Goal: Task Accomplishment & Management: Complete application form

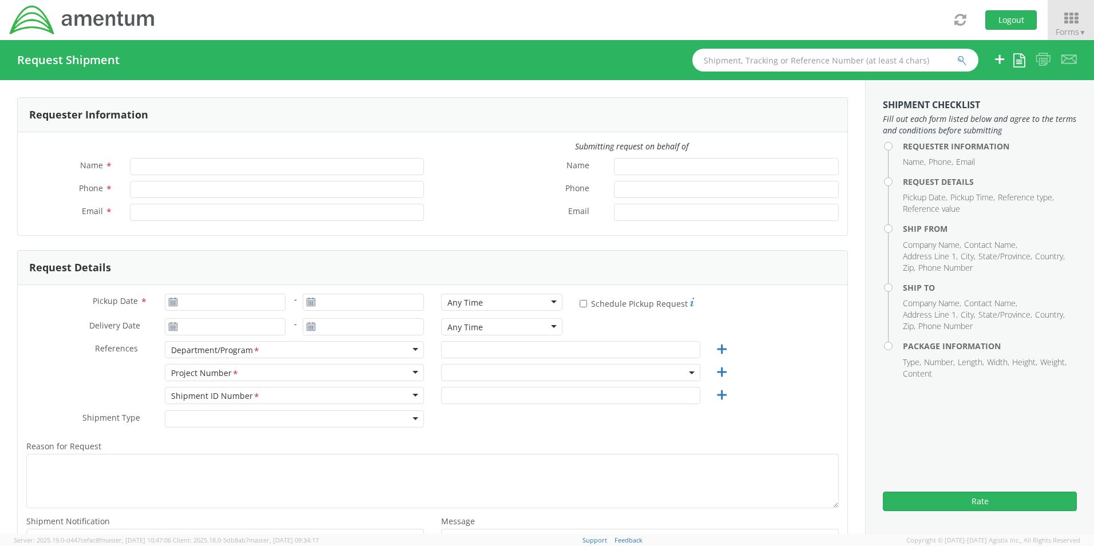
type input "[PERSON_NAME]"
type input "8172241568"
type input "[EMAIL_ADDRESS][PERSON_NAME][DOMAIN_NAME]"
type input "09/18/2025"
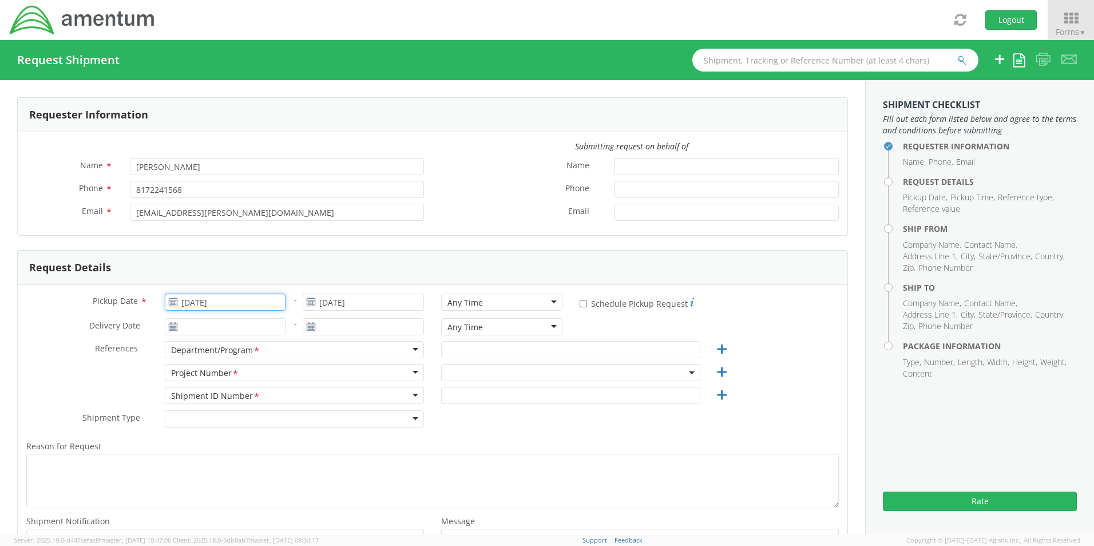
click at [233, 304] on input "09/18/2025" at bounding box center [225, 301] width 121 height 17
click at [261, 392] on td "18" at bounding box center [265, 391] width 20 height 17
click at [459, 306] on div "Any Time" at bounding box center [464, 302] width 35 height 11
select select "OCCP.600391.00000"
click at [459, 342] on input "text" at bounding box center [570, 349] width 259 height 17
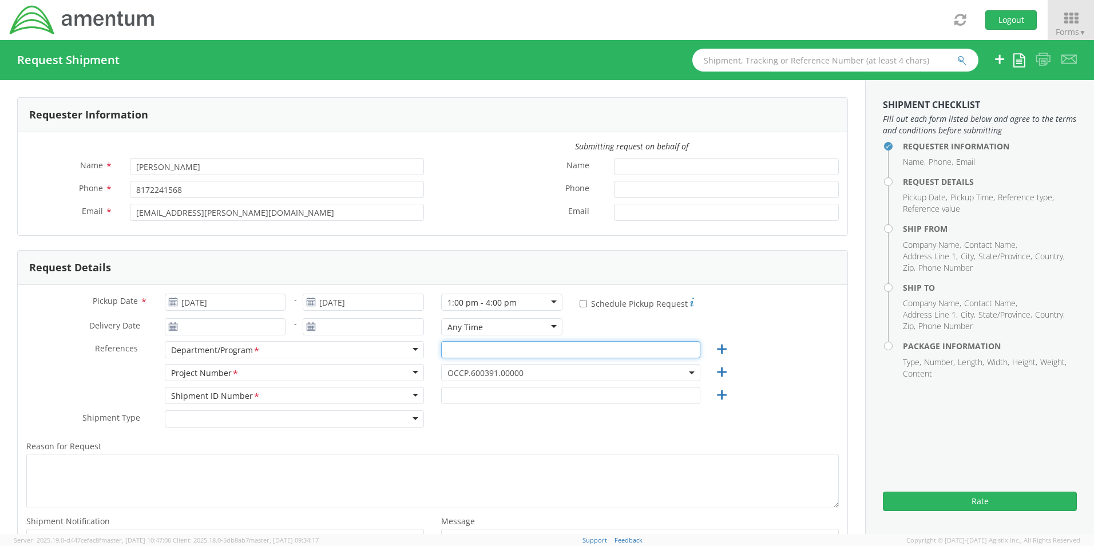
paste input "Jose A. Tijerina"
type input "Jose A. Tijerina"
click at [465, 375] on span "OCCP.600391.00000" at bounding box center [570, 372] width 247 height 11
paste input "400Q.PT.00.C.Y1000H.MATERL.000"
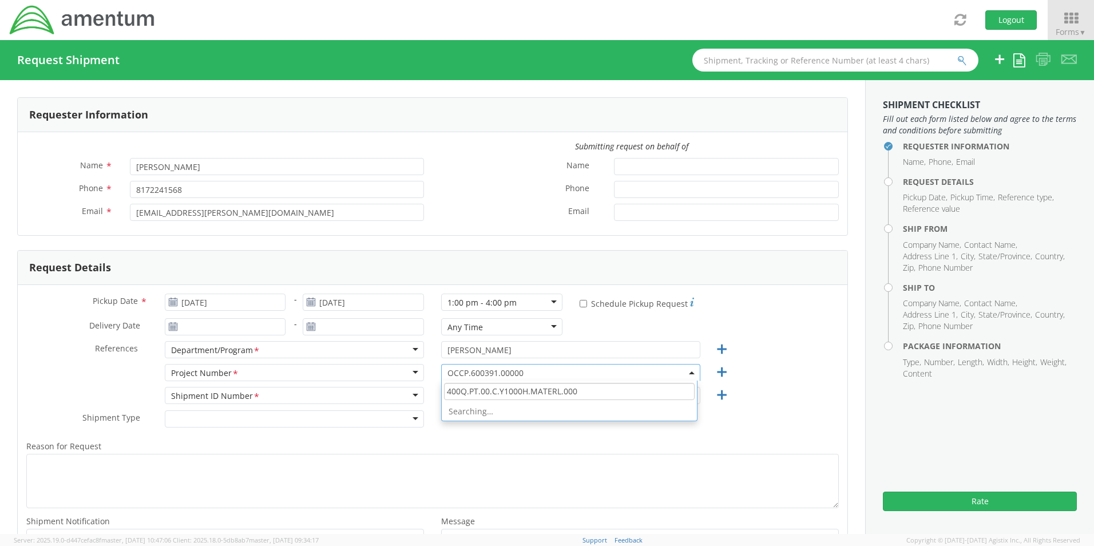
click at [465, 386] on input "400Q.PT.00.C.Y1000H.MATERL.000" at bounding box center [569, 391] width 251 height 17
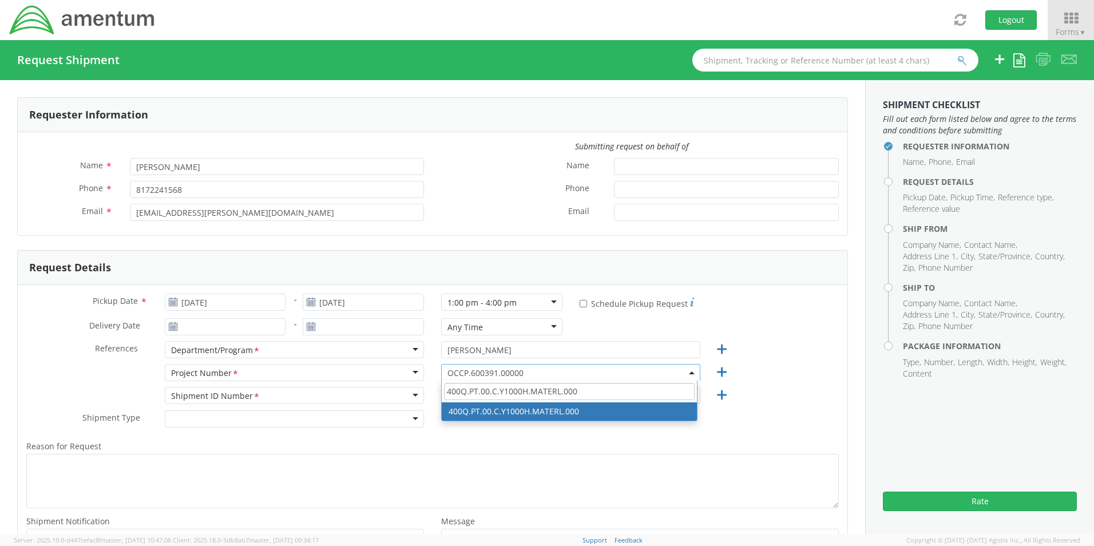
type input "400Q.PT.00.C.Y1000H.MATERL.000"
select select "400Q.PT.00.C.Y1000H.MATERL.000"
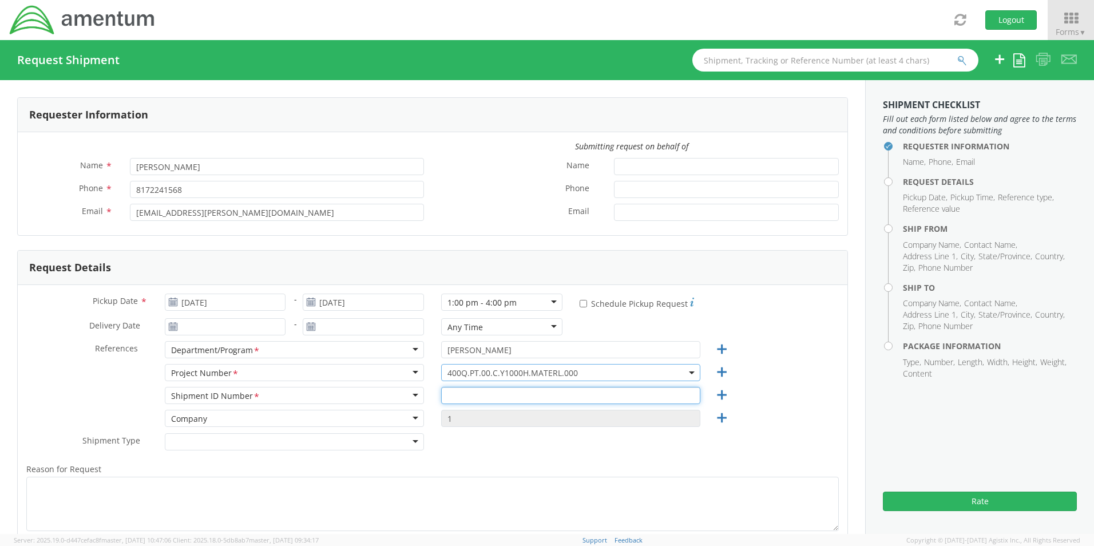
click at [458, 391] on input "text" at bounding box center [570, 395] width 259 height 17
paste input "Anthony Jones - REQ0230554"
type input "Anthony Jones - REQ0230554"
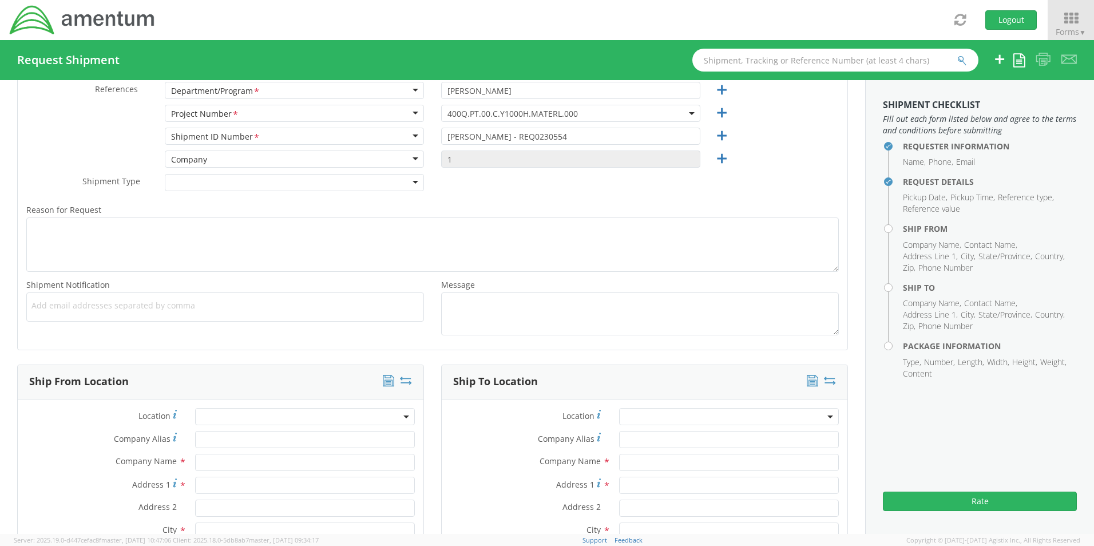
click at [75, 314] on ul at bounding box center [224, 306] width 387 height 19
paste input "Jose.Tijerina@Amentum.com"
type input "Jose.Tijerina@Amentum.com"
click at [208, 308] on span "Add email addresses separated by comma" at bounding box center [224, 305] width 387 height 11
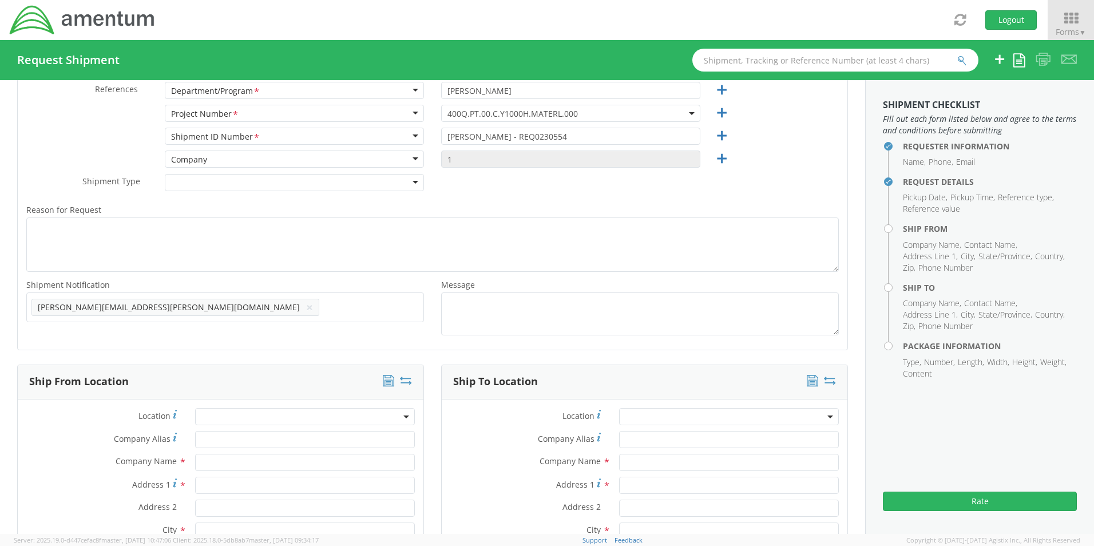
paste input "Malivahn.Low@amentum.com"
type input "Malivahn.Low@amentum.com"
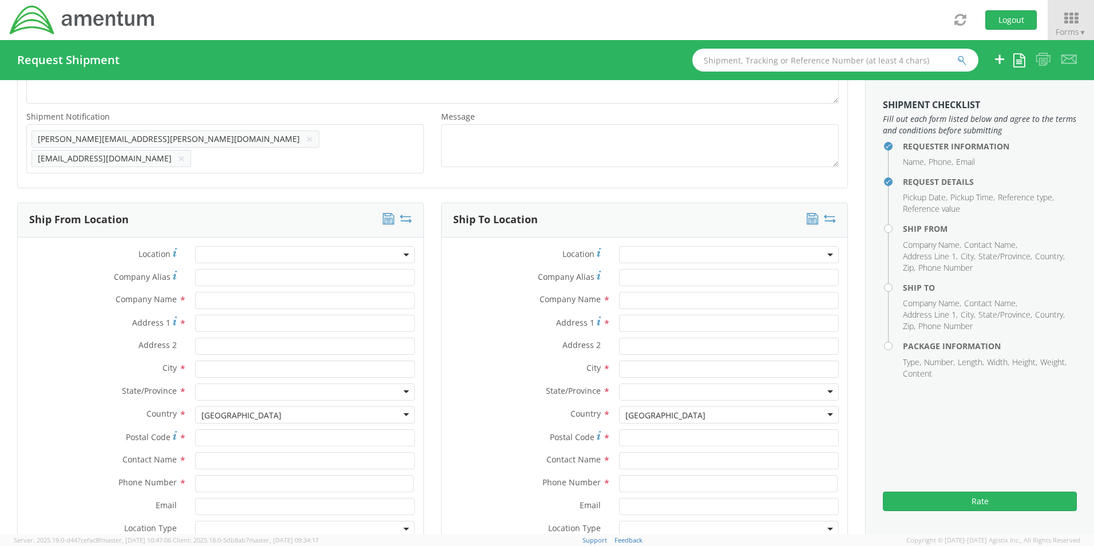
scroll to position [431, 0]
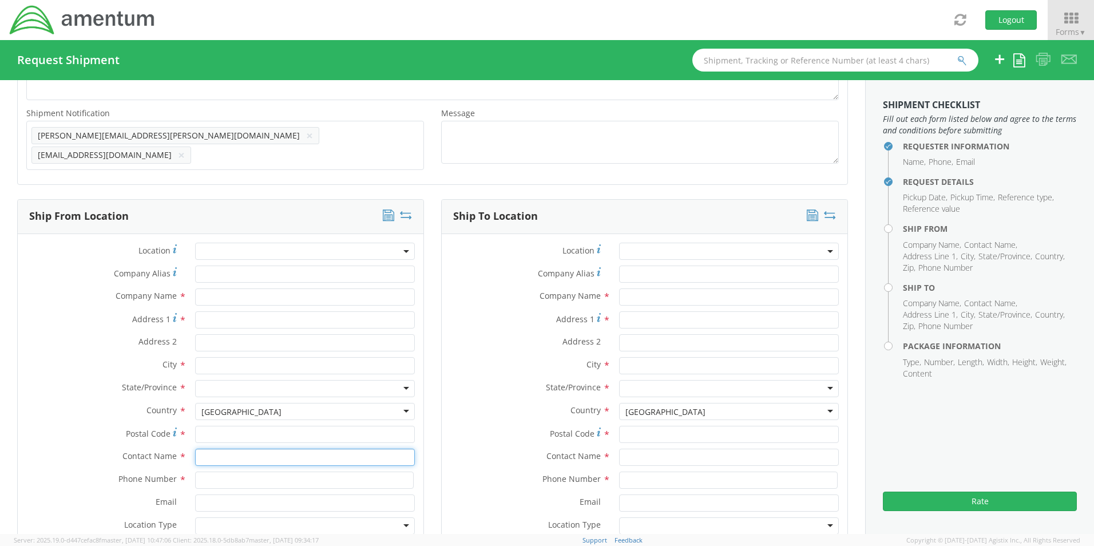
click at [223, 453] on input "text" at bounding box center [305, 457] width 220 height 17
type input "sene"
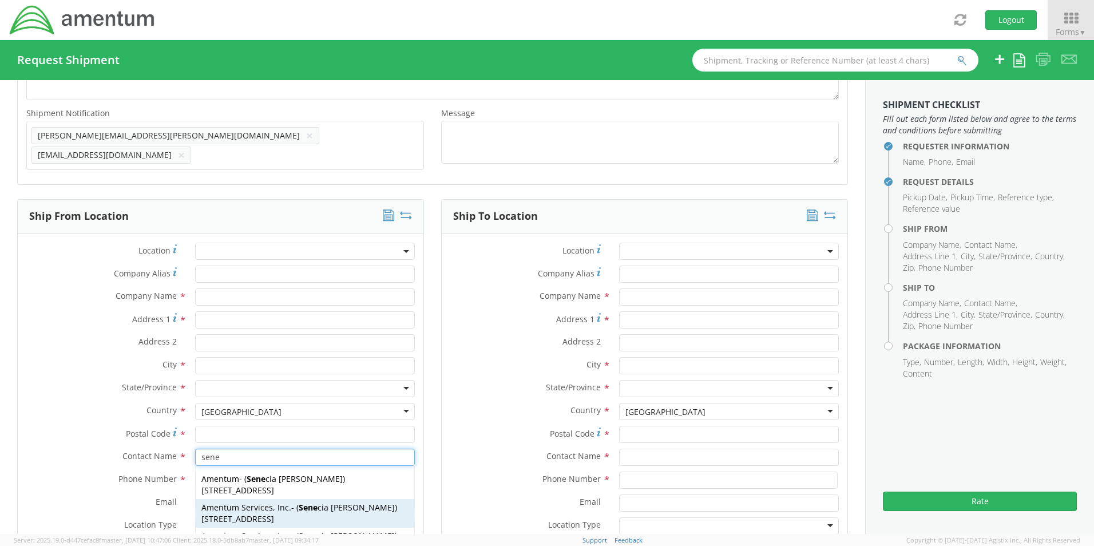
click at [235, 503] on span "Amentum Services, Inc." at bounding box center [246, 507] width 90 height 11
type input "Amentum Services, Inc."
type input "13500 Heritage Parkway"
type input "Fort Worth"
type input "76177"
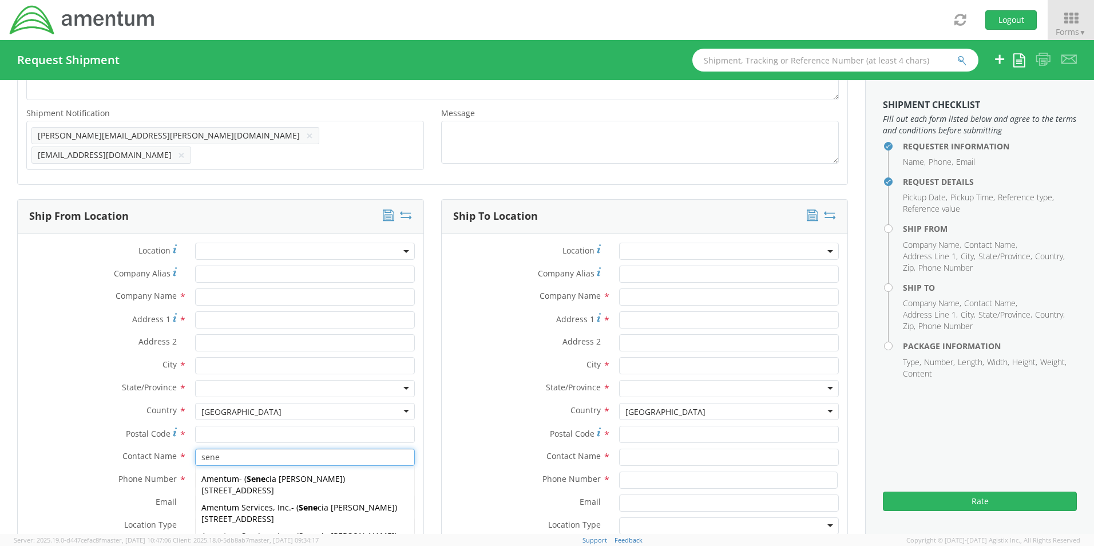
type input "[PERSON_NAME]"
type input "817-224-1568"
type input "[EMAIL_ADDRESS][PERSON_NAME][DOMAIN_NAME]"
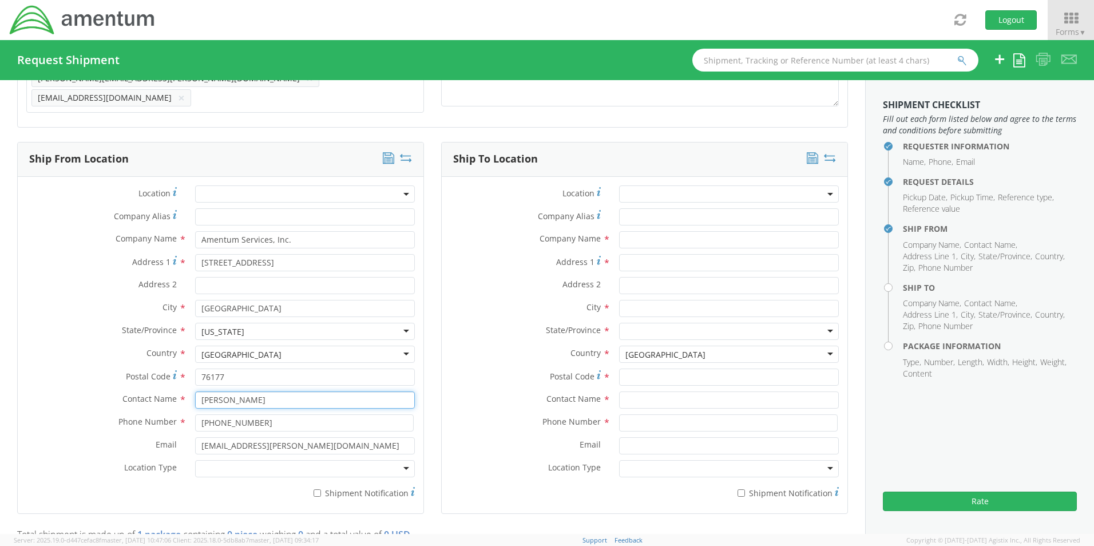
scroll to position [545, 0]
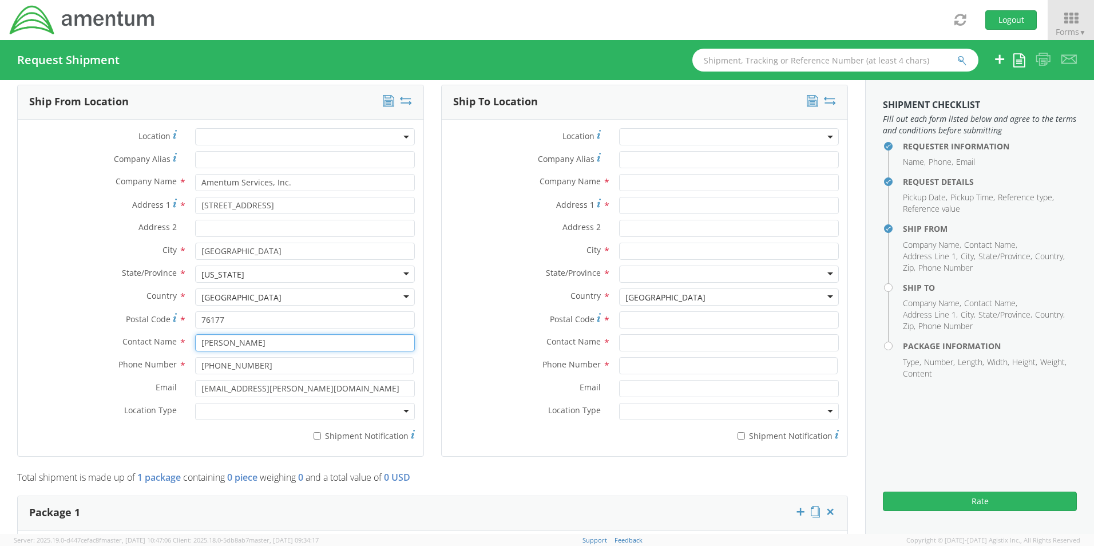
type input "[PERSON_NAME]"
click at [207, 404] on div at bounding box center [305, 411] width 220 height 17
drag, startPoint x: 216, startPoint y: 426, endPoint x: 251, endPoint y: 427, distance: 34.4
click at [322, 428] on label "* Shipment Notification" at bounding box center [305, 435] width 220 height 14
click at [321, 432] on input "* Shipment Notification" at bounding box center [317, 435] width 7 height 7
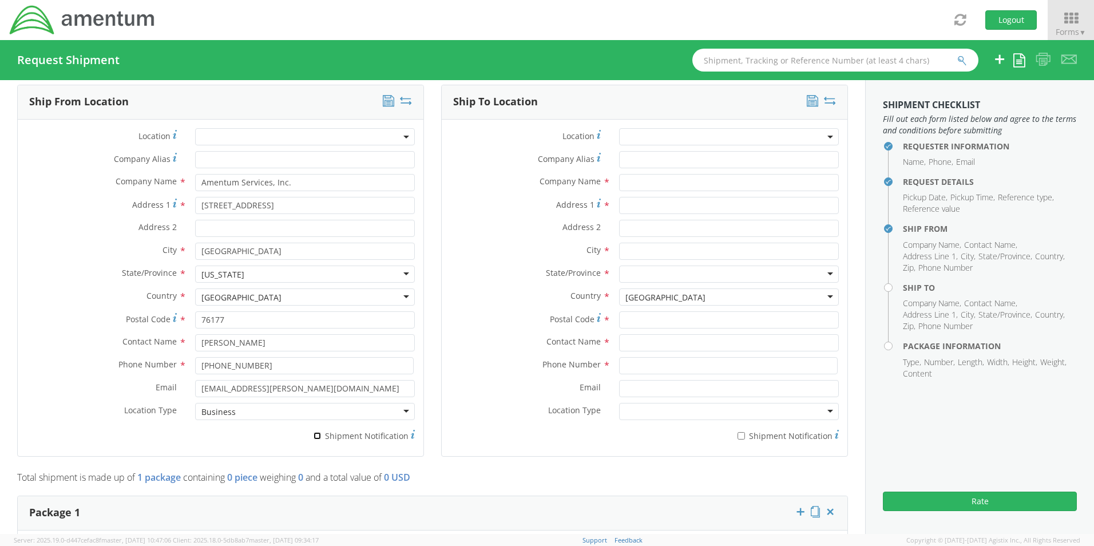
checkbox input "true"
click at [631, 177] on input "text" at bounding box center [729, 182] width 220 height 17
paste input "Covestro"
type input "Covestro"
click at [647, 338] on input "text" at bounding box center [729, 342] width 220 height 17
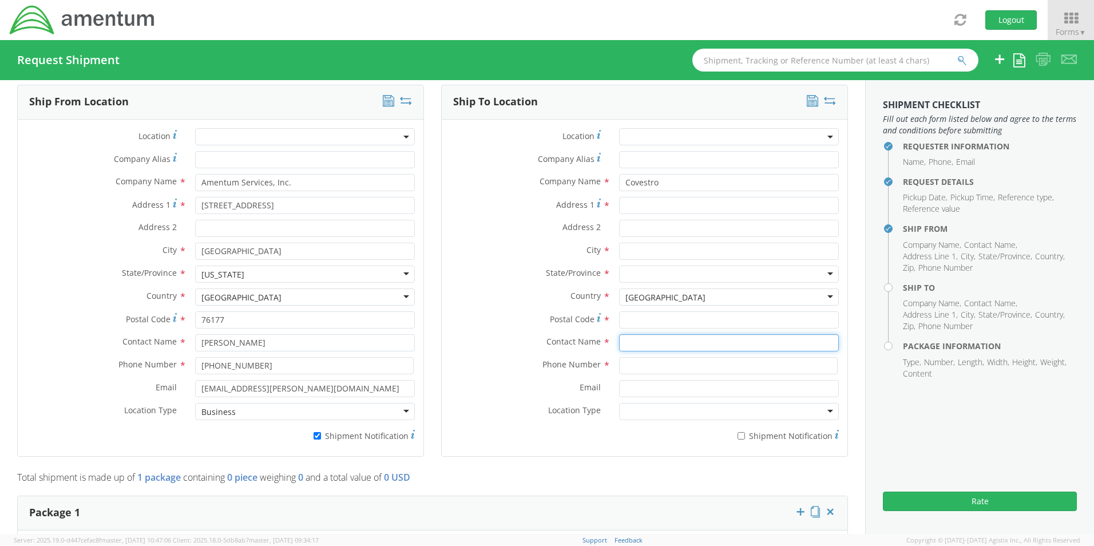
paste input "Renae Pollard / Anthony Jones"
type input "Renae Pollard / Anthony Jones"
click at [656, 197] on input "Address 1 *" at bounding box center [729, 205] width 220 height 17
paste input "One Covestro Circle"
type input "One Covestro Circle"
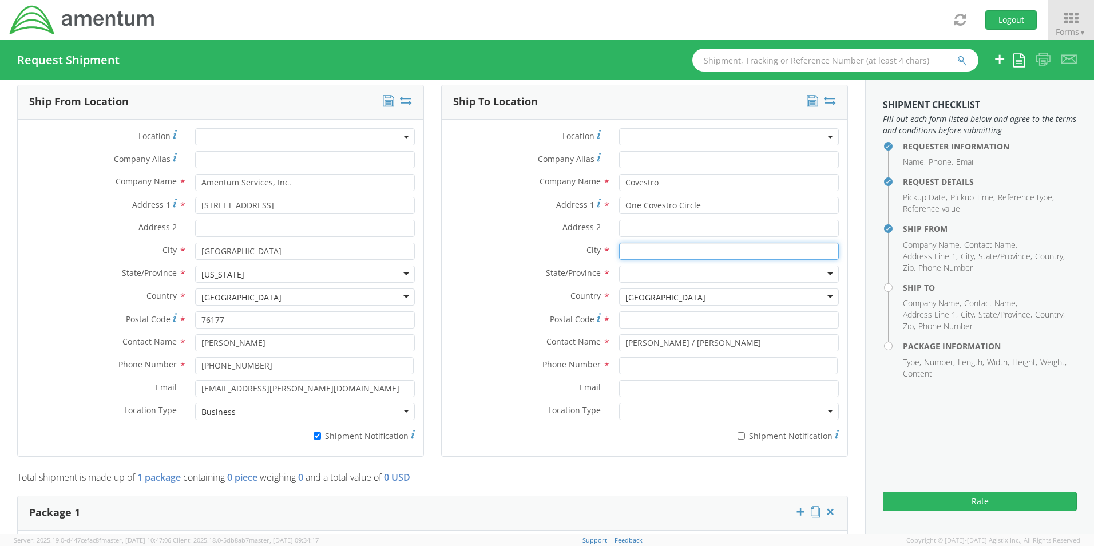
click at [644, 249] on input "text" at bounding box center [729, 251] width 220 height 17
paste input "Pittsburgh"
type input "Pittsburgh"
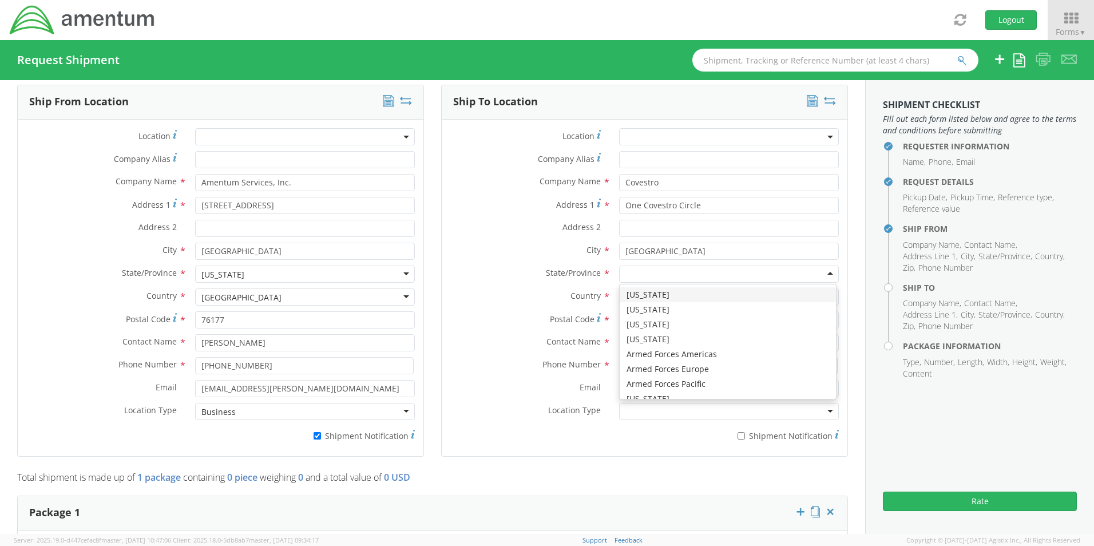
click at [644, 269] on div at bounding box center [729, 273] width 220 height 17
type input "p"
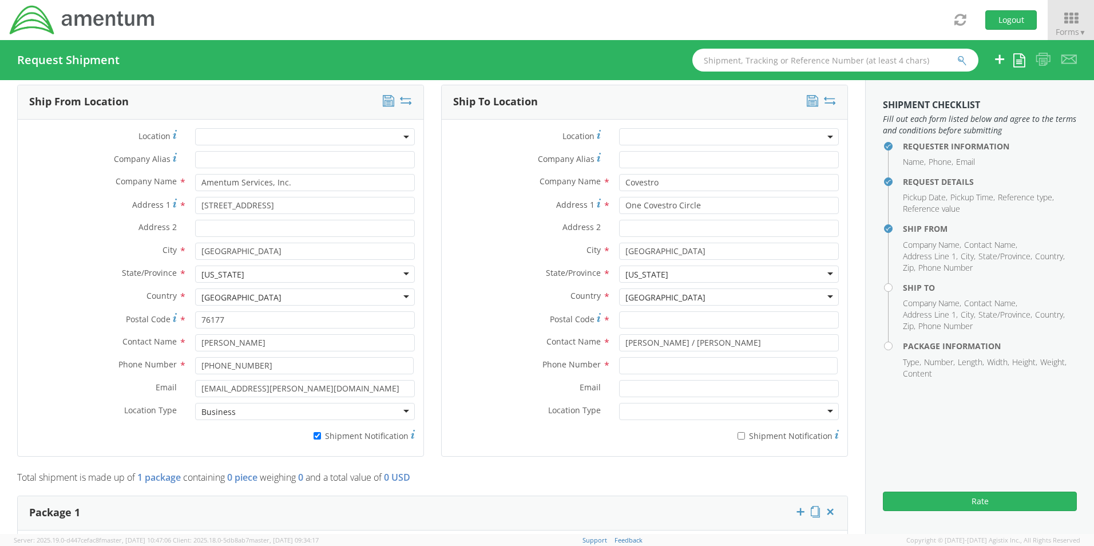
scroll to position [0, 0]
click at [656, 322] on input "Postal Code *" at bounding box center [729, 319] width 220 height 17
paste input "15205"
type input "15205"
click at [638, 361] on input at bounding box center [728, 365] width 219 height 17
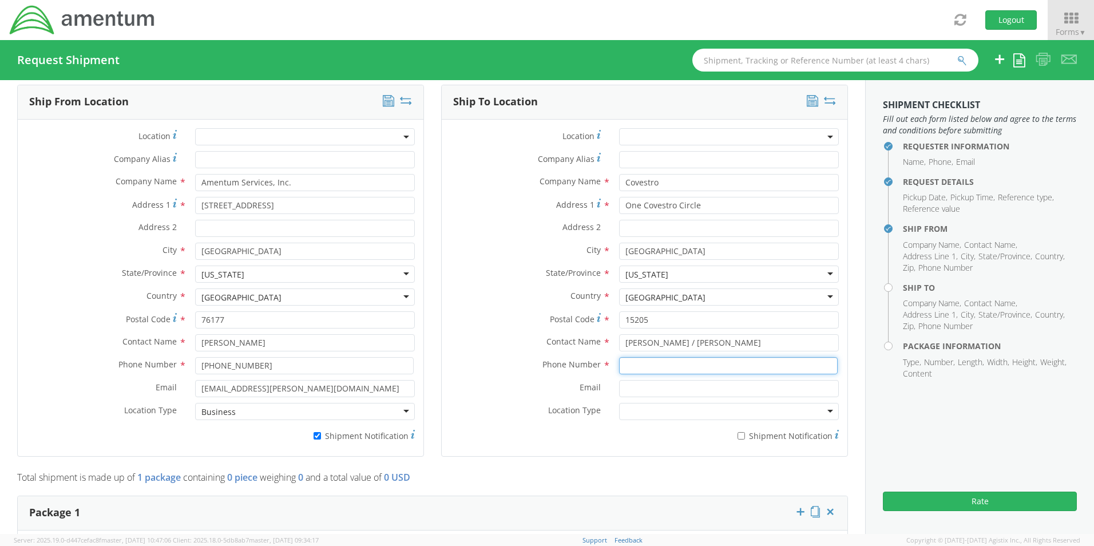
paste input "412-994-0210"
type input "412-994-0210"
click at [635, 380] on input "Email *" at bounding box center [729, 388] width 220 height 17
paste input "Renae.Pollard@amentum.com"
type input "Renae.Pollard@amentum.com"
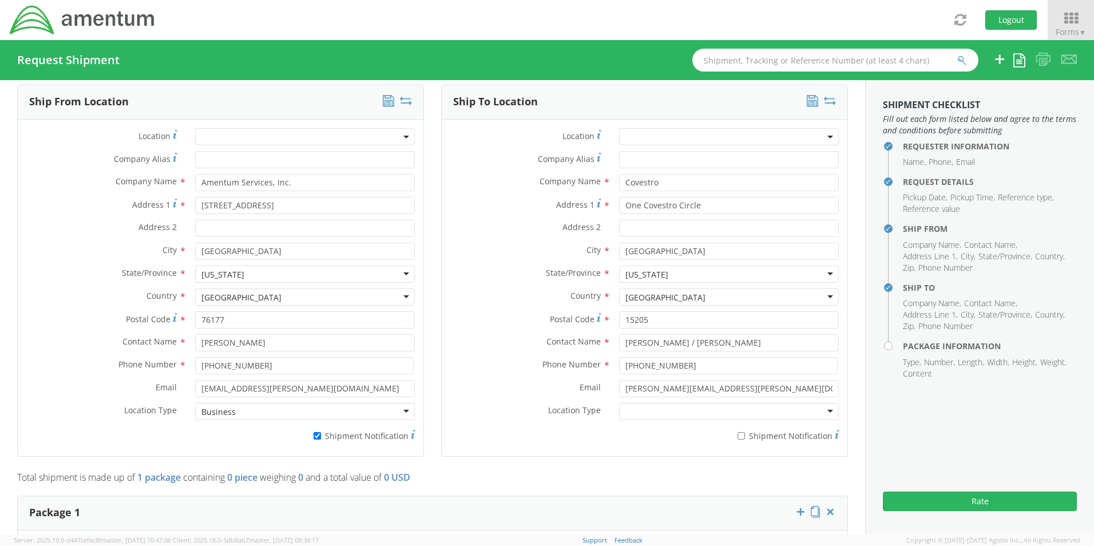
click at [740, 429] on label "* Shipment Notification" at bounding box center [729, 435] width 220 height 14
click at [740, 432] on input "* Shipment Notification" at bounding box center [740, 435] width 7 height 7
checkbox input "true"
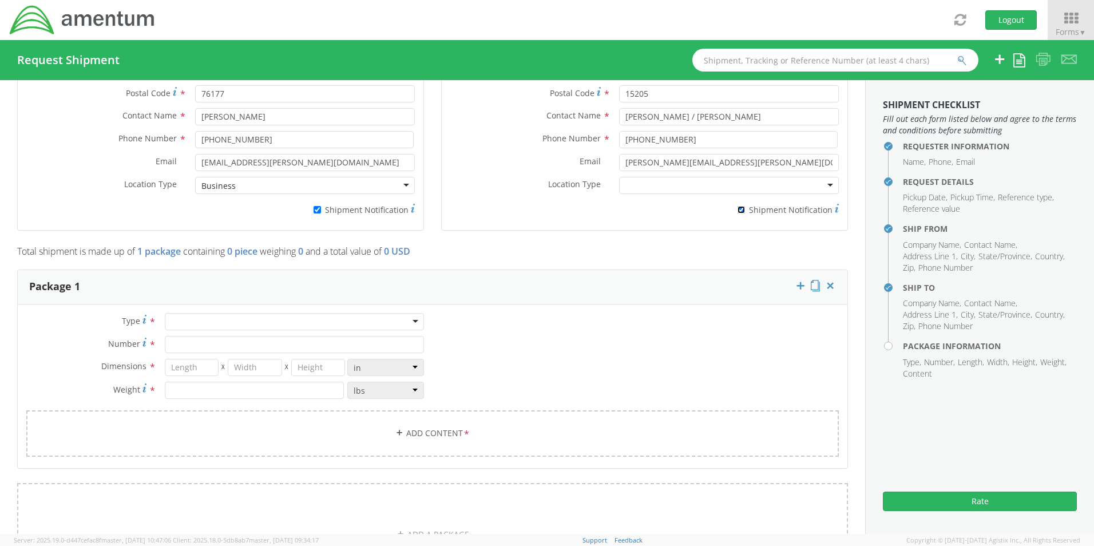
scroll to position [774, 0]
click at [187, 310] on div at bounding box center [294, 318] width 259 height 17
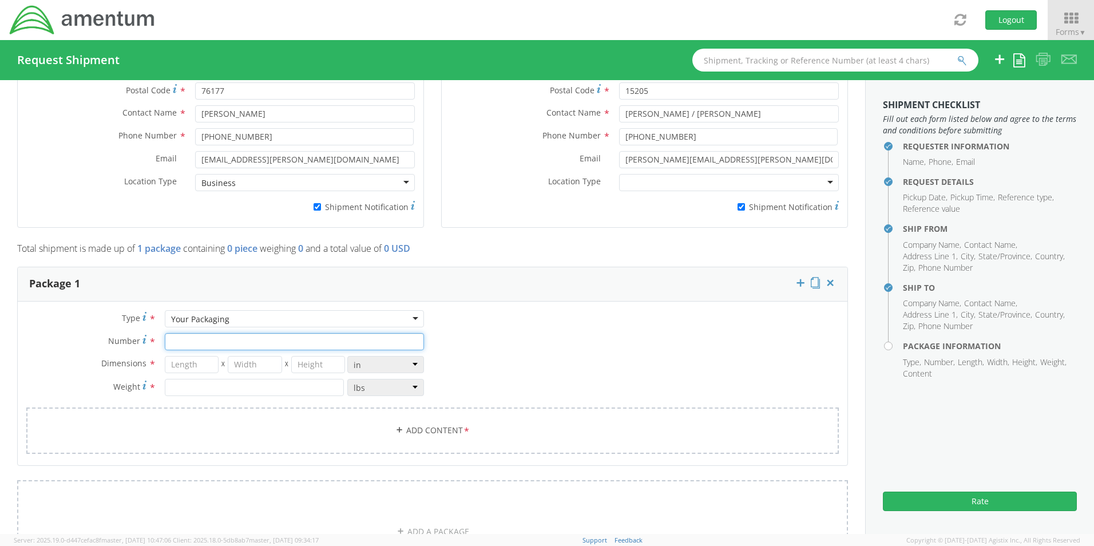
click at [197, 340] on input "Number *" at bounding box center [294, 341] width 259 height 17
type input "1"
type input "16"
type input "14"
type input "3"
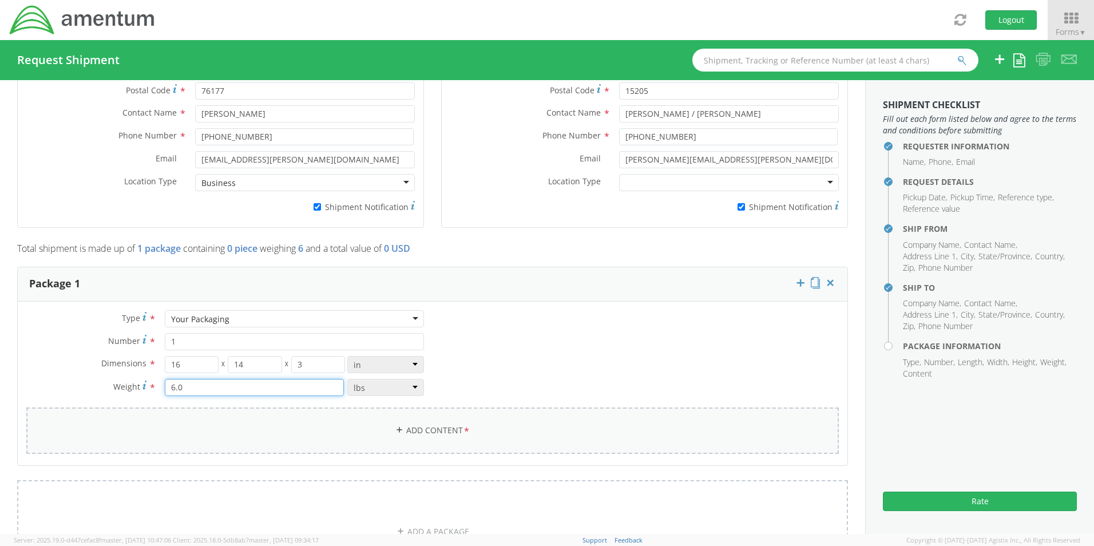
type input "6.0"
click at [406, 423] on link "Add Content *" at bounding box center [432, 430] width 812 height 46
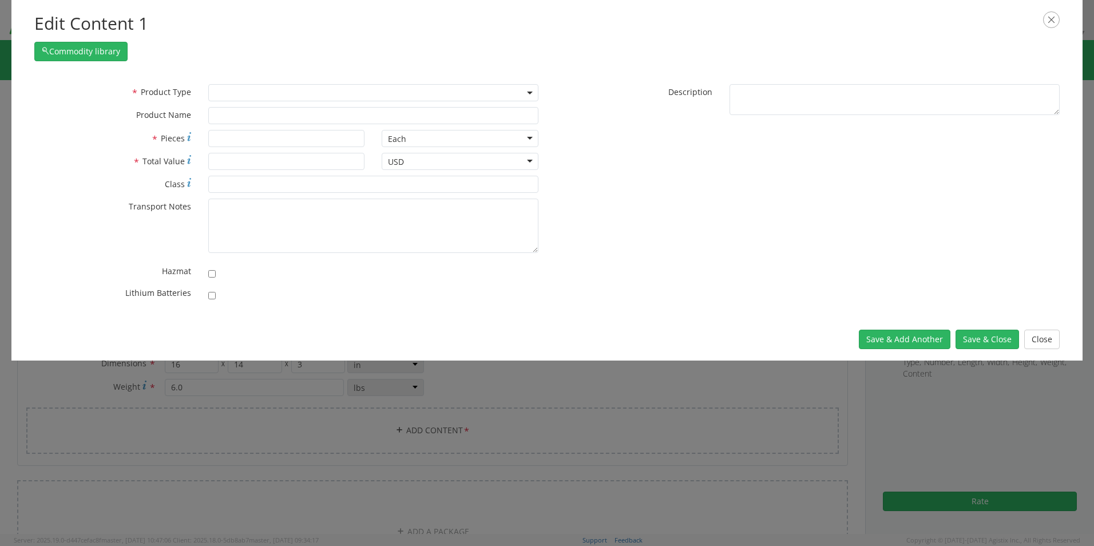
click at [237, 94] on span at bounding box center [373, 92] width 330 height 17
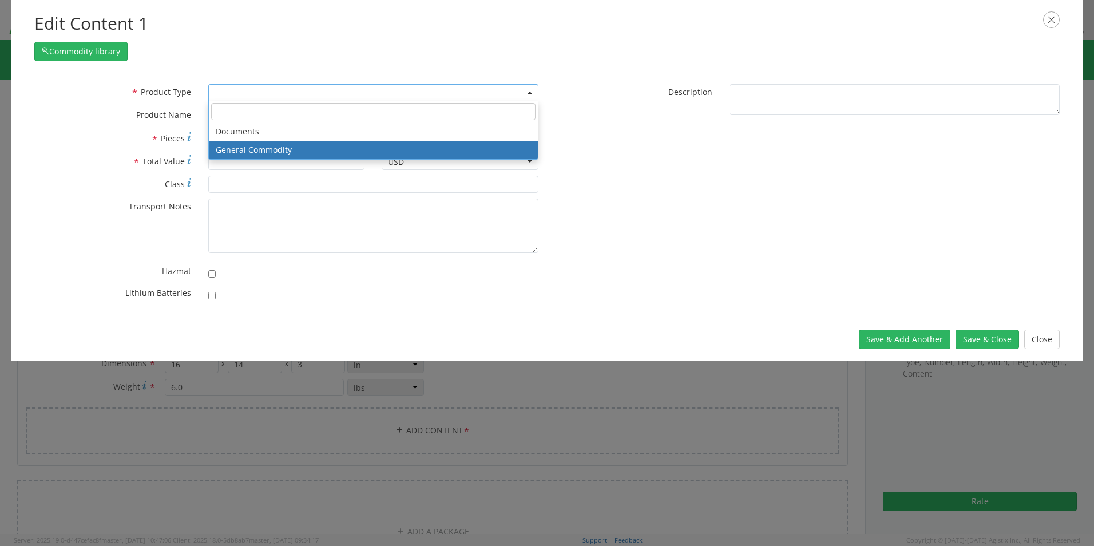
select select "COMMODITY"
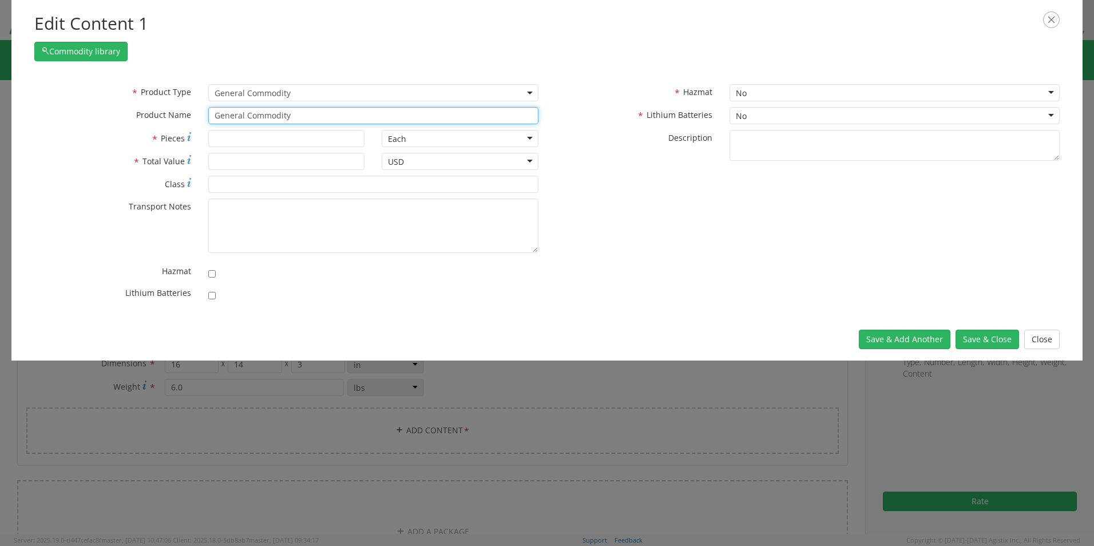
drag, startPoint x: 305, startPoint y: 109, endPoint x: 159, endPoint y: 109, distance: 146.5
click at [159, 109] on div "* Product Name General Commodity" at bounding box center [286, 115] width 521 height 17
paste input "Laptop - SCTASK0250065 Dell – CORP027109 service tag JG2D0B4"
type input "Laptop - SCTASK0250065 Dell – CORP027109 service tag JG2D0B4"
type input "1"
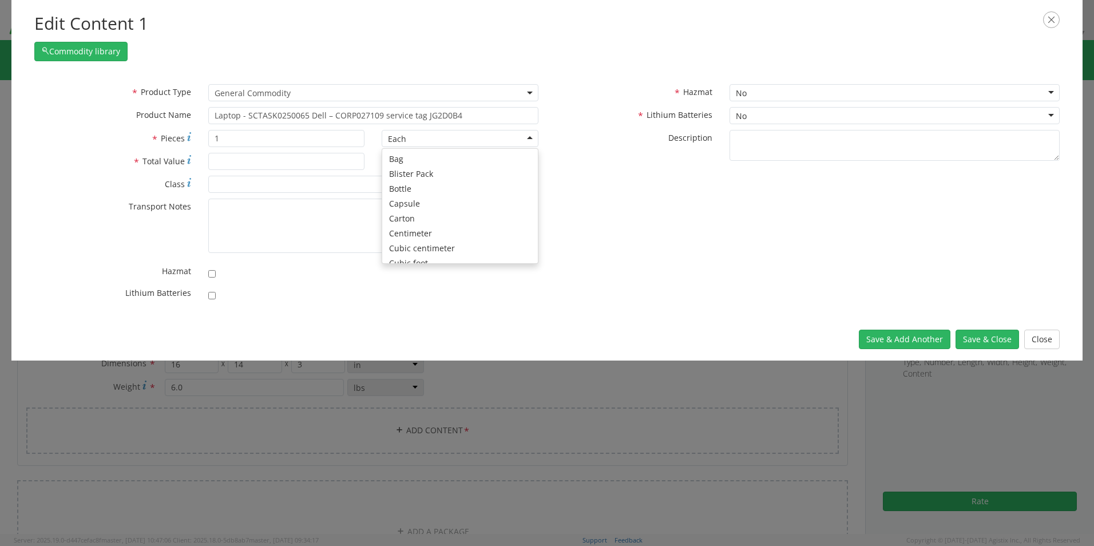
scroll to position [102, 0]
type input "1500.00"
click at [209, 296] on input "checkbox" at bounding box center [211, 295] width 7 height 7
checkbox input "true"
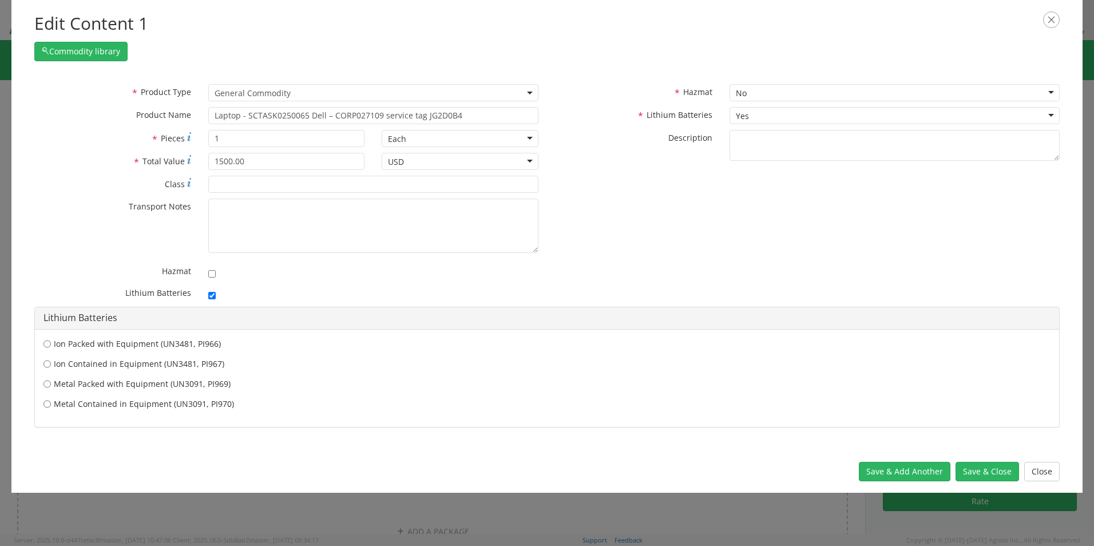
click at [92, 365] on label "Ion Contained in Equipment (UN3481, PI967)" at bounding box center [546, 363] width 1007 height 11
drag, startPoint x: 48, startPoint y: 364, endPoint x: 76, endPoint y: 368, distance: 28.2
click at [50, 366] on input "Ion Contained in Equipment (UN3481, PI967)" at bounding box center [46, 363] width 7 height 11
radio input "true"
click at [983, 473] on button "Save & Close" at bounding box center [987, 471] width 64 height 19
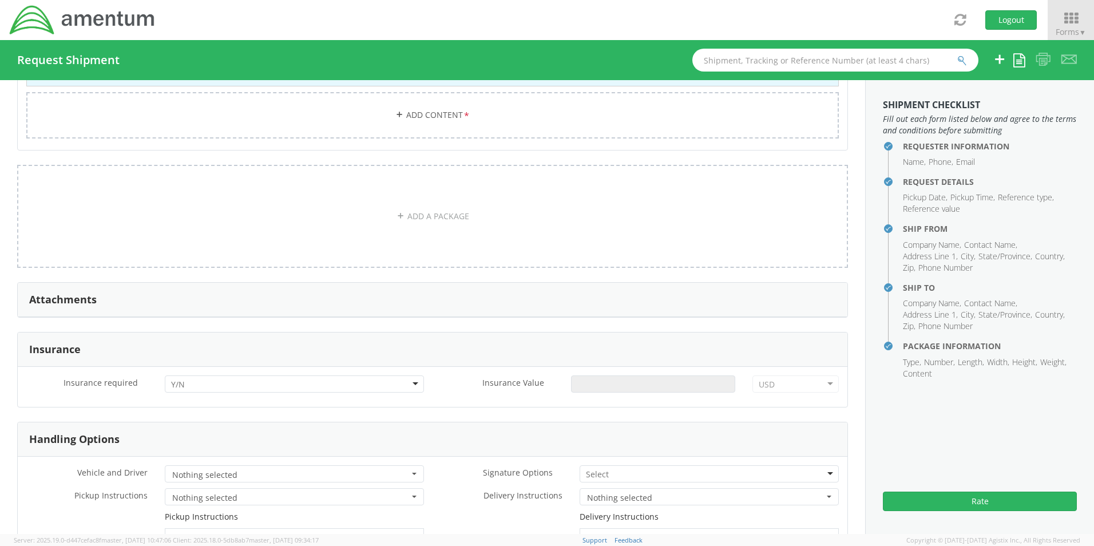
scroll to position [1289, 0]
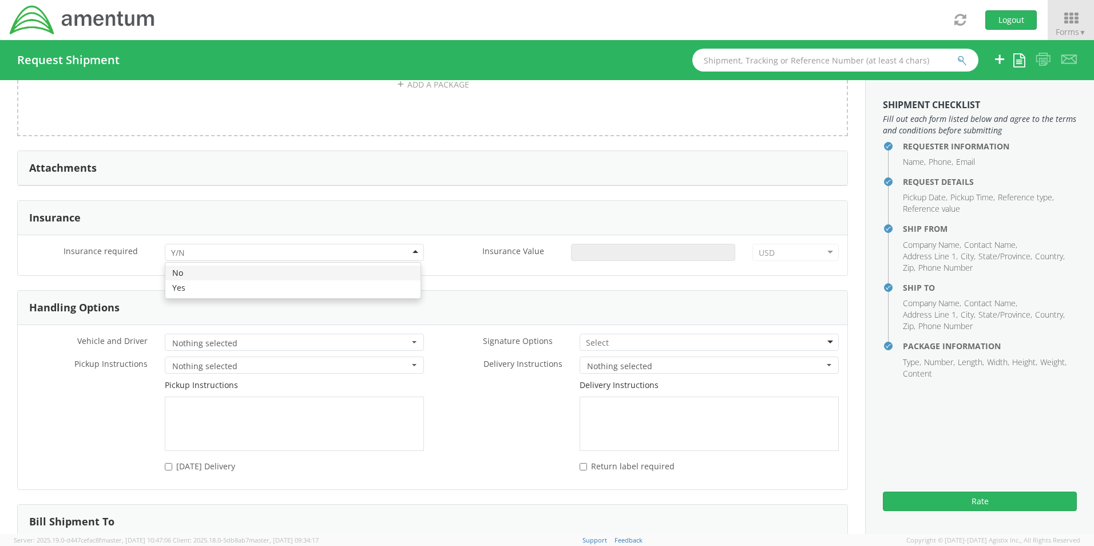
click at [182, 249] on input "select-one" at bounding box center [179, 252] width 16 height 11
drag, startPoint x: 196, startPoint y: 283, endPoint x: 212, endPoint y: 279, distance: 16.9
click at [645, 247] on input "Insurance Value *" at bounding box center [653, 252] width 164 height 17
type input "1500.00"
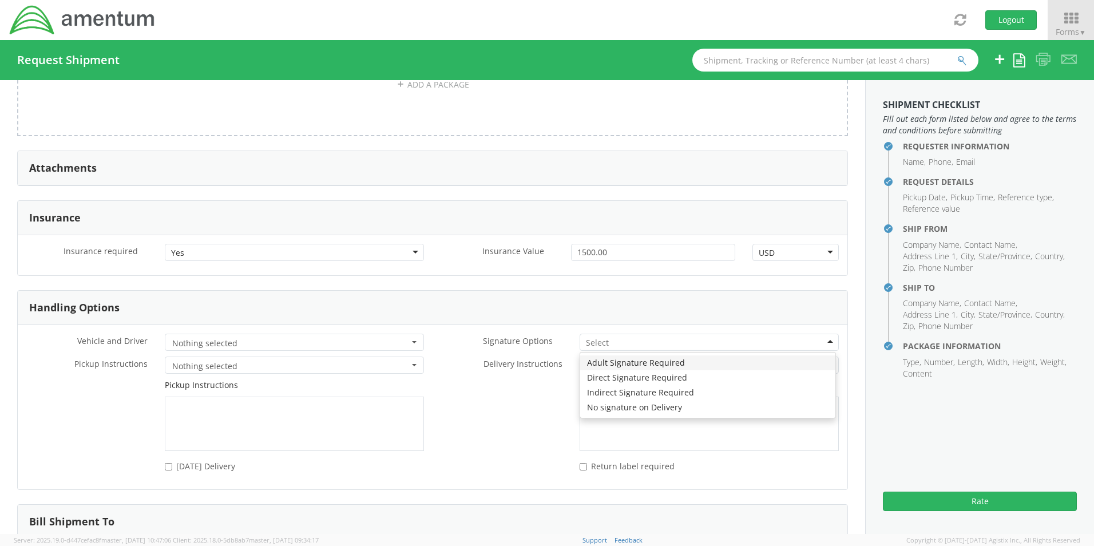
drag, startPoint x: 592, startPoint y: 332, endPoint x: 593, endPoint y: 343, distance: 11.6
click at [592, 337] on input "select-one" at bounding box center [598, 342] width 25 height 11
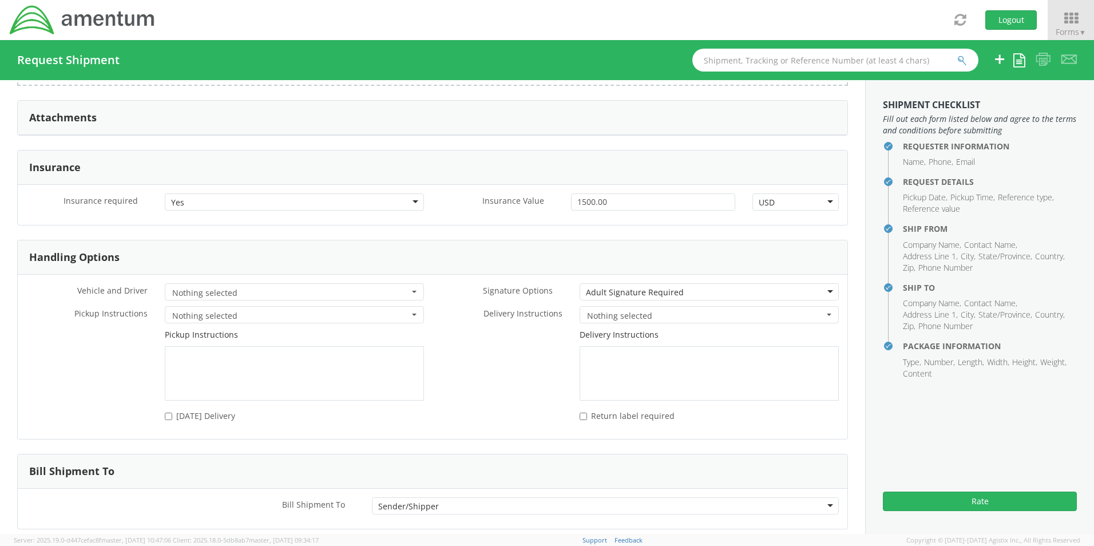
scroll to position [1388, 0]
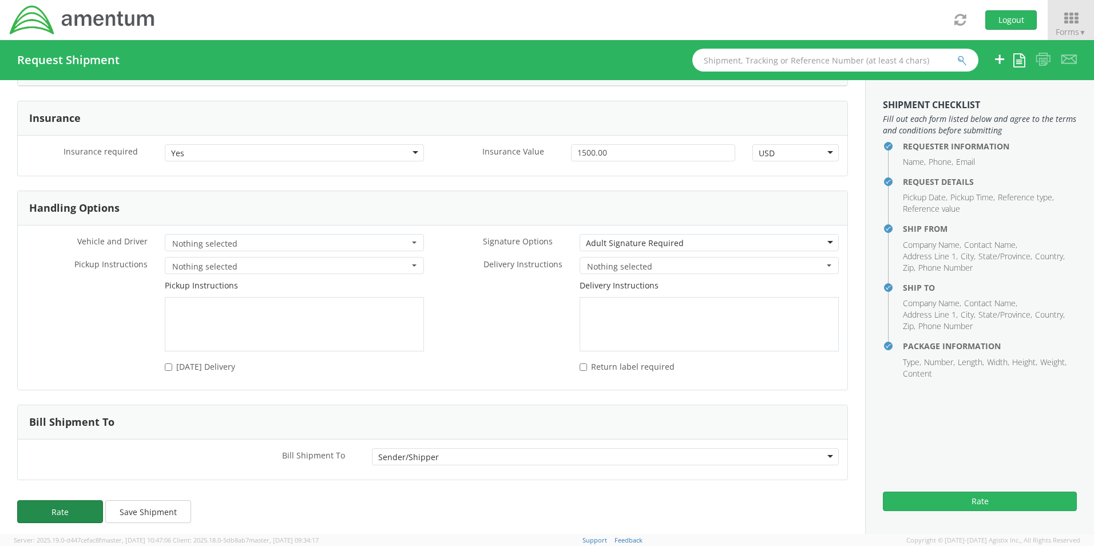
click at [43, 505] on button "Rate" at bounding box center [60, 511] width 86 height 23
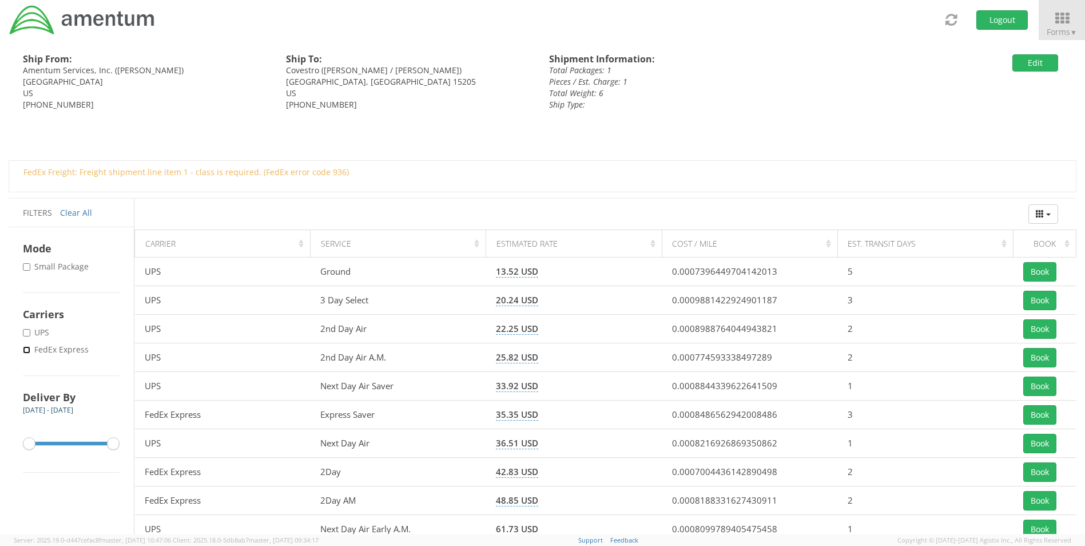
click at [25, 347] on input "* FedEx Express" at bounding box center [26, 349] width 7 height 7
checkbox input "true"
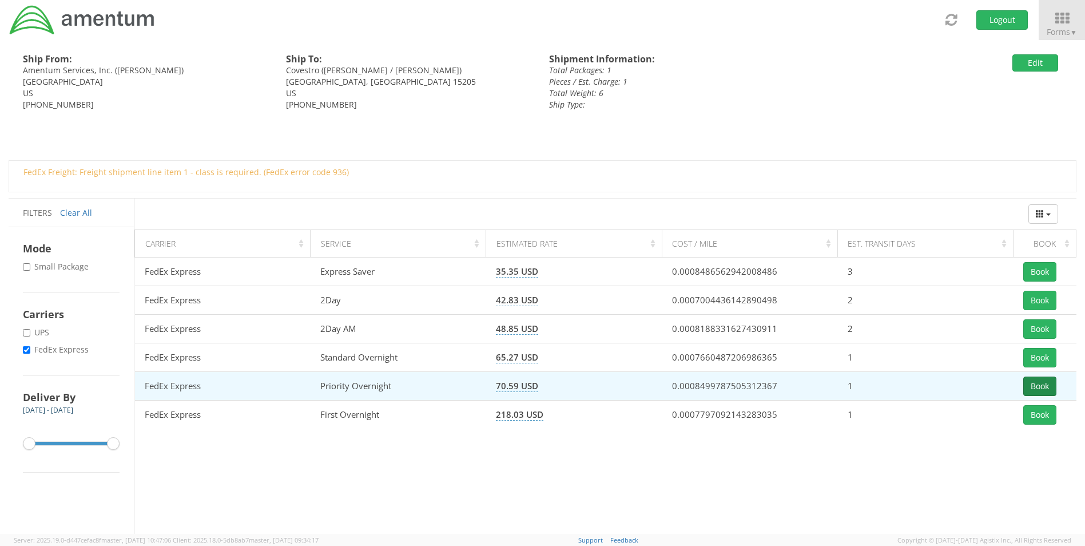
click at [1035, 386] on button "Book" at bounding box center [1039, 385] width 33 height 19
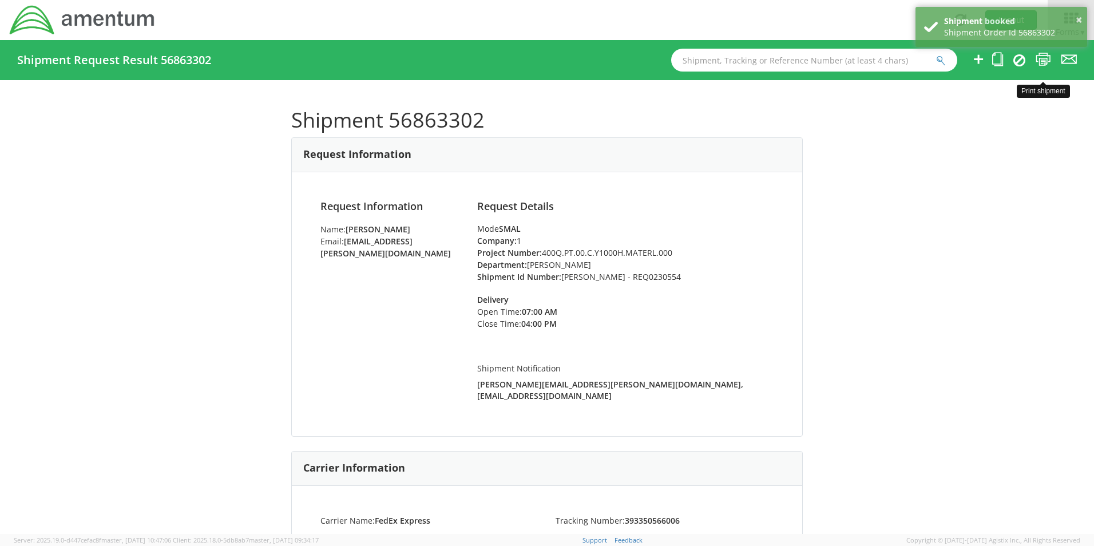
click at [1045, 61] on icon at bounding box center [1042, 59] width 15 height 14
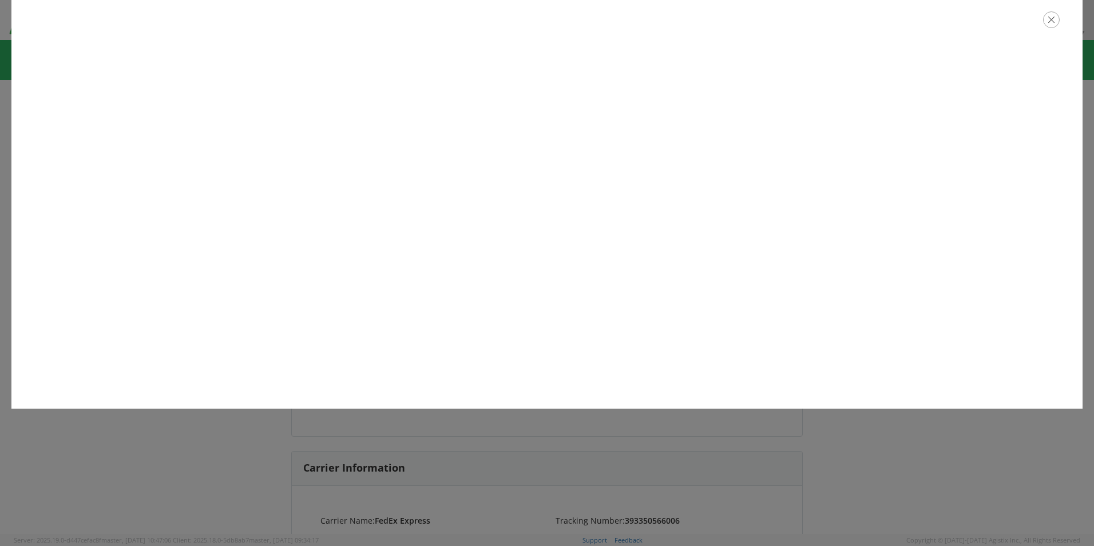
click at [1054, 18] on icon "button" at bounding box center [1051, 19] width 17 height 17
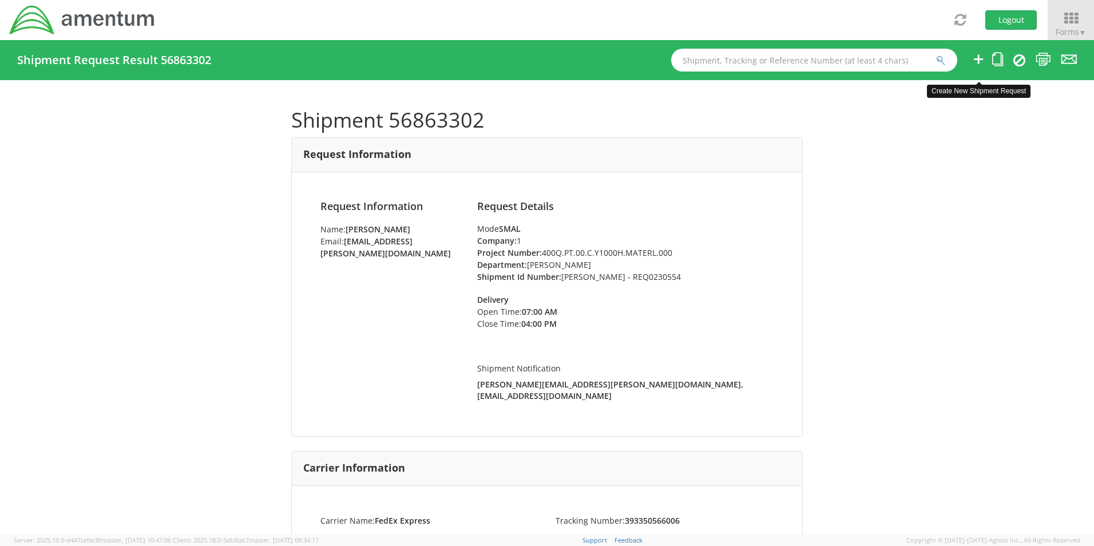
click at [975, 54] on icon at bounding box center [978, 59] width 14 height 14
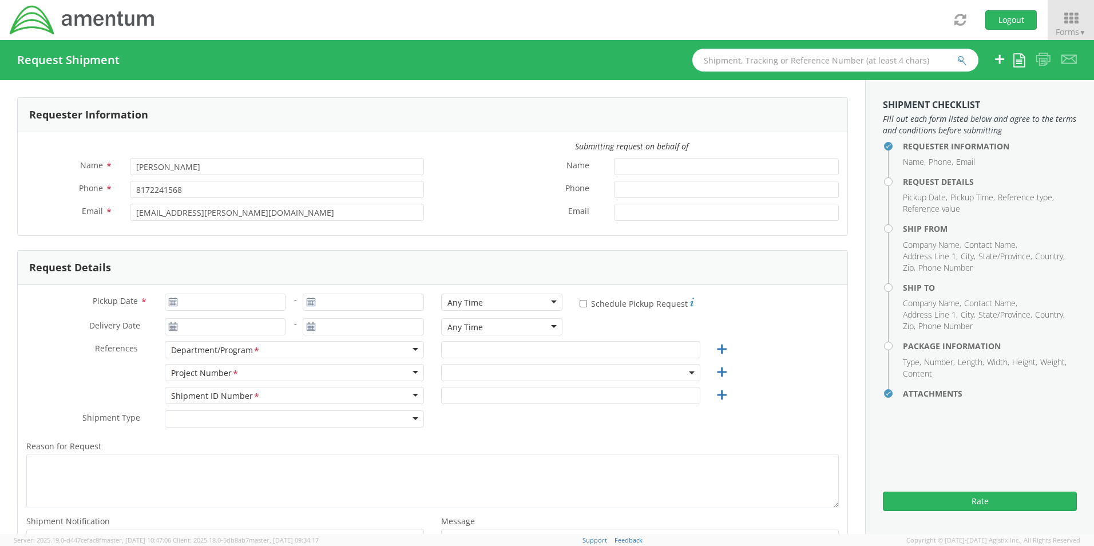
select select "OCCP.600391.00000"
type input "09/18/2025"
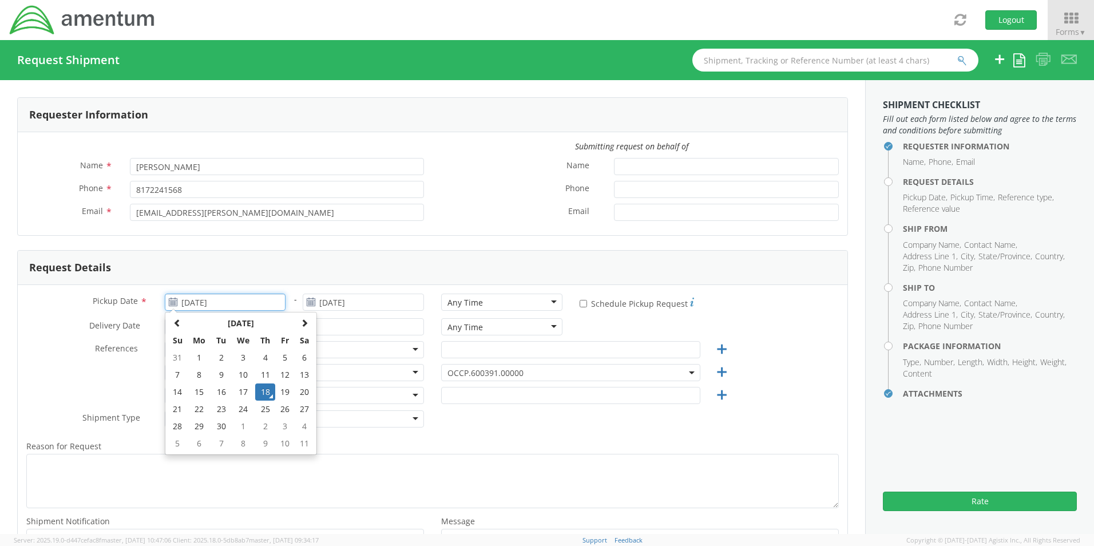
click at [192, 300] on input "09/18/2025" at bounding box center [225, 301] width 121 height 17
click at [264, 390] on td "18" at bounding box center [265, 391] width 20 height 17
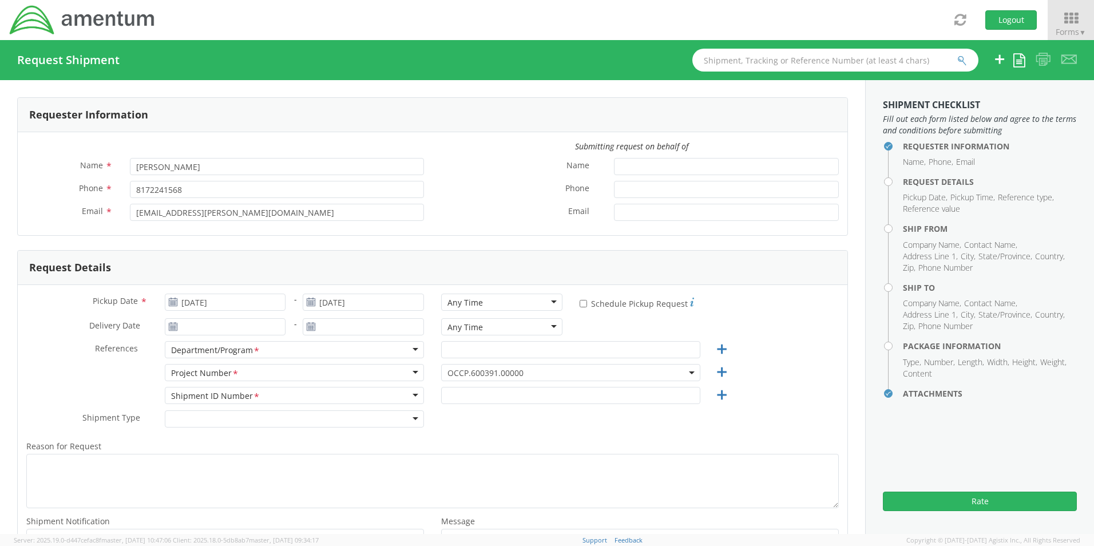
click at [467, 300] on div "Any Time" at bounding box center [464, 302] width 35 height 11
click at [497, 352] on input "text" at bounding box center [570, 349] width 259 height 17
paste input "Jose A. Tijerina"
type input "Jose A. Tijerina"
click at [476, 375] on span "OCCP.600391.00000" at bounding box center [570, 372] width 247 height 11
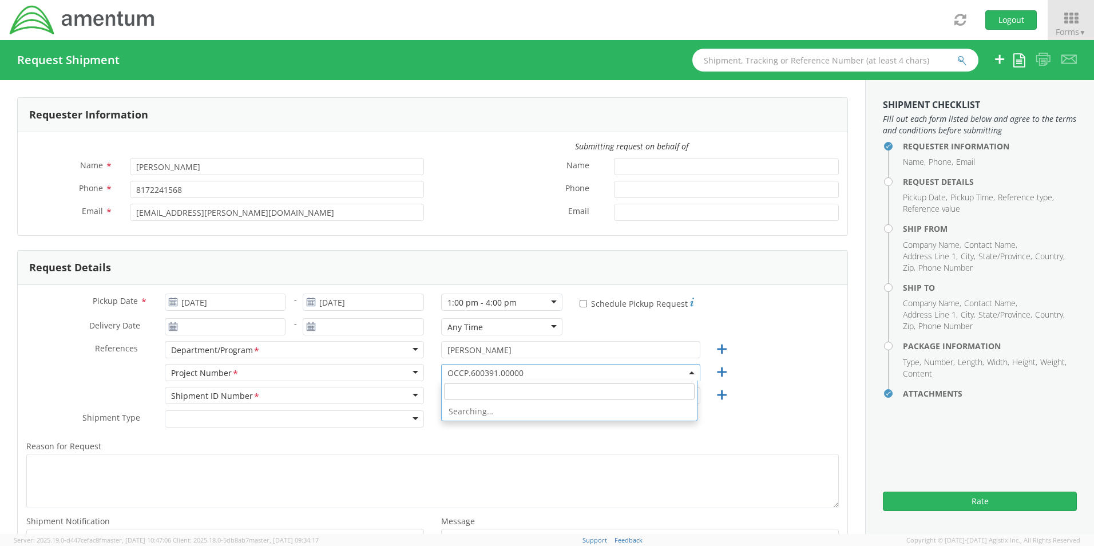
click at [480, 387] on input "search" at bounding box center [569, 391] width 251 height 17
paste input "ADMN.705448.EPAXX"
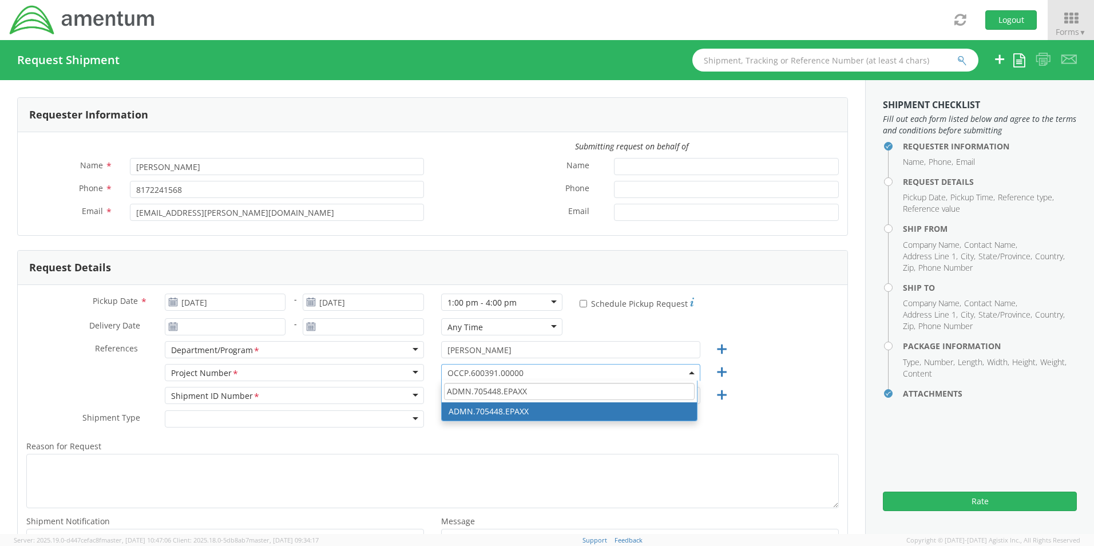
type input "ADMN.705448.EPAXX"
select select "ADMN.705448.EPAXX"
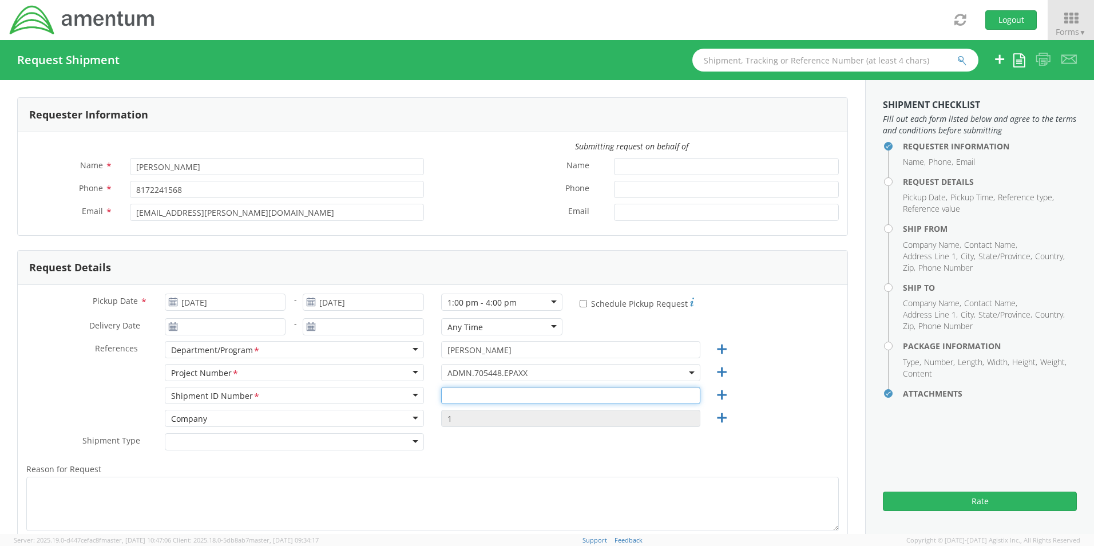
click at [469, 394] on input "text" at bounding box center [570, 395] width 259 height 17
paste input "Jason Gola - REQ0232209"
type input "Jason Gola - REQ0232209"
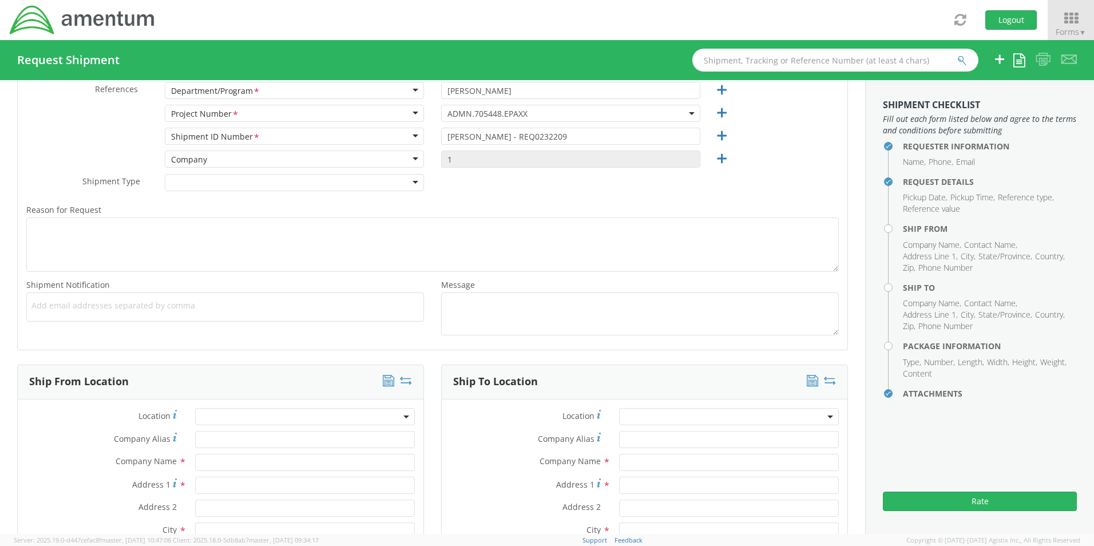
click at [71, 311] on ul at bounding box center [224, 306] width 387 height 19
paste input "Jose.Tijerina@Amentum.com"
type input "Jose.Tijerina@Amentum.com"
click at [213, 322] on div "Add email addresses separated by comma Jose.Tijerina@Amentum.com ×" at bounding box center [225, 307] width 398 height 30
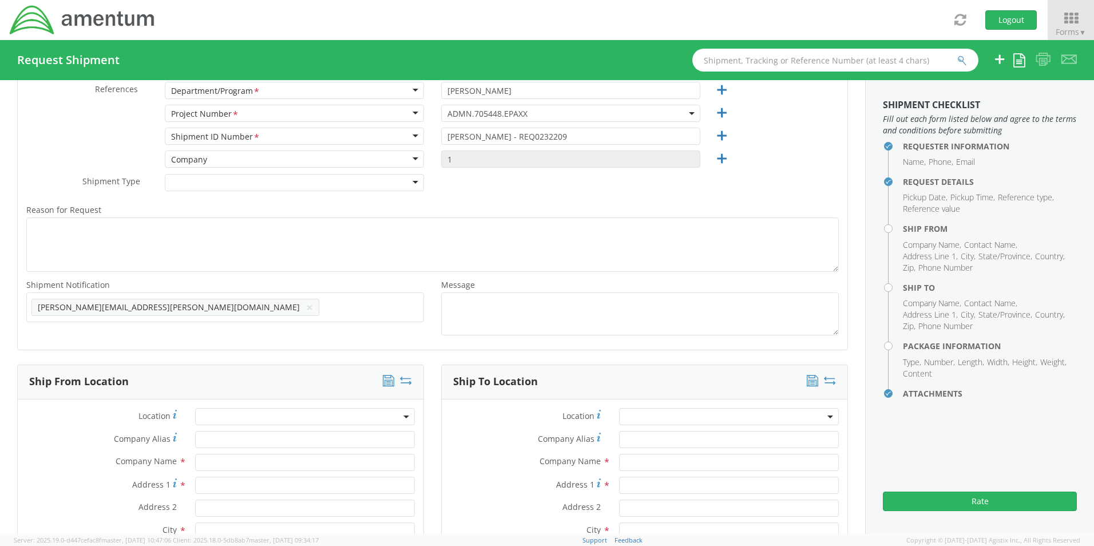
paste input "Malivahn.Low@amentum.com"
type input "Malivahn.Low@amentum.com"
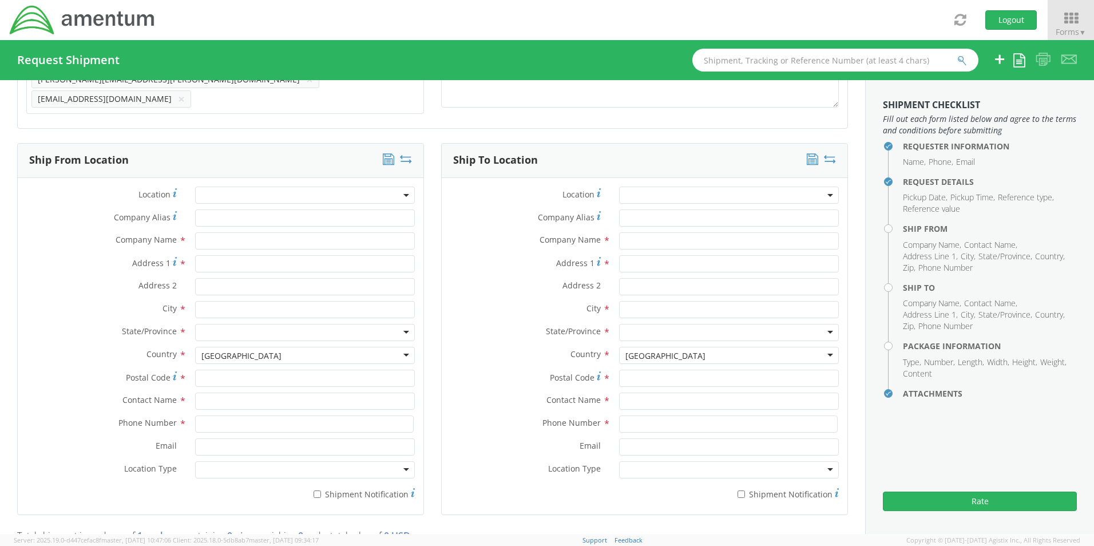
scroll to position [488, 0]
click at [245, 400] on input "text" at bounding box center [305, 399] width 220 height 17
type input "sene"
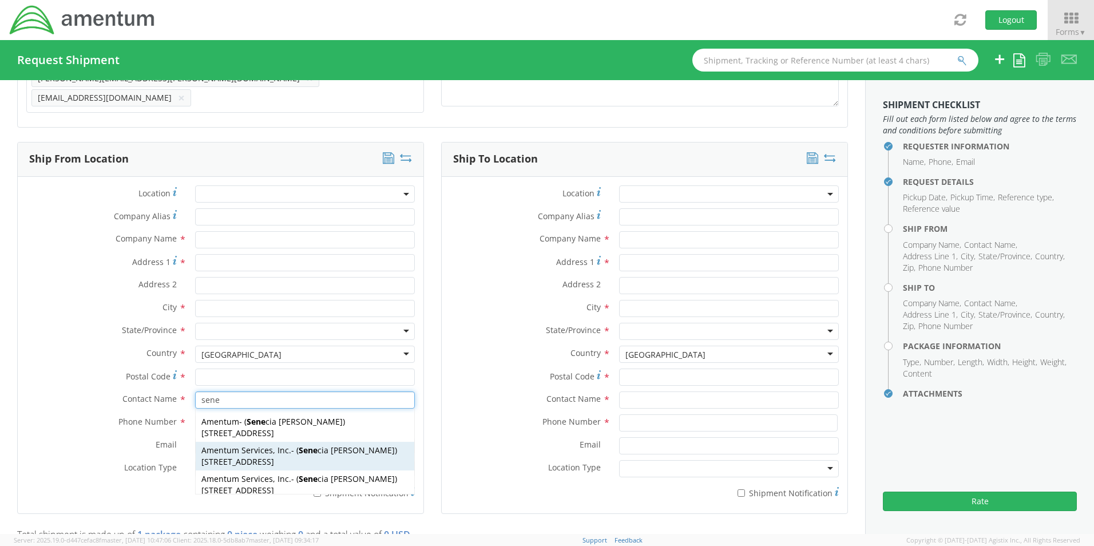
click at [256, 445] on span "Amentum Services, Inc." at bounding box center [246, 450] width 90 height 11
type input "Amentum Services, Inc."
type input "13500 Heritage Parkway"
type input "Fort Worth"
type input "76177"
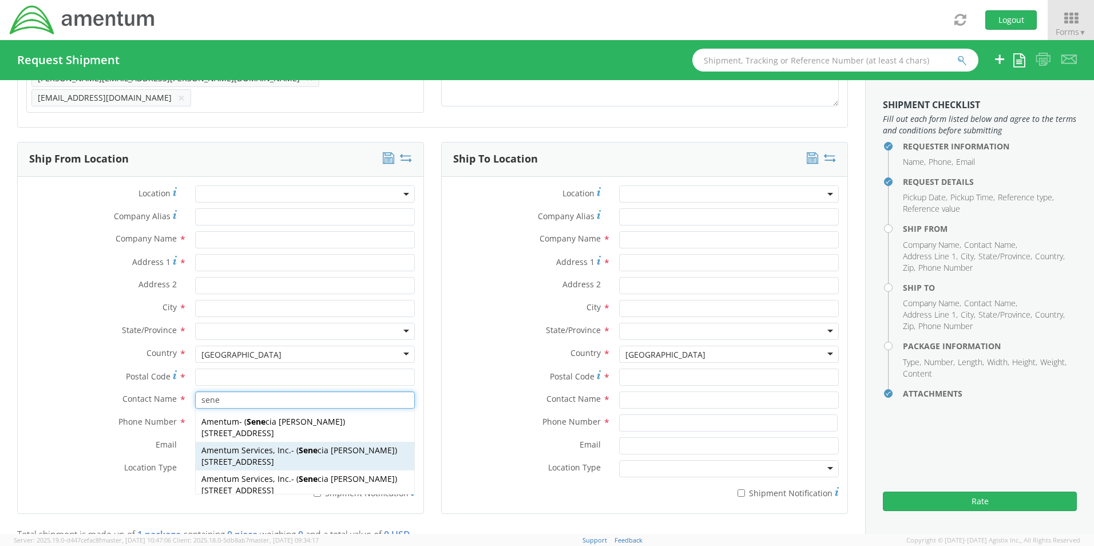
type input "[PERSON_NAME]"
type input "817-224-1568"
type input "[EMAIL_ADDRESS][PERSON_NAME][DOMAIN_NAME]"
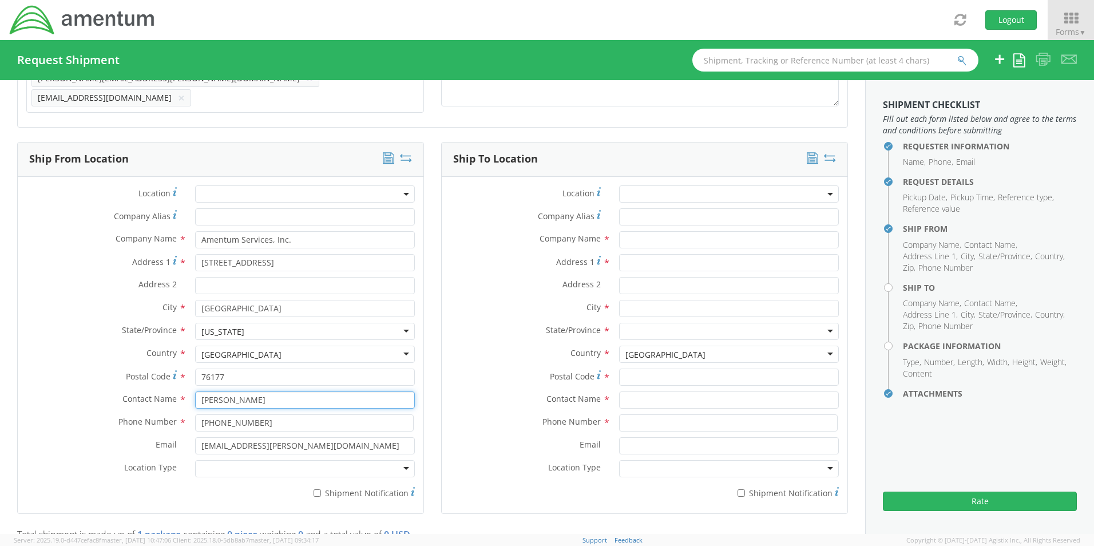
type input "[PERSON_NAME]"
click at [233, 466] on div at bounding box center [305, 468] width 220 height 17
click at [319, 489] on input "* Shipment Notification" at bounding box center [317, 492] width 7 height 7
checkbox input "true"
click at [649, 238] on input "text" at bounding box center [729, 239] width 220 height 17
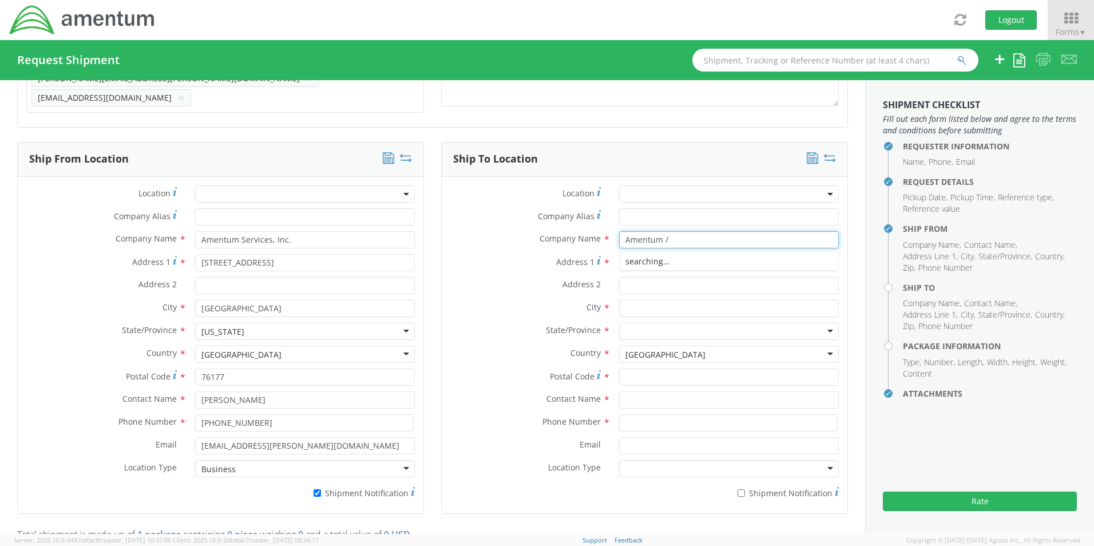
paste input "Jason Gola"
type input "Amentum / Jason Gola"
click at [670, 391] on input "text" at bounding box center [729, 399] width 220 height 17
paste input "Jason Gola"
type input "Jason Gola"
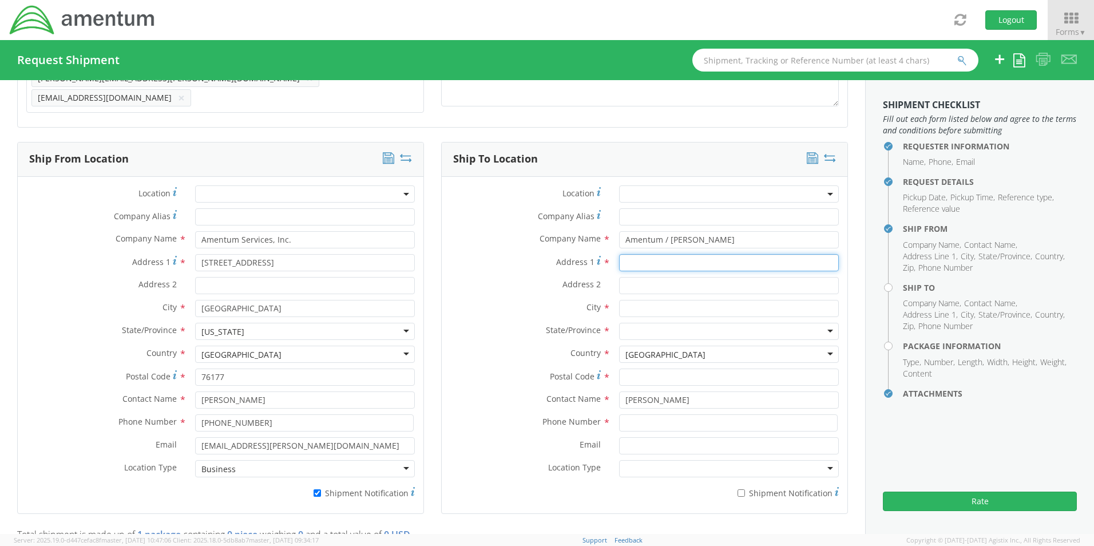
click at [678, 261] on input "Address 1 *" at bounding box center [729, 262] width 220 height 17
paste input "124 Teal Lane"
type input "124 Teal Lane"
click at [648, 306] on input "text" at bounding box center [729, 308] width 220 height 17
paste input "Mount Laurel,"
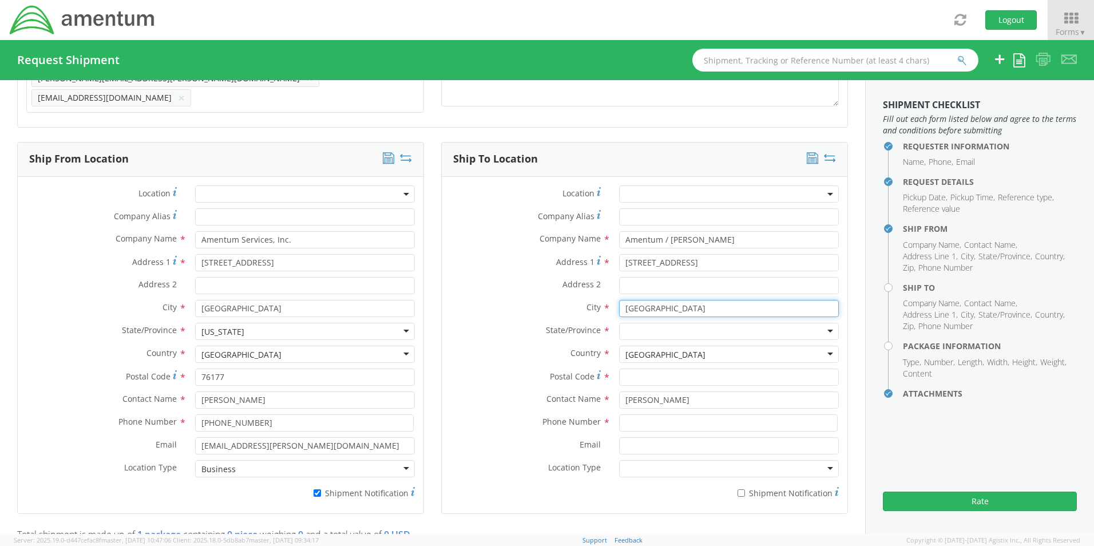
type input "Mount Laurel"
click at [626, 325] on div at bounding box center [729, 331] width 220 height 17
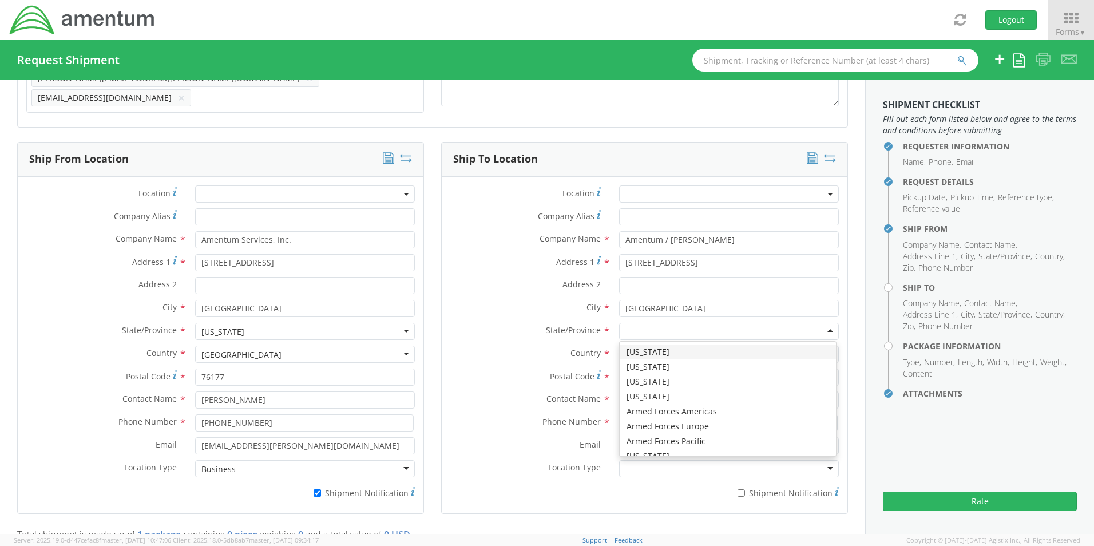
type input "n"
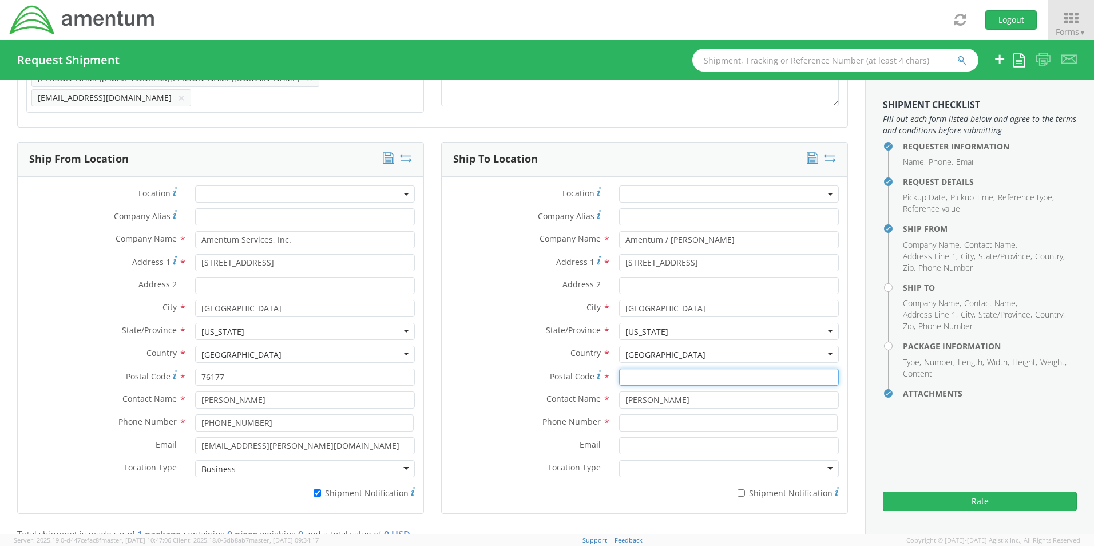
click at [624, 372] on input "Postal Code *" at bounding box center [729, 376] width 220 height 17
paste input "08054"
type input "08054"
click at [633, 414] on input at bounding box center [728, 422] width 219 height 17
paste input "609-668-5930"
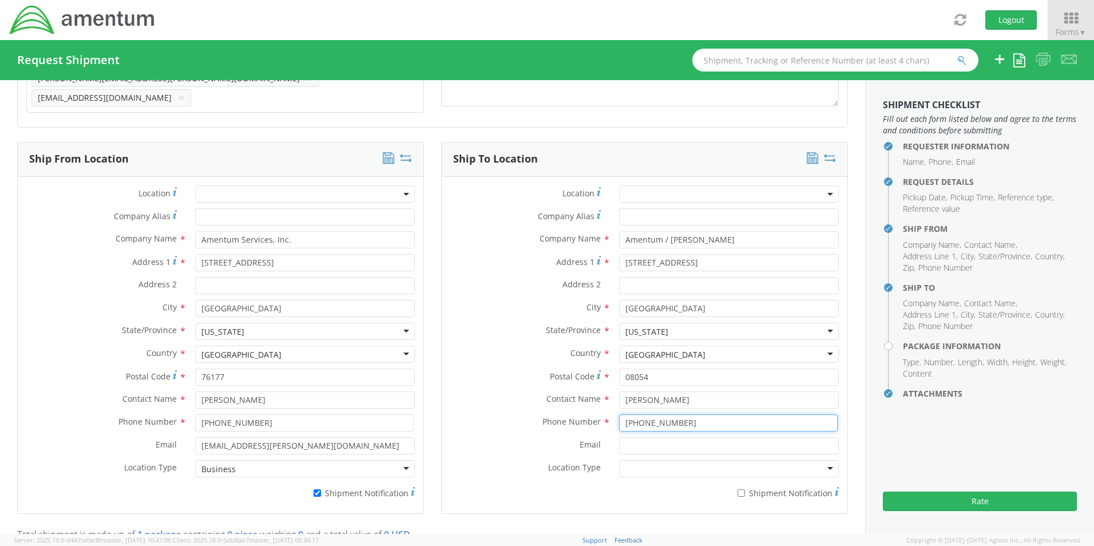
type input "609-668-5930"
click at [658, 438] on input "Email *" at bounding box center [729, 445] width 220 height 17
paste input "Jason.Gola@amentum.com"
type input "Jason.Gola@amentum.com"
click at [737, 489] on input "* Shipment Notification" at bounding box center [740, 492] width 7 height 7
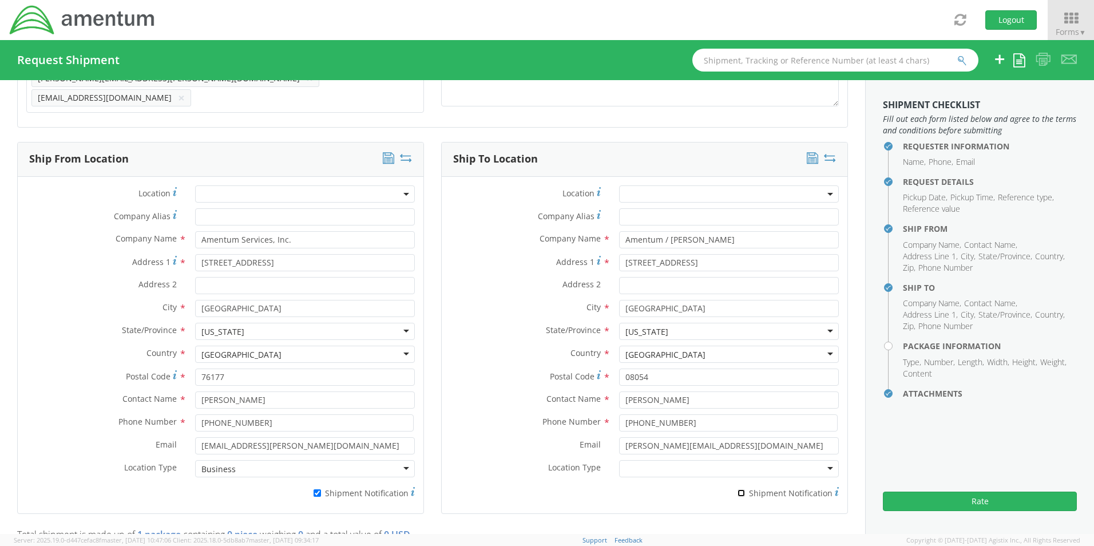
checkbox input "true"
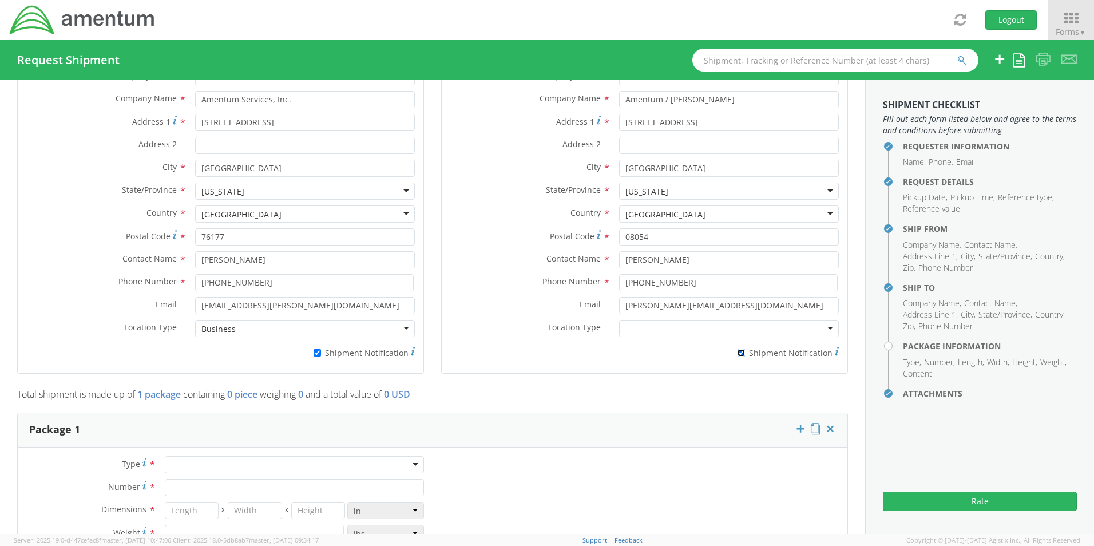
scroll to position [717, 0]
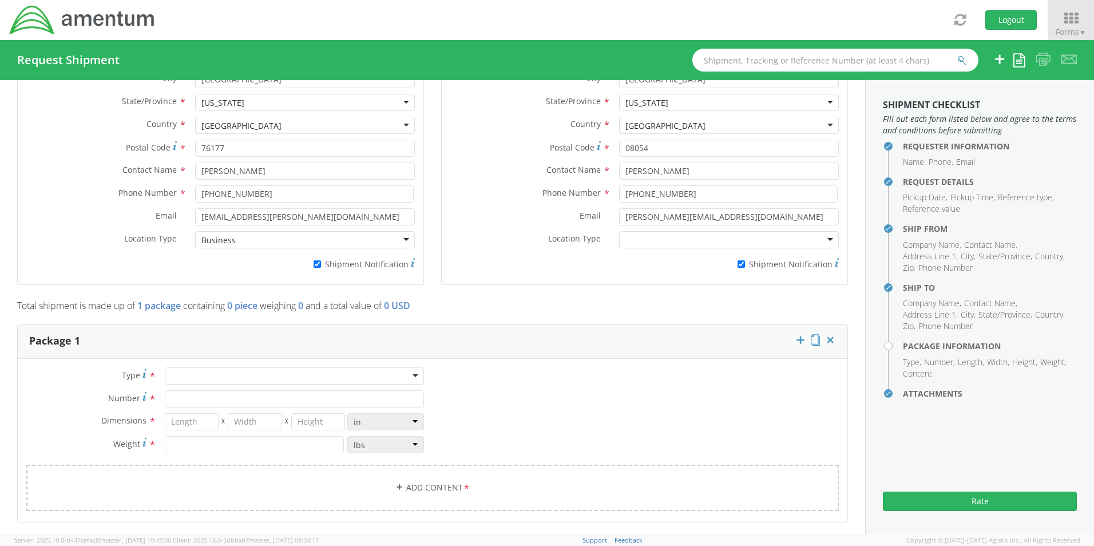
click at [188, 373] on div at bounding box center [294, 375] width 259 height 17
click at [181, 390] on input "Number *" at bounding box center [294, 398] width 259 height 17
type input "1"
type input "24"
type input "18"
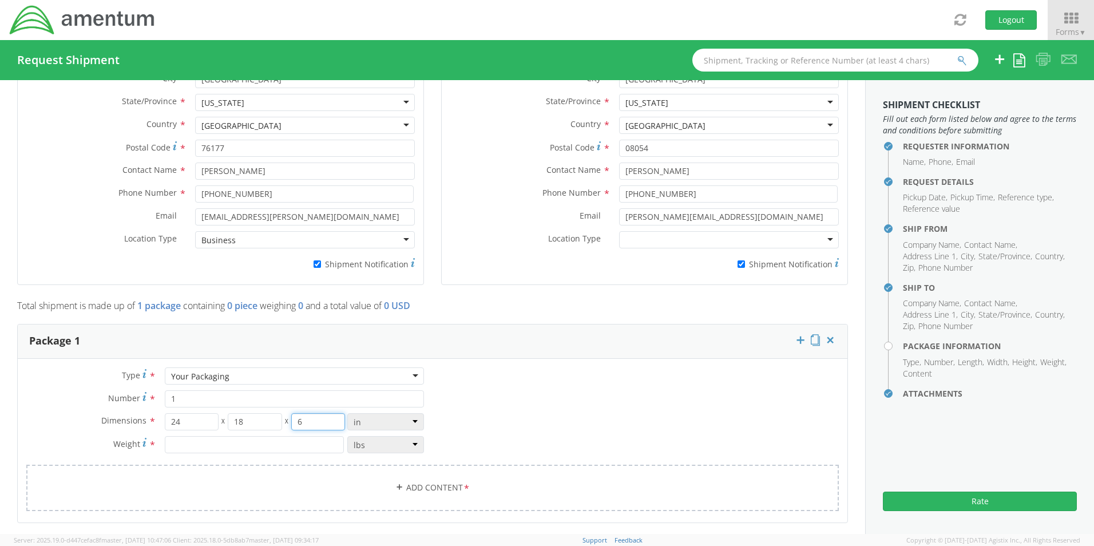
type input "6"
type input "14.5"
click at [420, 479] on link "Add Content *" at bounding box center [432, 488] width 812 height 46
select select
type input "General Commodity"
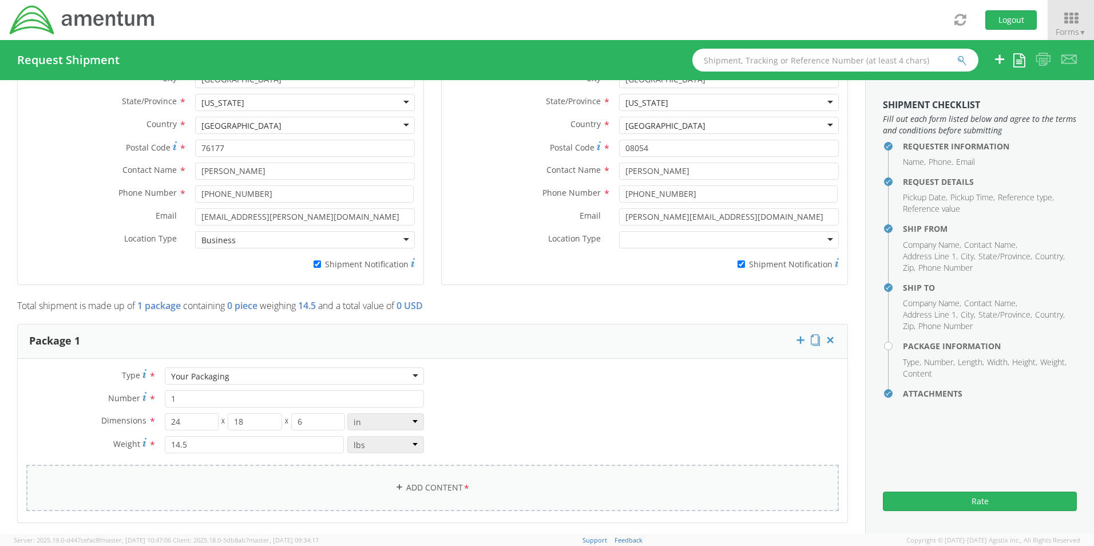
checkbox input "false"
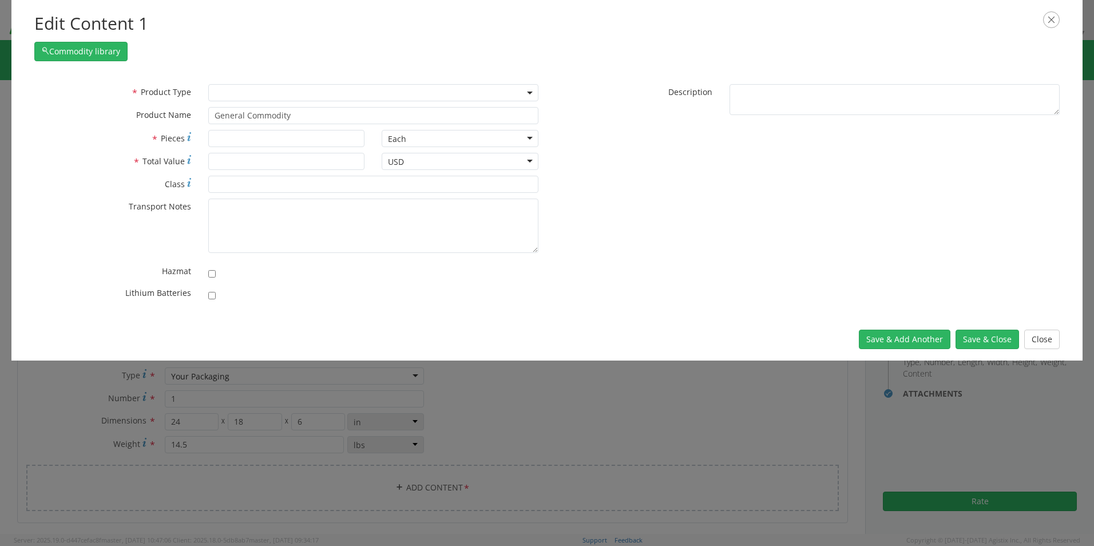
click at [224, 96] on span at bounding box center [373, 92] width 330 height 17
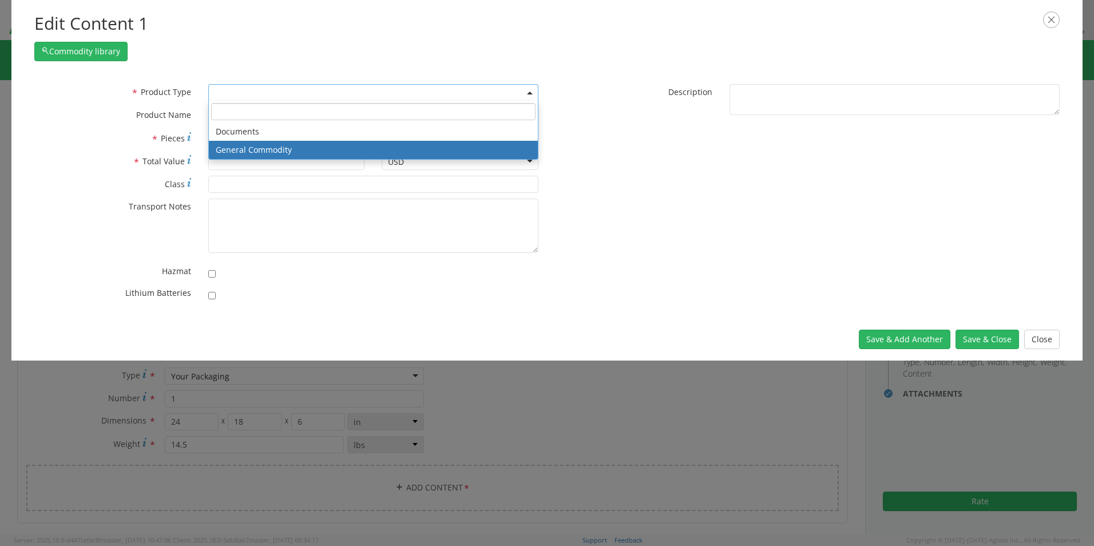
select select "COMMODITY"
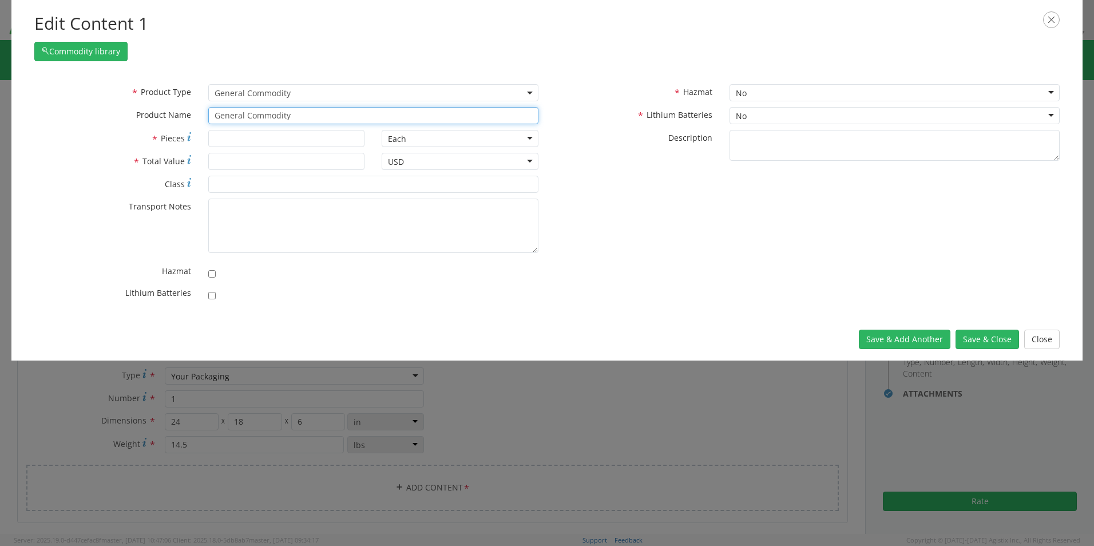
drag, startPoint x: 295, startPoint y: 108, endPoint x: 125, endPoint y: 108, distance: 169.3
click at [134, 109] on div "* Product Name General Commodity unable to find any results that match the curr…" at bounding box center [286, 115] width 521 height 17
paste input "Laptop - SCTASK0251995 Dell – CORP026792 service tag 7K6F0B4"
type input "Laptop - SCTASK0251995 Dell – CORP026792 service tag 7K6F0B4"
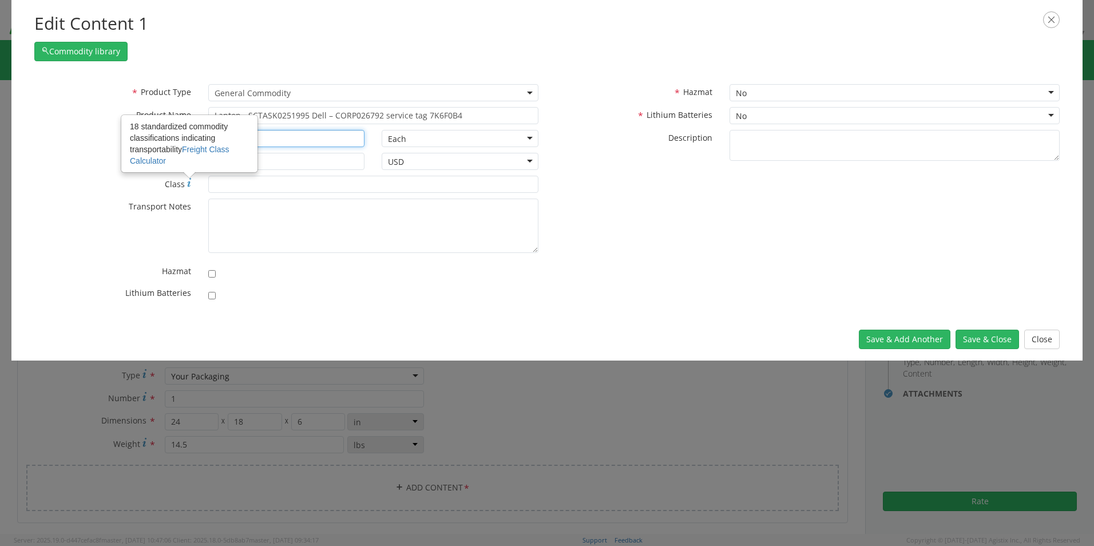
type input "1"
type input "1500.00"
click at [210, 296] on input "checkbox" at bounding box center [211, 295] width 7 height 7
checkbox input "true"
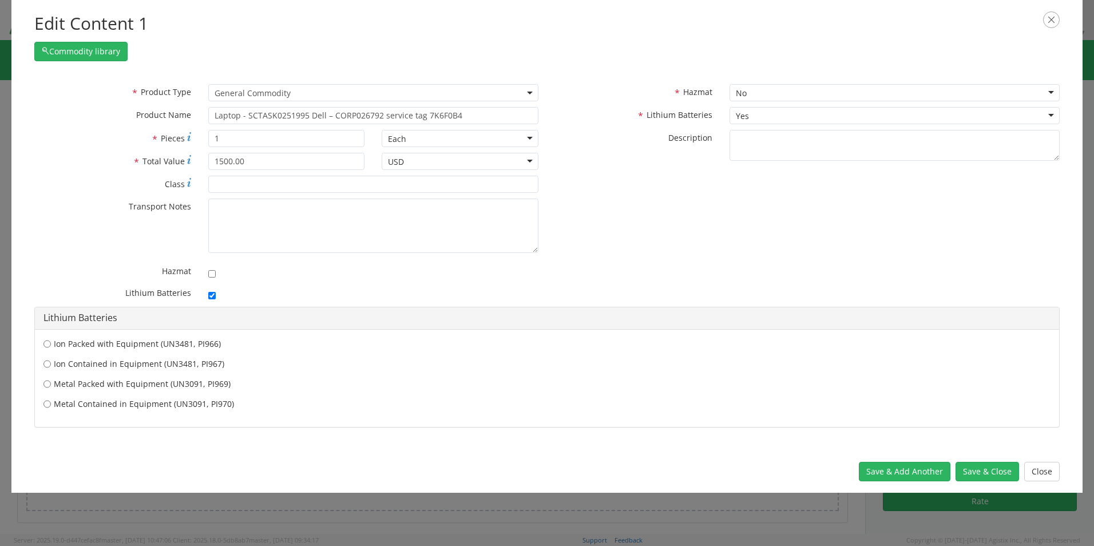
click at [145, 366] on label "Ion Contained in Equipment (UN3481, PI967)" at bounding box center [546, 363] width 1007 height 11
click at [51, 366] on input "Ion Contained in Equipment (UN3481, PI967)" at bounding box center [46, 363] width 7 height 11
radio input "true"
drag, startPoint x: 983, startPoint y: 472, endPoint x: 945, endPoint y: 466, distance: 39.4
click at [982, 472] on button "Save & Close" at bounding box center [987, 471] width 64 height 19
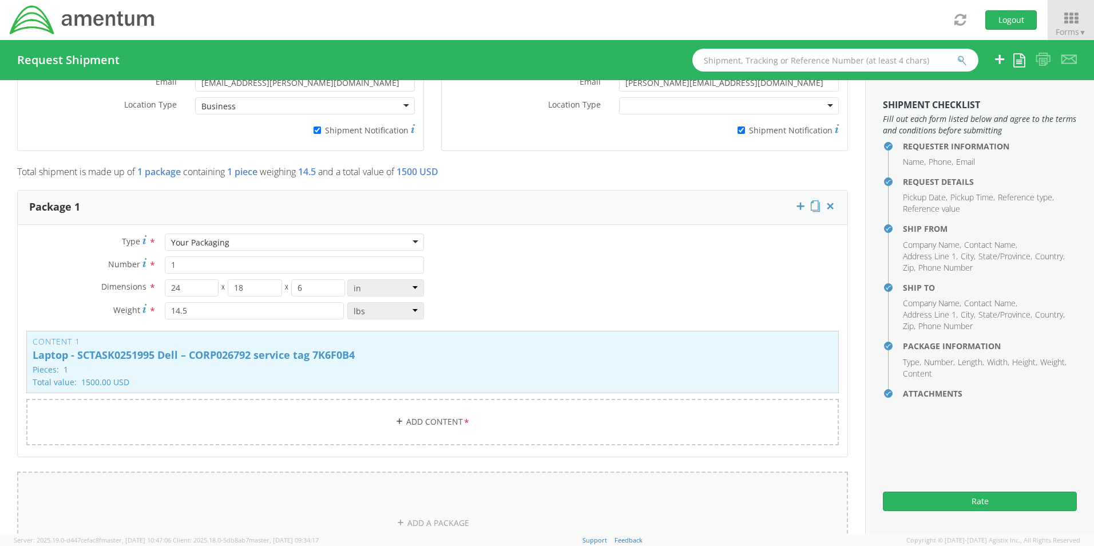
scroll to position [946, 0]
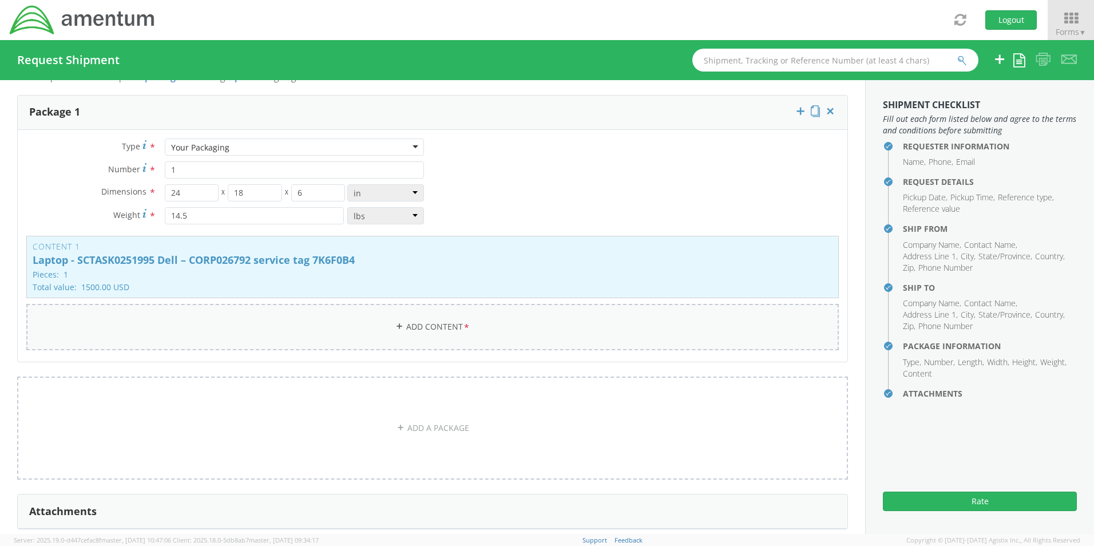
click at [410, 315] on link "Add Content *" at bounding box center [432, 327] width 812 height 46
select select
type input "General Commodity"
checkbox input "false"
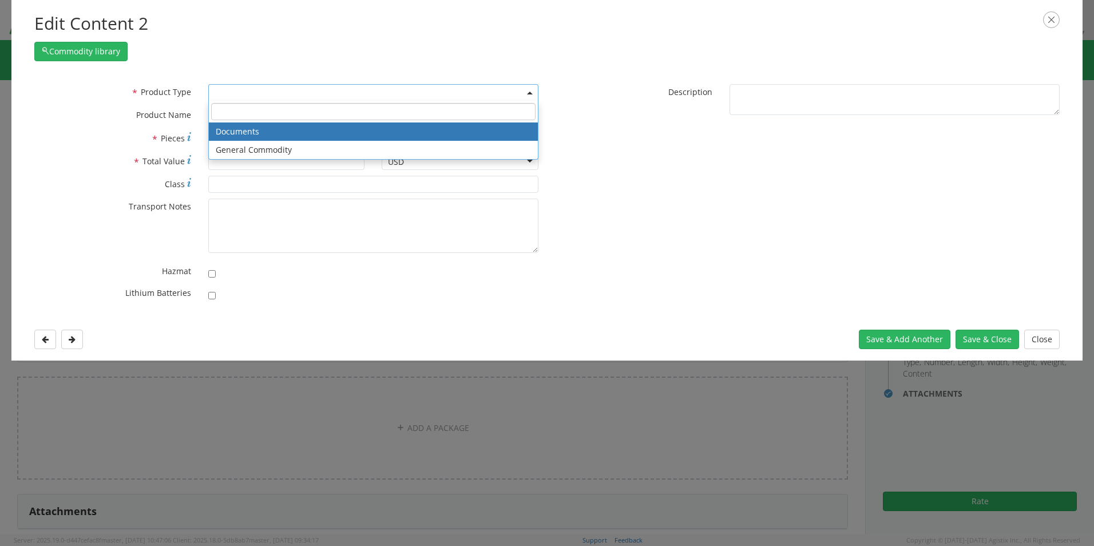
click at [222, 90] on span at bounding box center [373, 92] width 330 height 17
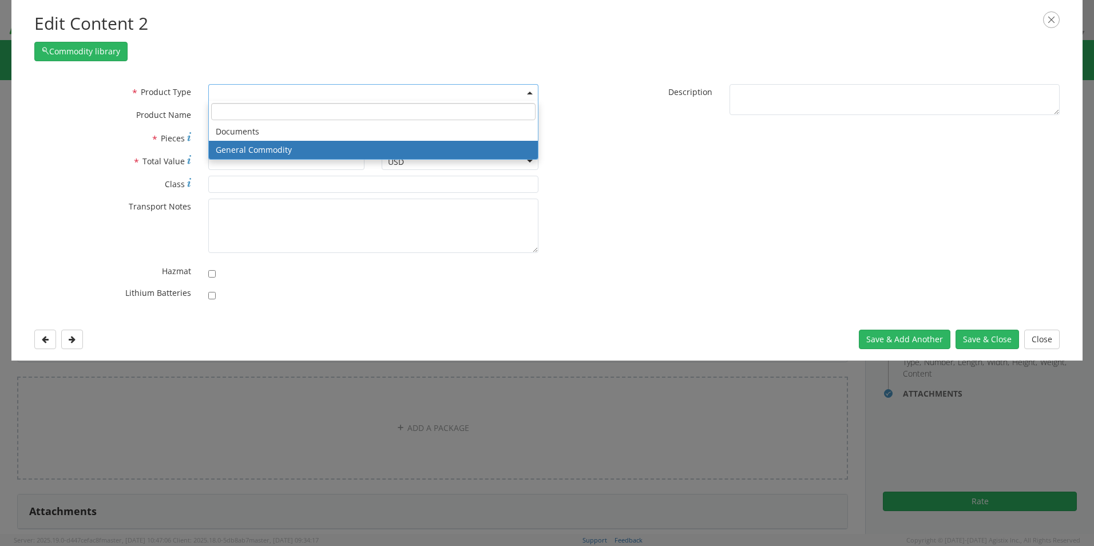
select select "COMMODITY"
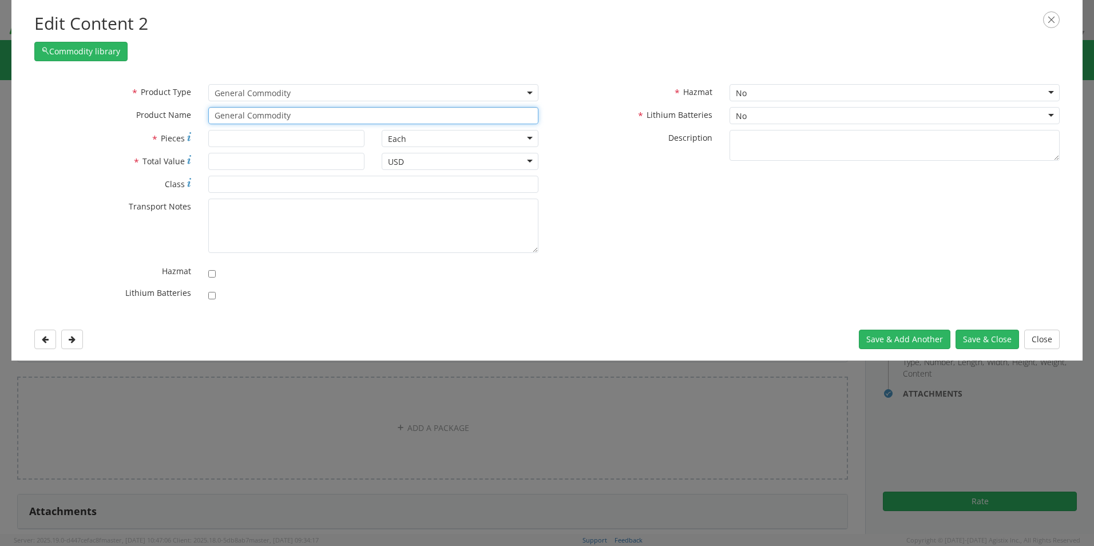
drag, startPoint x: 301, startPoint y: 115, endPoint x: 144, endPoint y: 106, distance: 157.0
click at [145, 107] on div "* Product Name General Commodity unable to find any results that match the curr…" at bounding box center [286, 115] width 521 height 17
paste input "Docking Station - SCTASK0252748 Dell – C8FQT14"
type input "Docking Station - SCTASK0252748 Dell – C8FQT14"
type input "1"
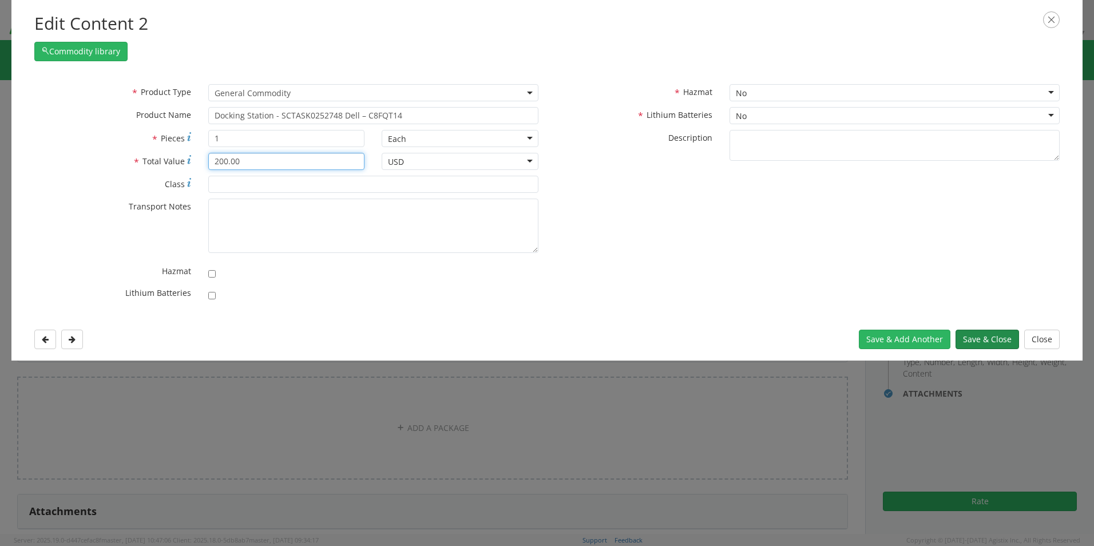
type input "200.00"
click at [988, 337] on button "Save & Close" at bounding box center [987, 339] width 64 height 19
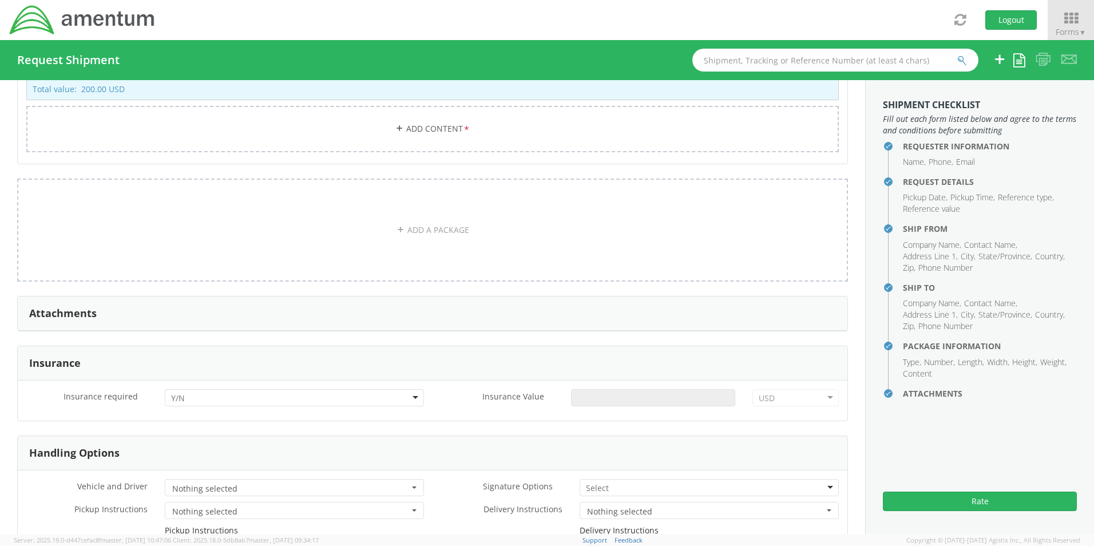
scroll to position [1232, 0]
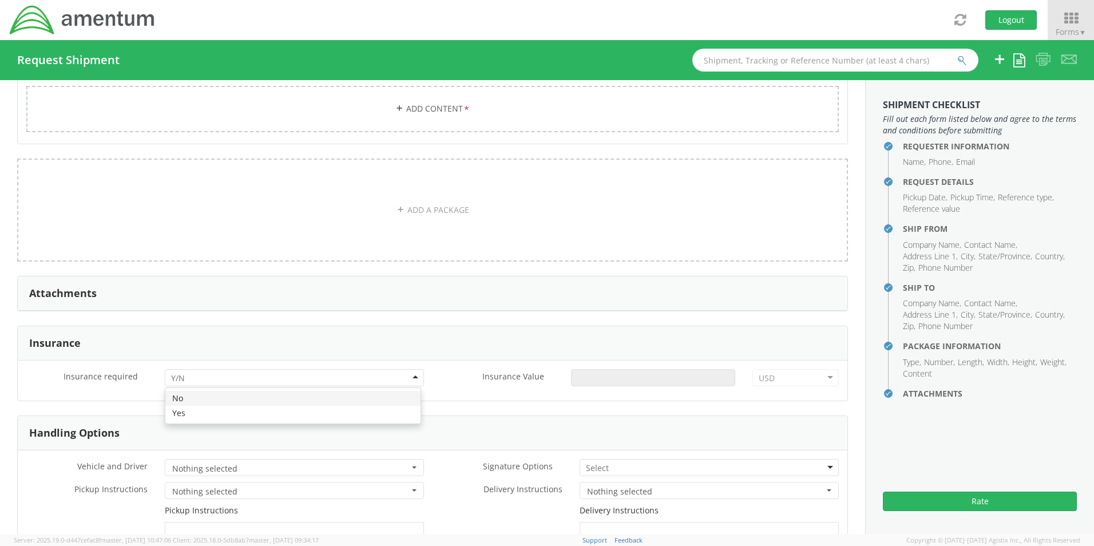
click at [181, 372] on input "select-one" at bounding box center [179, 377] width 16 height 11
click at [590, 369] on input "Insurance Value *" at bounding box center [653, 377] width 164 height 17
type input "1700.00"
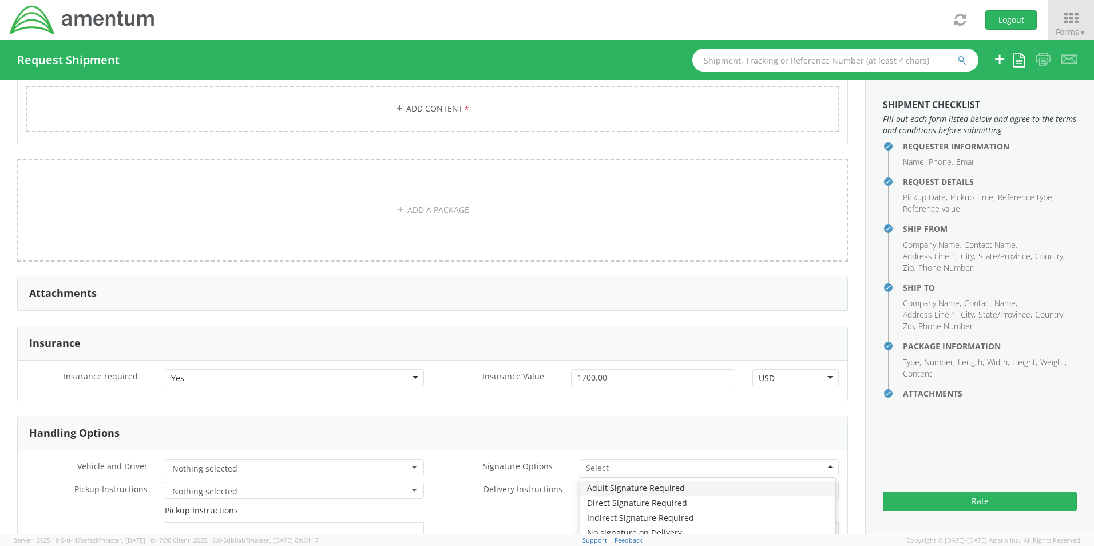
drag, startPoint x: 598, startPoint y: 463, endPoint x: 597, endPoint y: 482, distance: 19.5
click at [597, 467] on div at bounding box center [709, 467] width 259 height 17
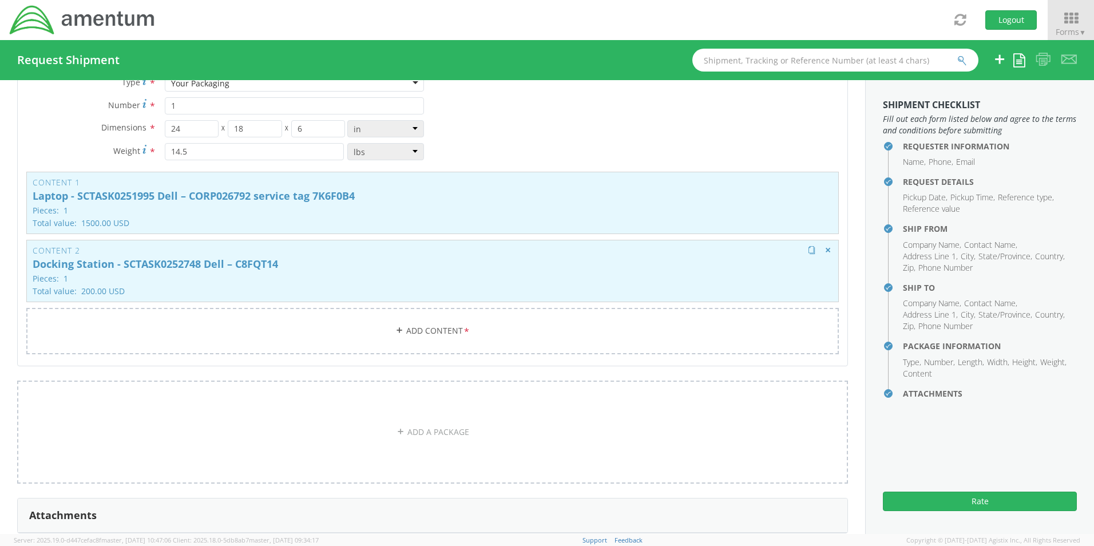
scroll to position [827, 0]
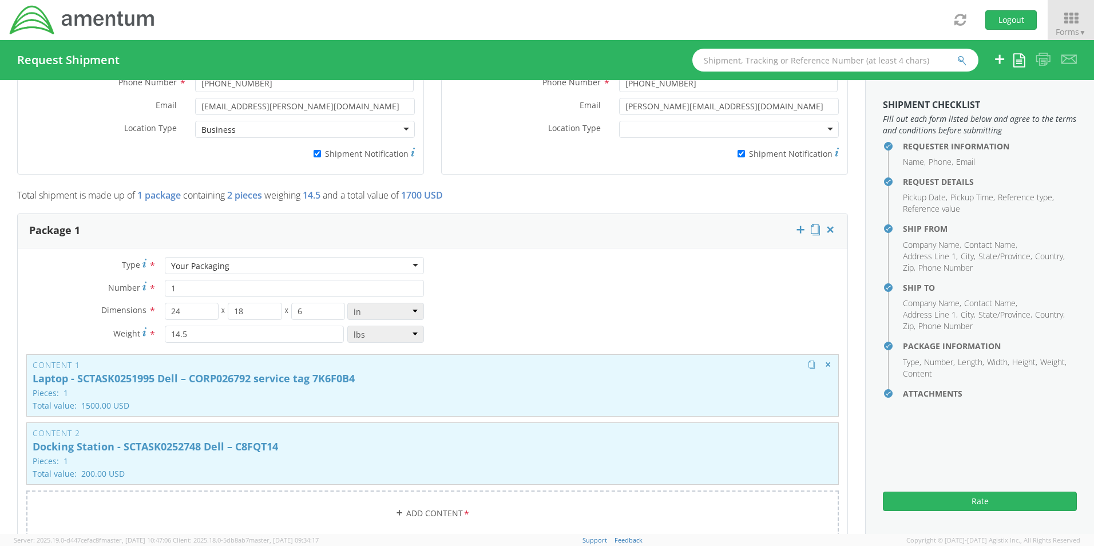
click at [174, 404] on div "Content 1 Laptop - SCTASK0251995 Dell – CORP026792 service tag 7K6F0B4 Pieces: …" at bounding box center [432, 385] width 812 height 62
type input "Laptop - SCTASK0251995 Dell – CORP026792 service tag 7K6F0B4"
type input "1500.00"
checkbox input "true"
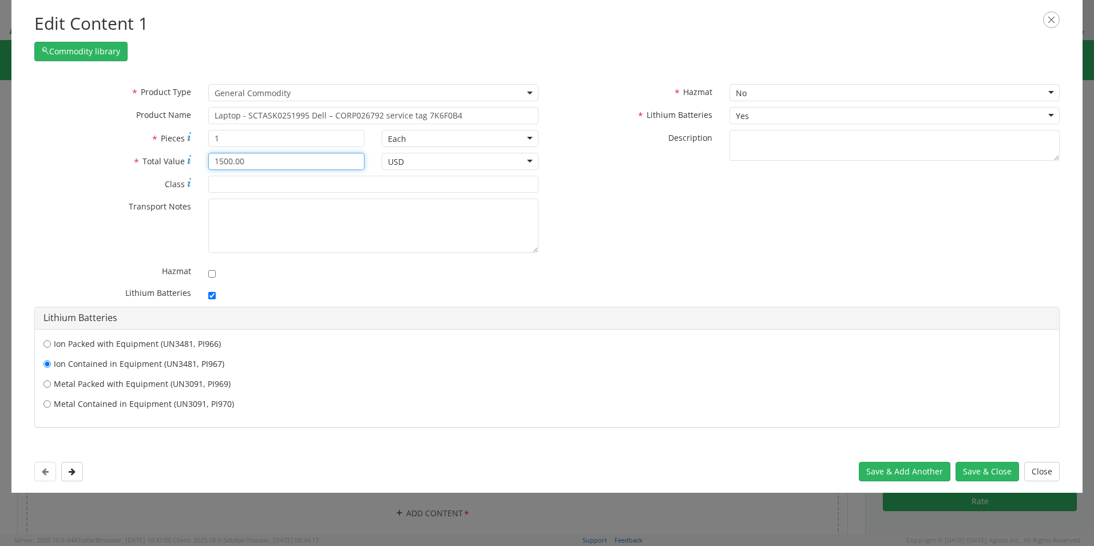
drag, startPoint x: 262, startPoint y: 162, endPoint x: 175, endPoint y: 154, distance: 87.3
click at [175, 154] on div "* Total Value 1500.00" at bounding box center [199, 161] width 347 height 17
type input "2700.00"
click at [979, 467] on button "Save & Close" at bounding box center [987, 471] width 64 height 19
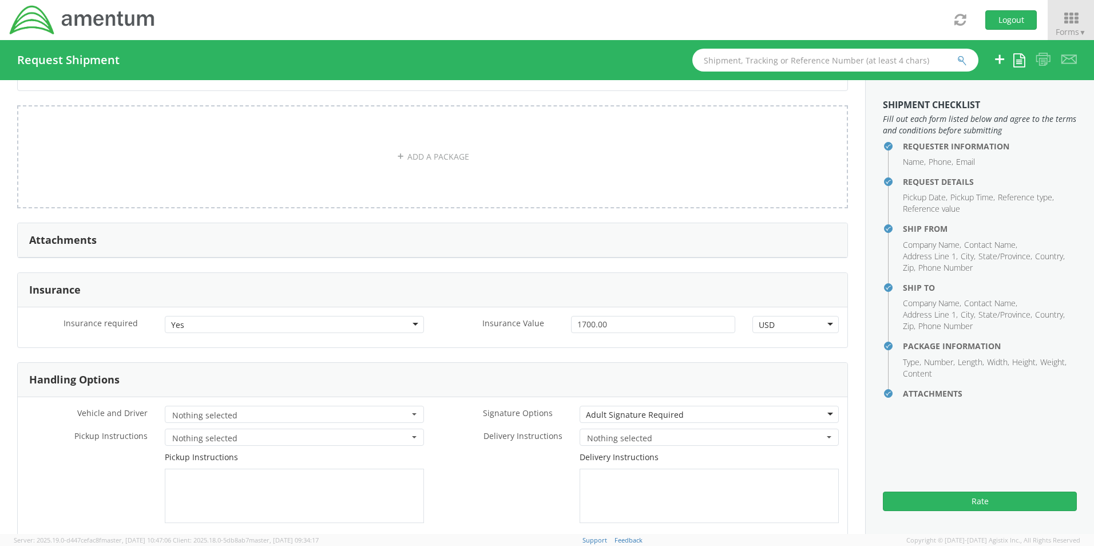
scroll to position [1399, 0]
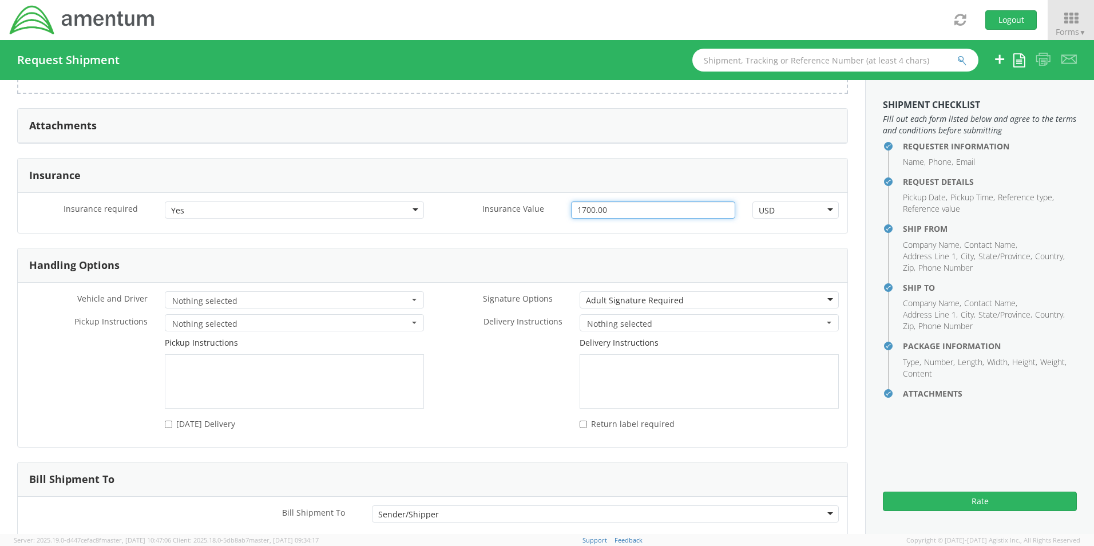
drag, startPoint x: 589, startPoint y: 203, endPoint x: 261, endPoint y: 168, distance: 329.1
click at [263, 168] on div "Insurance Insurance required * Yes Yes No Yes Insurance Value * 1700.00 USD USD…" at bounding box center [432, 196] width 831 height 76
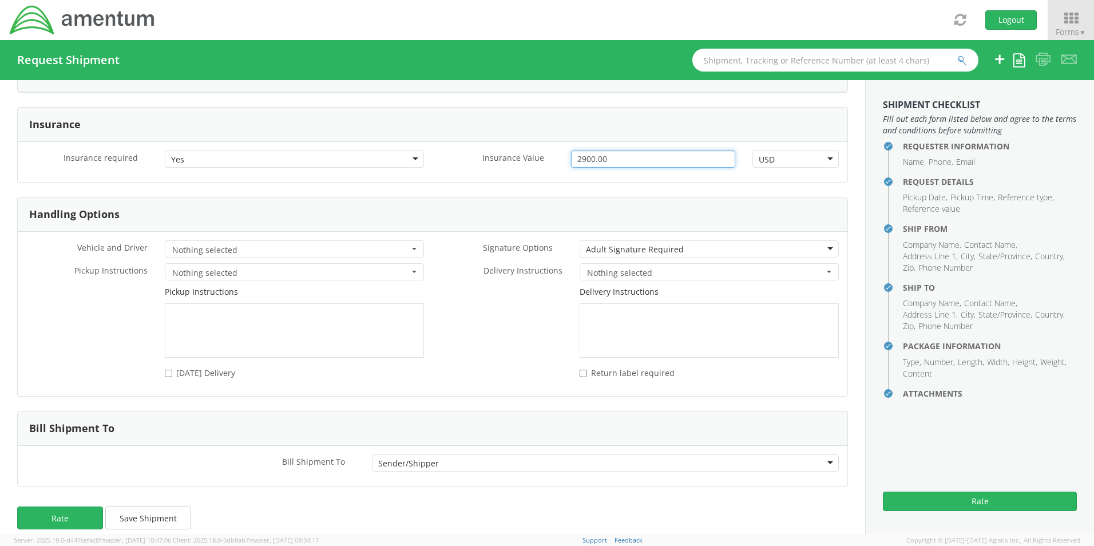
scroll to position [1457, 0]
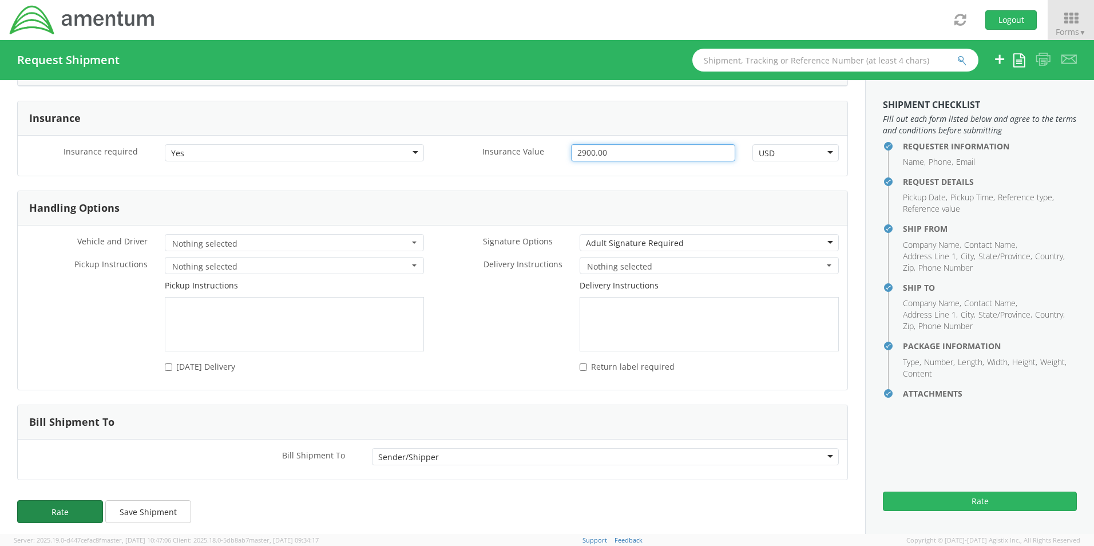
type input "2900.00"
click at [63, 508] on button "Rate" at bounding box center [60, 511] width 86 height 23
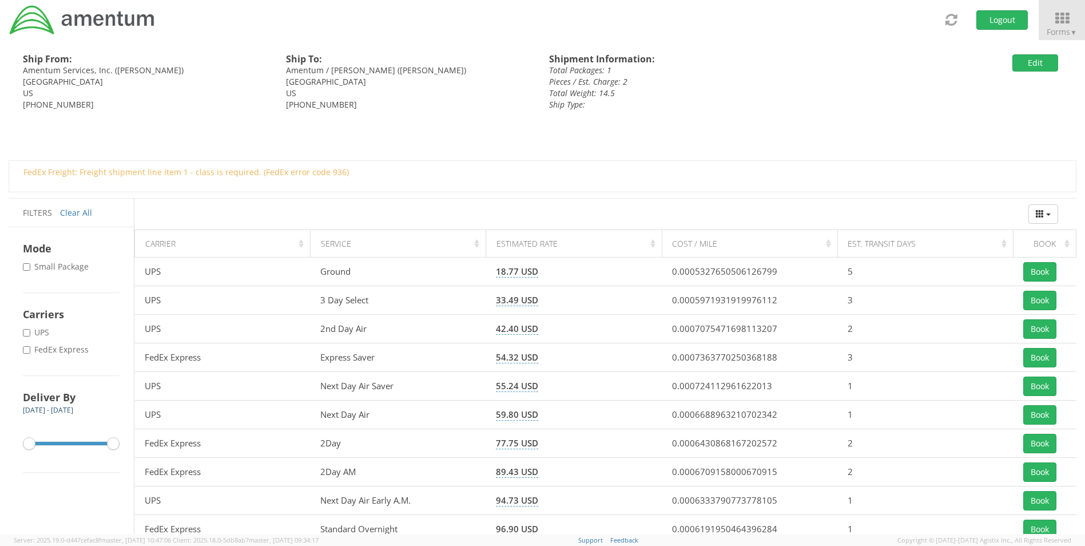
click at [33, 349] on label "* FedEx Express" at bounding box center [57, 349] width 68 height 11
click at [30, 349] on input "* FedEx Express" at bounding box center [26, 349] width 7 height 7
checkbox input "true"
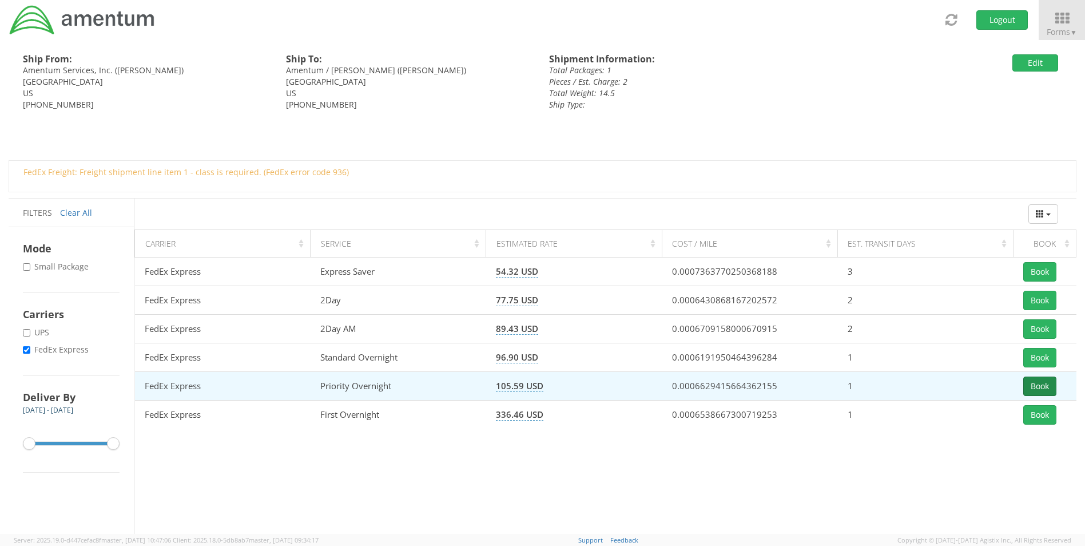
click at [1040, 384] on button "Book" at bounding box center [1039, 385] width 33 height 19
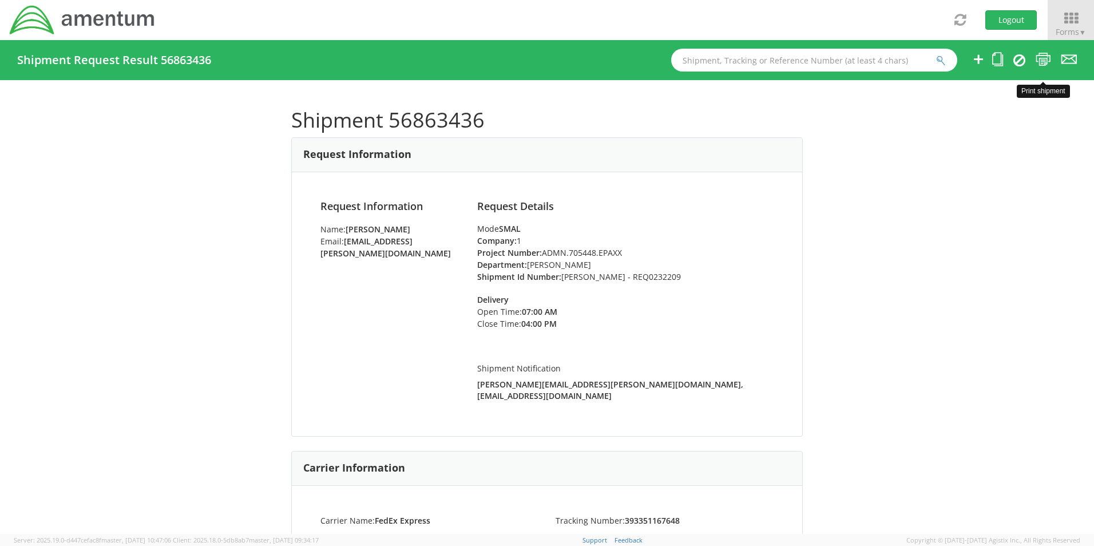
click at [1042, 58] on icon at bounding box center [1042, 59] width 15 height 14
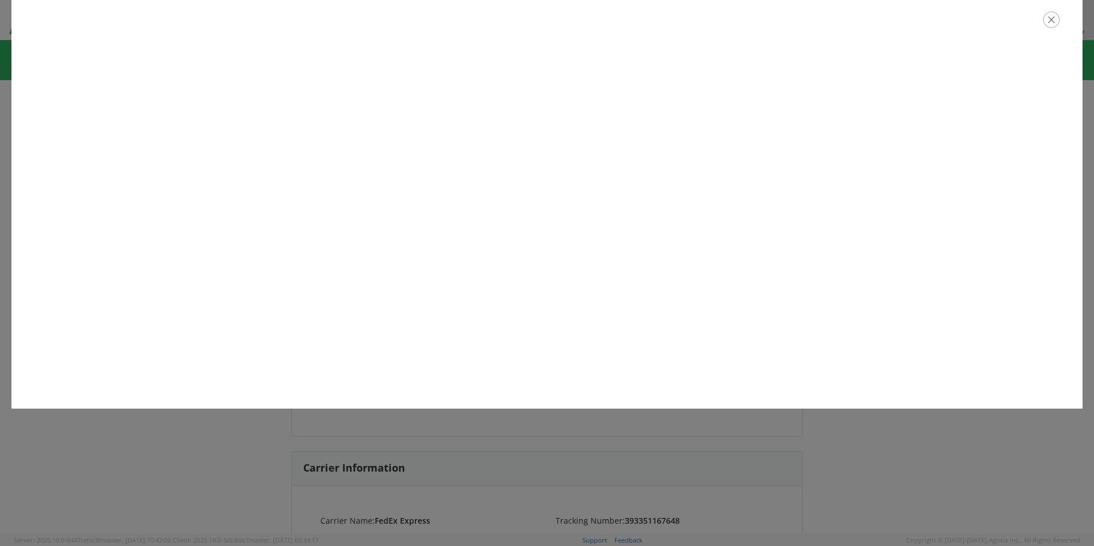
click at [1053, 24] on icon "button" at bounding box center [1051, 19] width 17 height 17
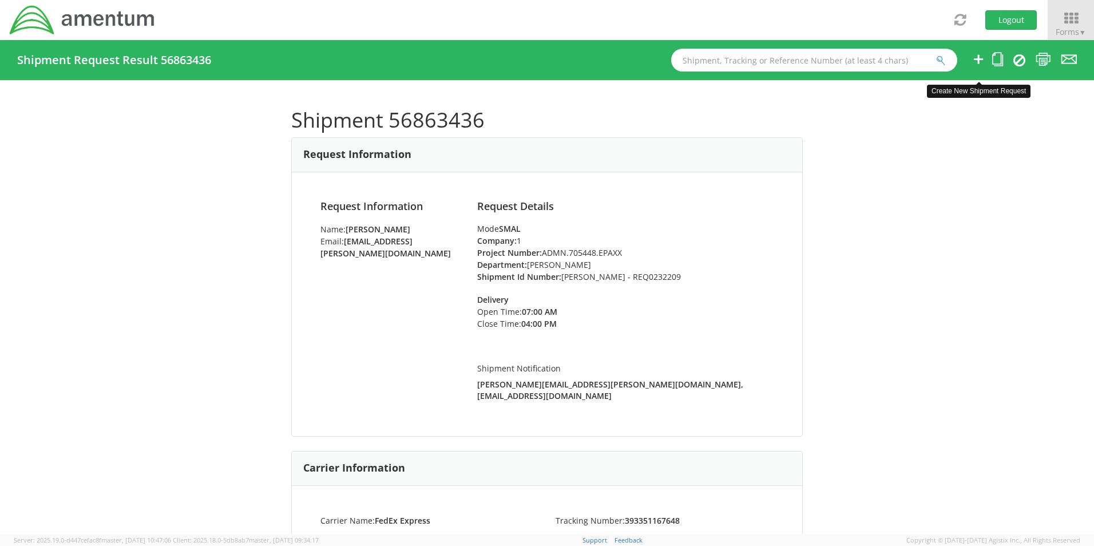
click at [978, 62] on icon at bounding box center [978, 59] width 14 height 14
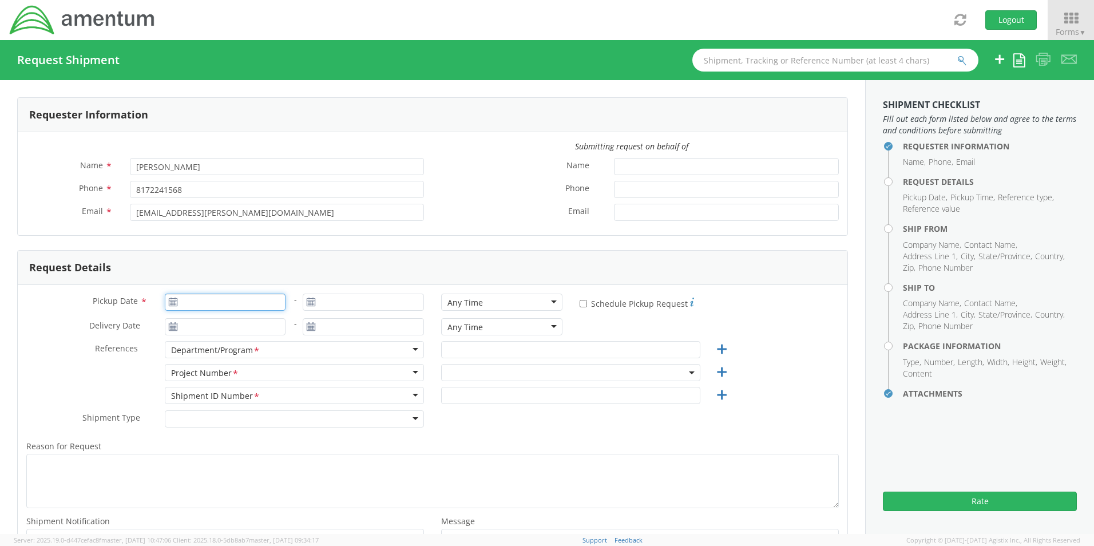
type input "09/18/2025"
click at [218, 303] on input "09/18/2025" at bounding box center [225, 301] width 121 height 17
click at [267, 392] on td "18" at bounding box center [265, 391] width 20 height 17
select select "OCCP.600391.00000"
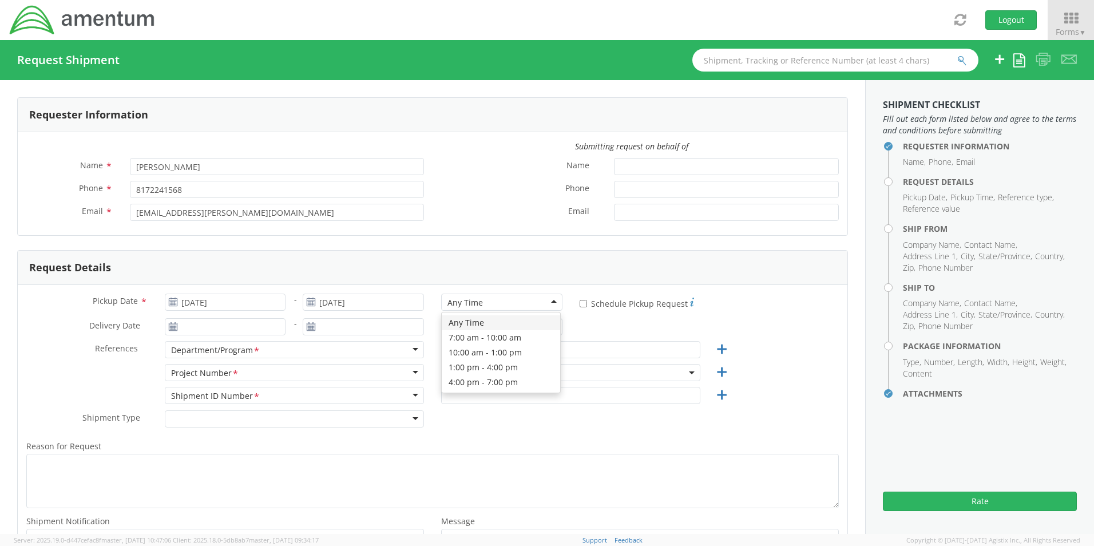
click at [456, 305] on div "Any Time" at bounding box center [464, 302] width 35 height 11
drag, startPoint x: 464, startPoint y: 368, endPoint x: 443, endPoint y: 360, distance: 22.1
click at [476, 343] on input "text" at bounding box center [570, 349] width 259 height 17
paste input "Jose A. Tijerina"
type input "Jose A. Tijerina"
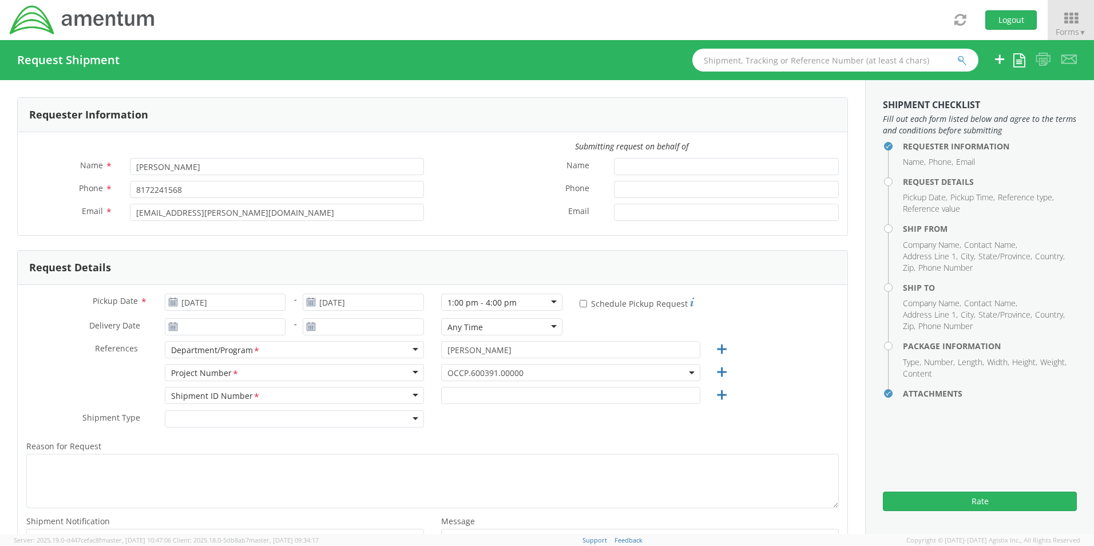
drag, startPoint x: 458, startPoint y: 372, endPoint x: 459, endPoint y: 379, distance: 6.4
click at [459, 379] on span "OCCP.600391.00000" at bounding box center [570, 372] width 259 height 17
click at [460, 388] on input "search" at bounding box center [569, 391] width 251 height 17
paste input "4856.PM.00.C.000000.0000.0000"
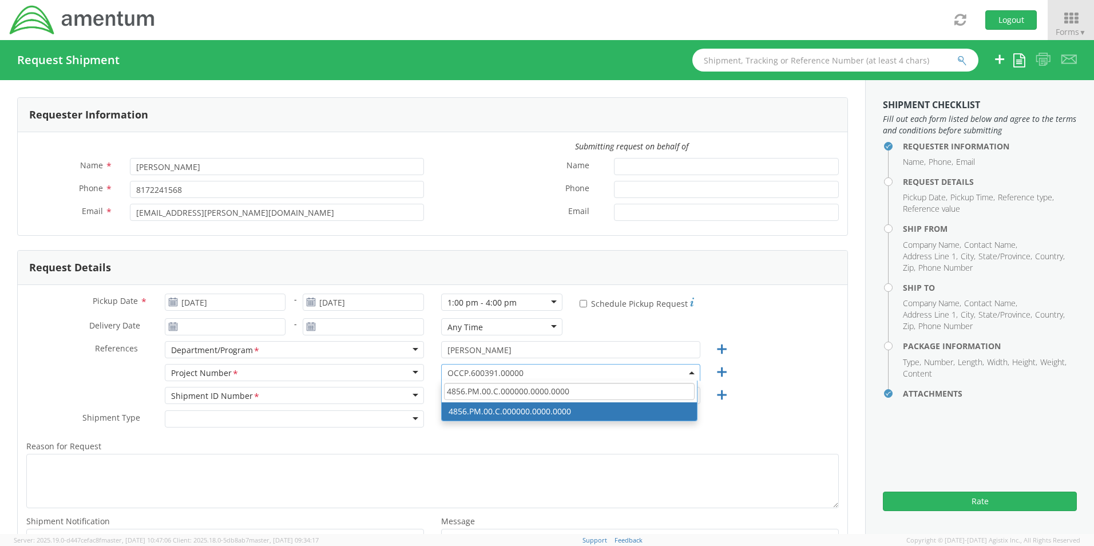
type input "4856.PM.00.C.000000.0000.0000"
select select "4856.PM.00.C.000000.0000.0000"
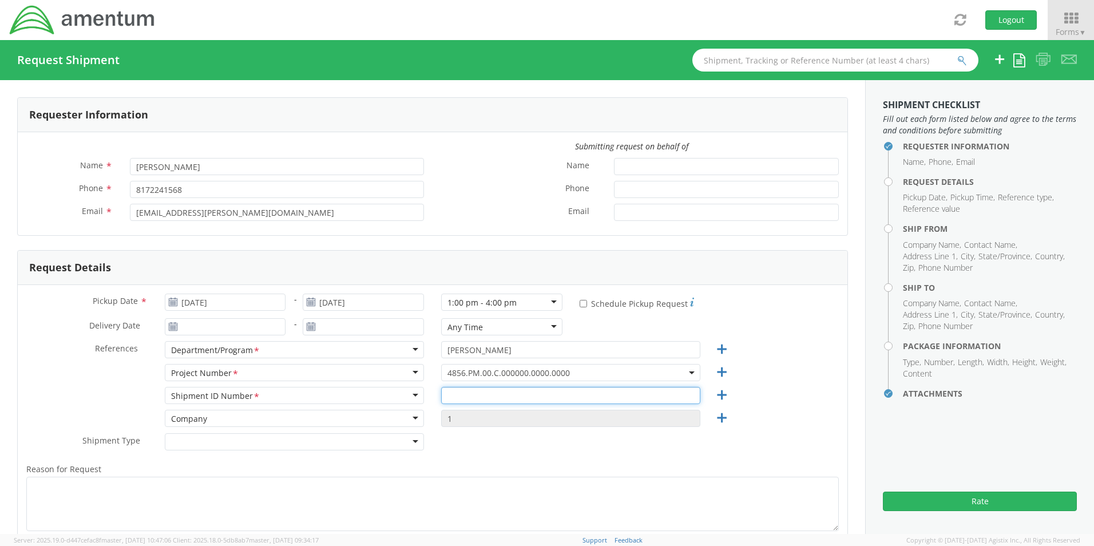
click at [459, 400] on input "text" at bounding box center [570, 395] width 259 height 17
paste input "Garry Julian - REQ0231816"
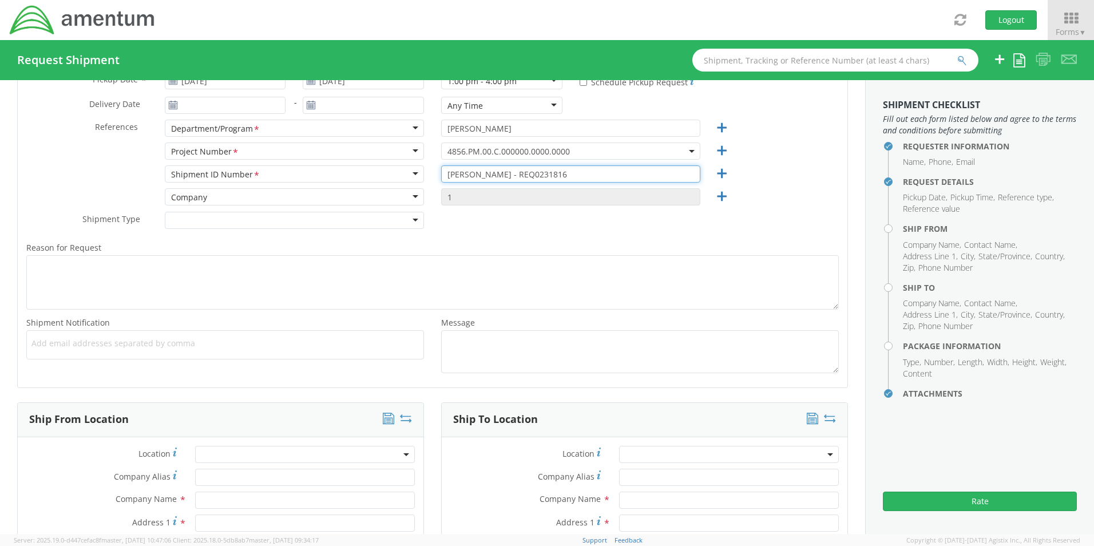
scroll to position [229, 0]
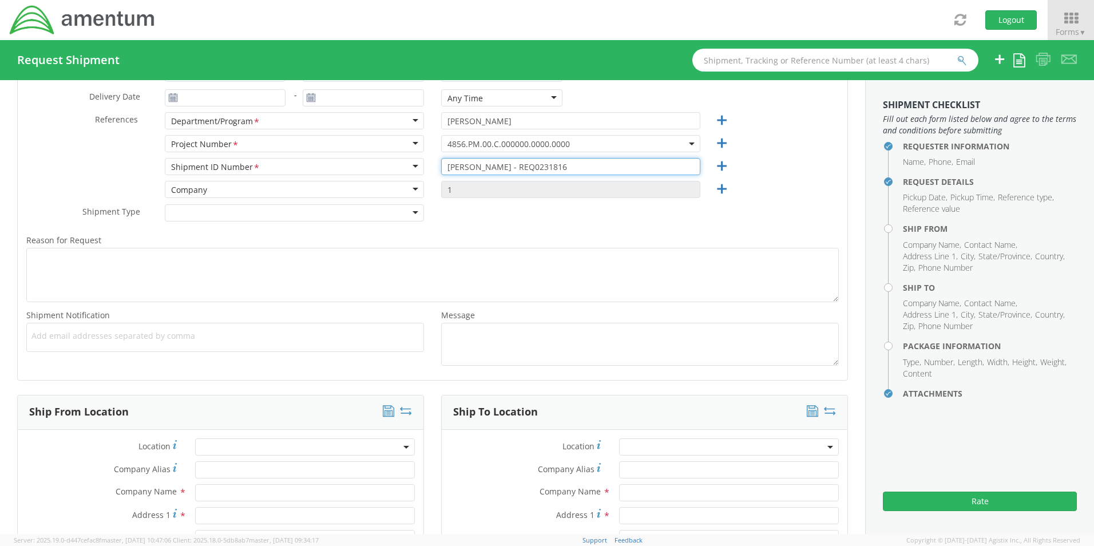
type input "Garry Julian - REQ0231816"
click at [64, 342] on ul at bounding box center [224, 337] width 387 height 19
paste input "Jose.Tijerina@Amentum.com"
type input "Jose.Tijerina@Amentum.com"
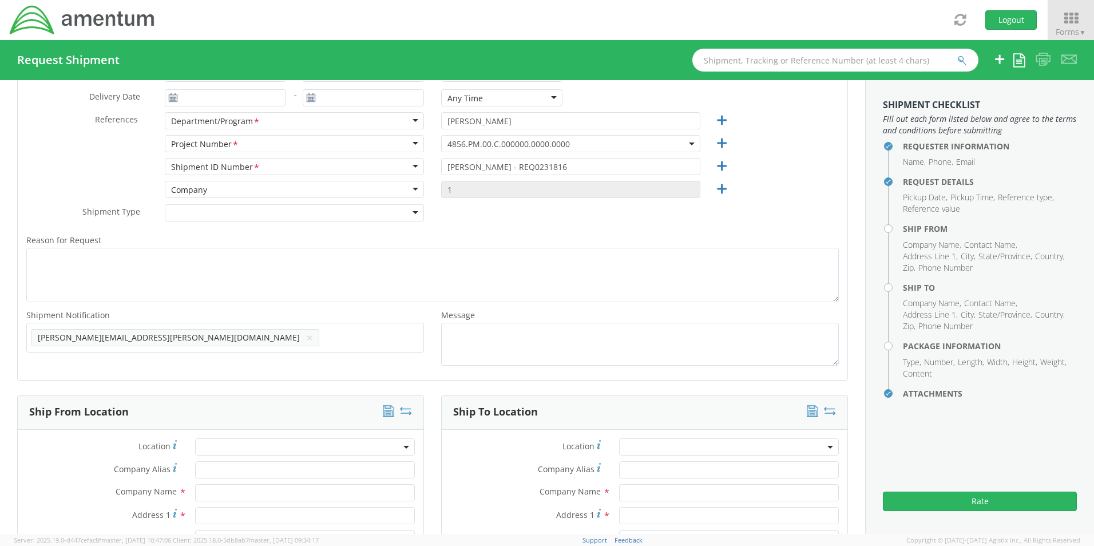
click at [212, 341] on span "Add email addresses separated by comma" at bounding box center [224, 335] width 387 height 11
paste input "Malivahn.Low@amentum.com"
type input "Malivahn.Low@amentum.com"
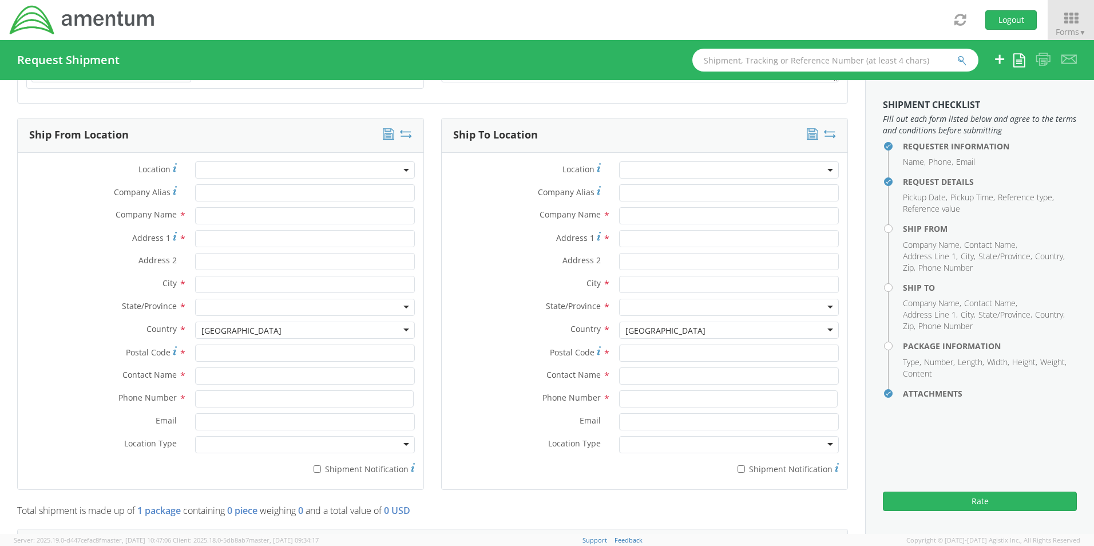
scroll to position [515, 0]
click at [223, 368] on input "text" at bounding box center [305, 372] width 220 height 17
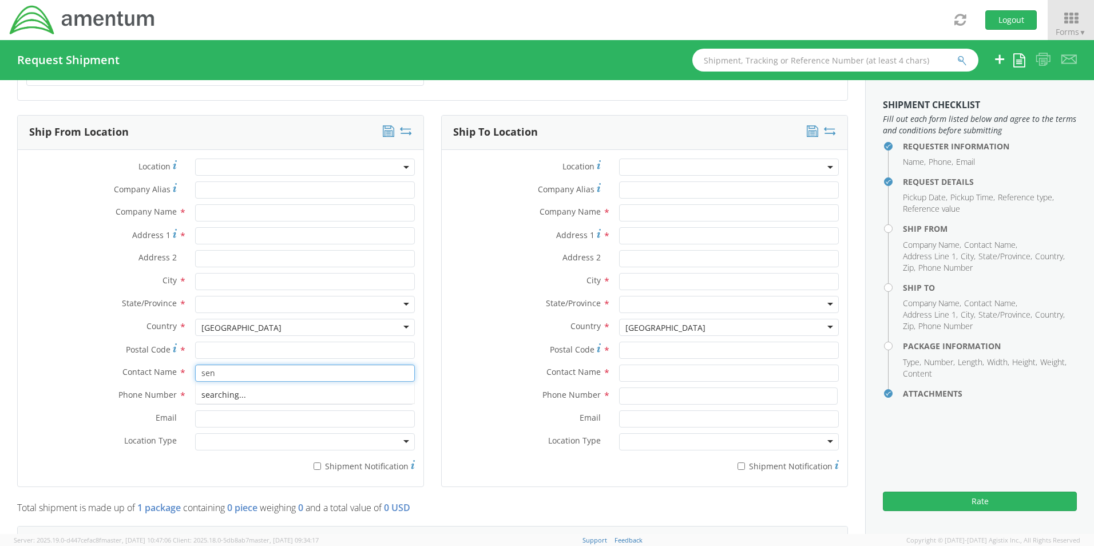
type input "sene"
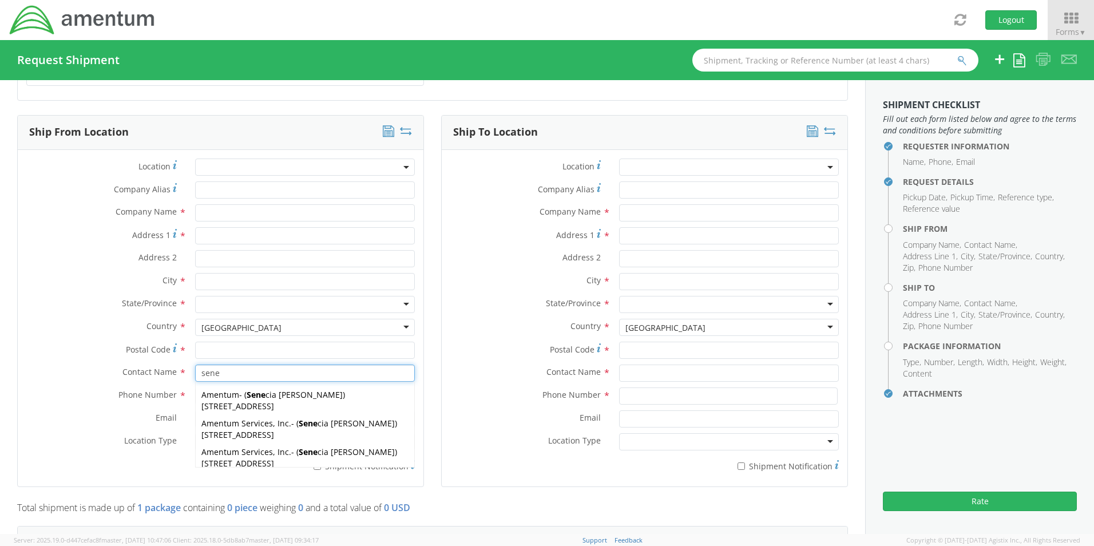
drag, startPoint x: 225, startPoint y: 427, endPoint x: 226, endPoint y: 435, distance: 8.0
click at [225, 429] on span "13500 Heritage Parkway, mail room, Fort Worth, TX, 76177, US" at bounding box center [237, 434] width 73 height 11
type input "Amentum Services, Inc."
type input "13500 Heritage Parkway"
type input "Fort Worth"
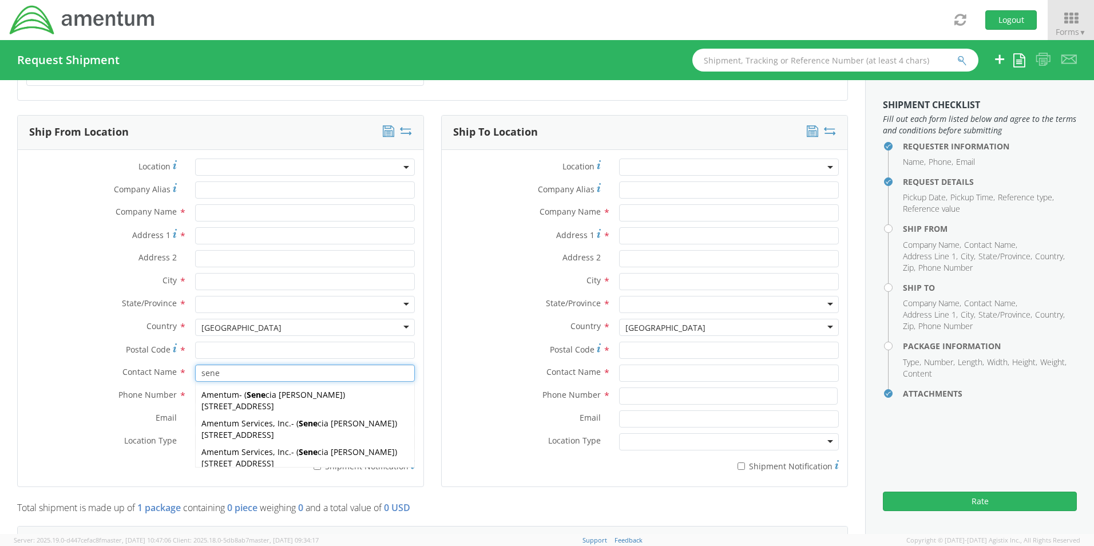
type input "76177"
type input "[PERSON_NAME]"
type input "817-224-1568"
type input "[EMAIL_ADDRESS][PERSON_NAME][DOMAIN_NAME]"
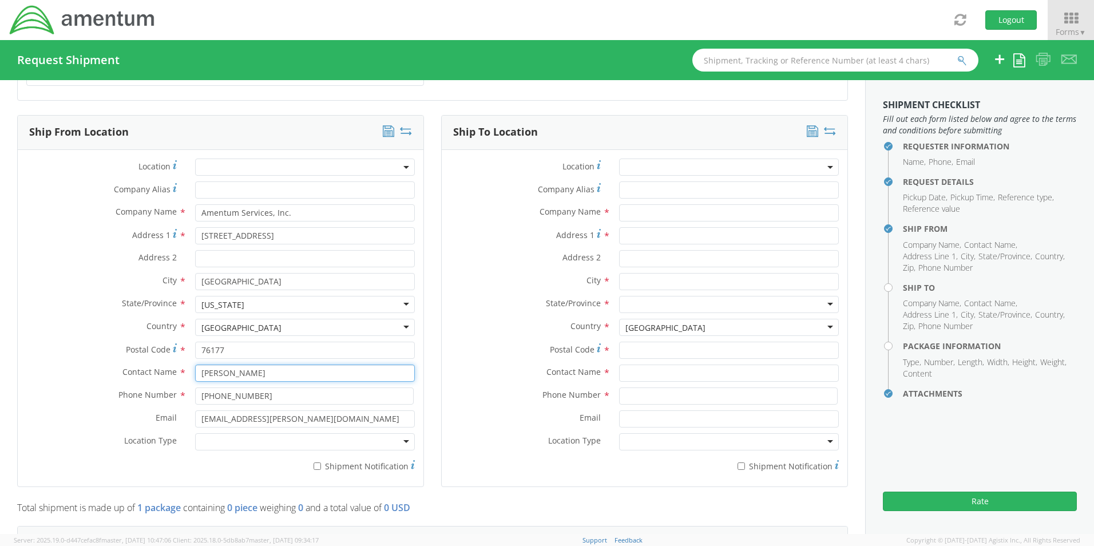
type input "[PERSON_NAME]"
click at [229, 445] on div "Location Type * Business Military Residential" at bounding box center [221, 444] width 406 height 23
click at [228, 438] on div at bounding box center [305, 441] width 220 height 17
click at [318, 462] on input "* Shipment Notification" at bounding box center [317, 465] width 7 height 7
checkbox input "true"
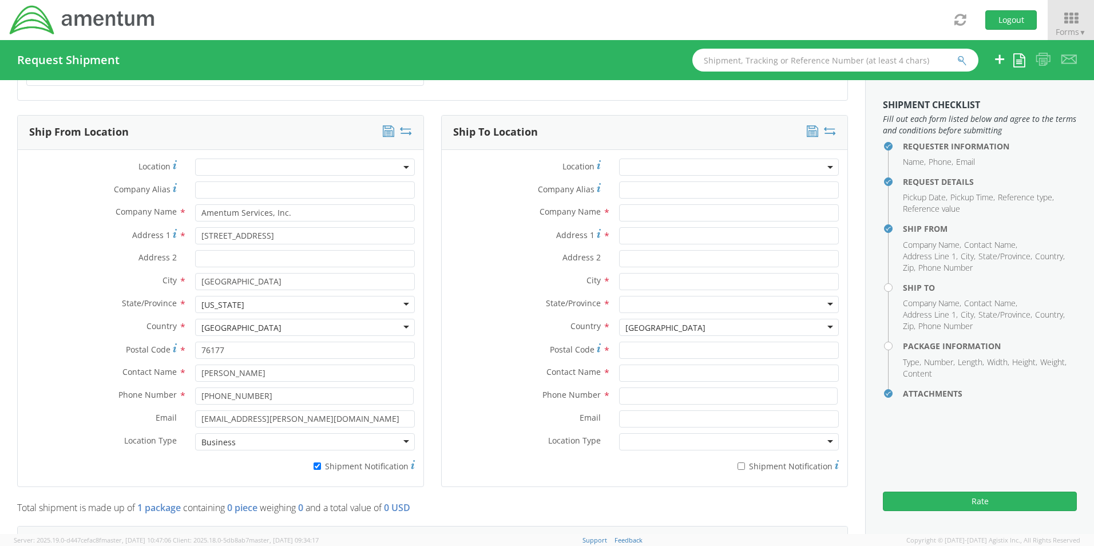
click at [649, 216] on div "Company Name *" at bounding box center [645, 215] width 406 height 23
click at [645, 207] on input "text" at bounding box center [729, 212] width 220 height 17
paste input "Amentum"
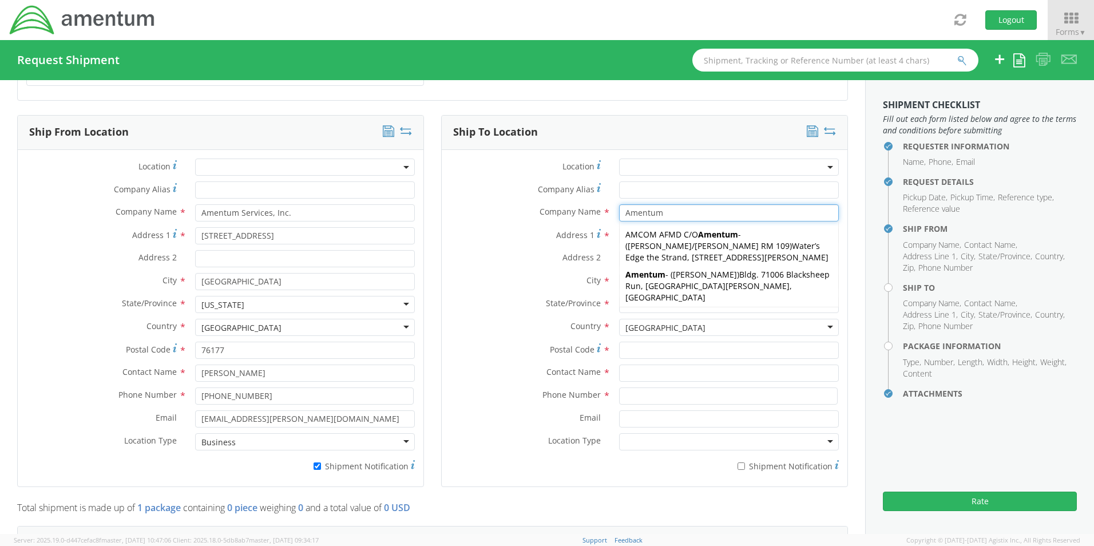
type input "Amentum"
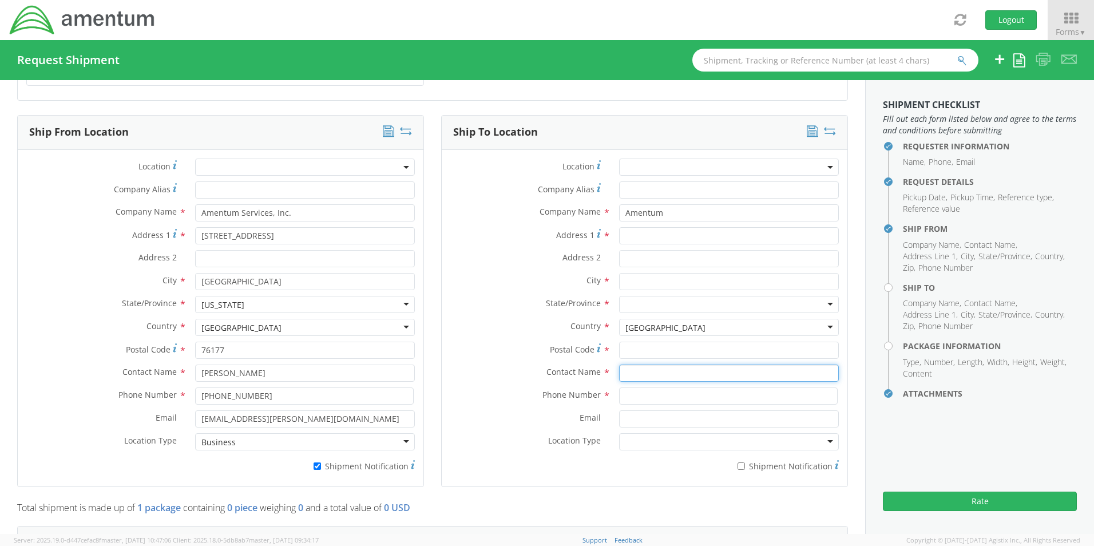
click at [639, 373] on input "text" at bounding box center [729, 372] width 220 height 17
paste input "Jason Gliha"
type input "Jason Gliha"
click at [633, 238] on div "Address 1 *" at bounding box center [645, 238] width 406 height 23
click at [634, 235] on input "Address 1 *" at bounding box center [729, 235] width 220 height 17
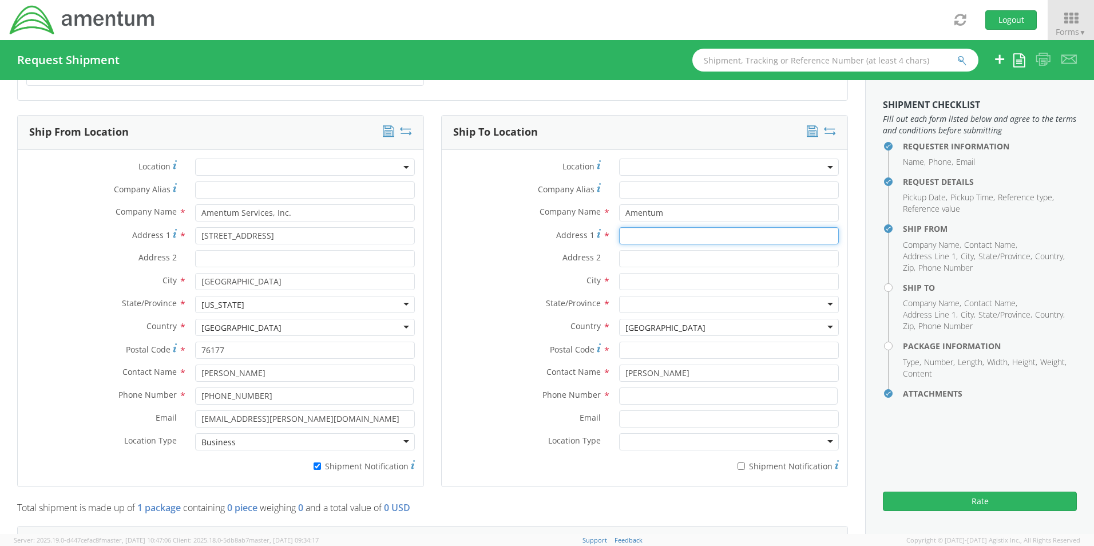
paste input "Bldg. 873 Rogers Rd."
type input "Bldg. 873 Rogers Rd."
click at [640, 279] on input "text" at bounding box center [729, 281] width 220 height 17
paste input "San Diego,"
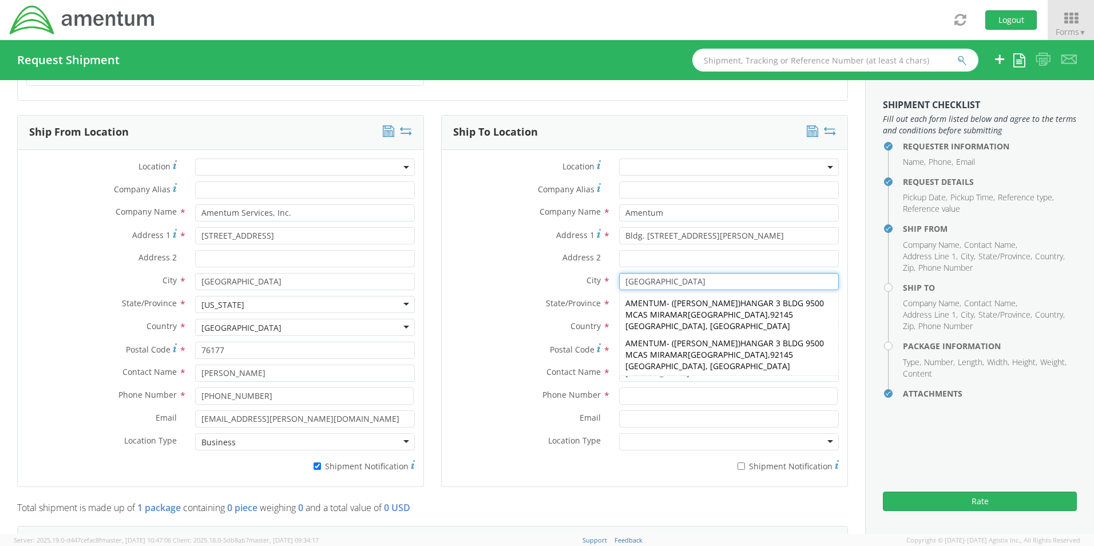
type input "San Diego"
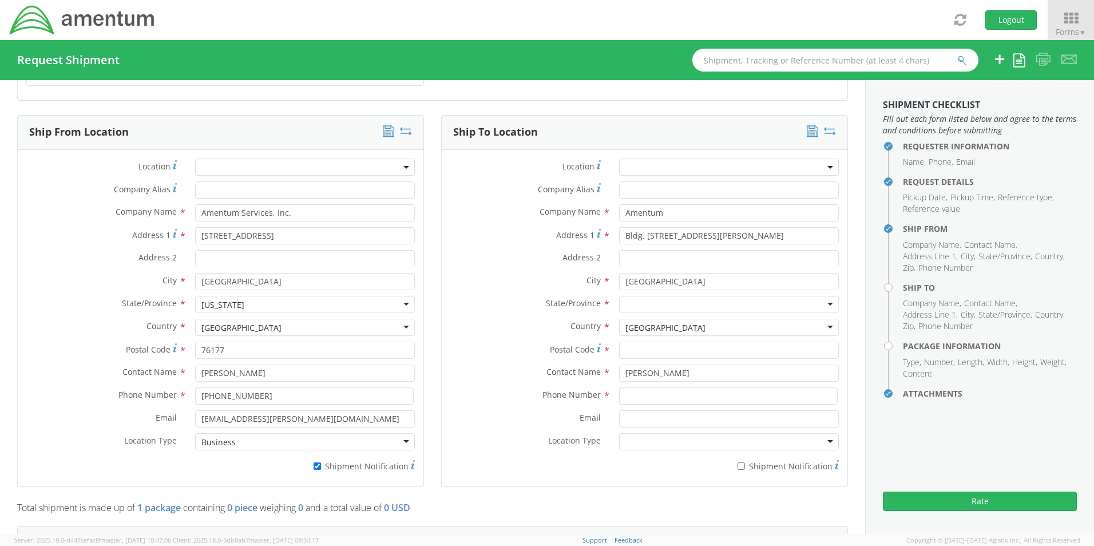
click at [507, 296] on label "State/Province *" at bounding box center [526, 303] width 169 height 15
click at [634, 300] on div at bounding box center [729, 304] width 220 height 17
type input "c"
click at [629, 345] on input "Postal Code *" at bounding box center [729, 350] width 220 height 17
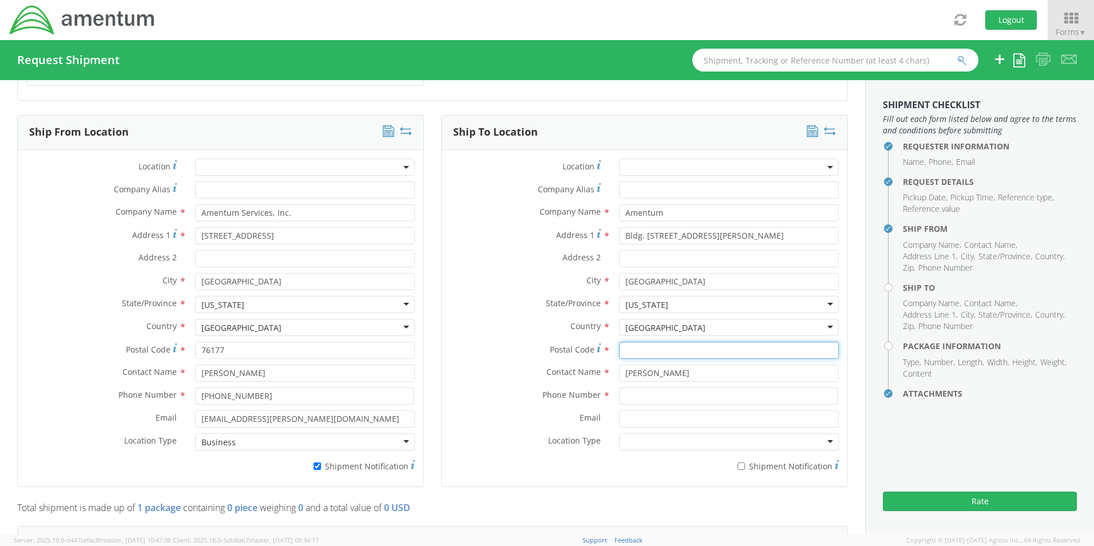
paste input "92135"
type input "92135"
click at [655, 387] on input at bounding box center [728, 395] width 219 height 17
paste input "619-357-2894"
type input "619-357-2894"
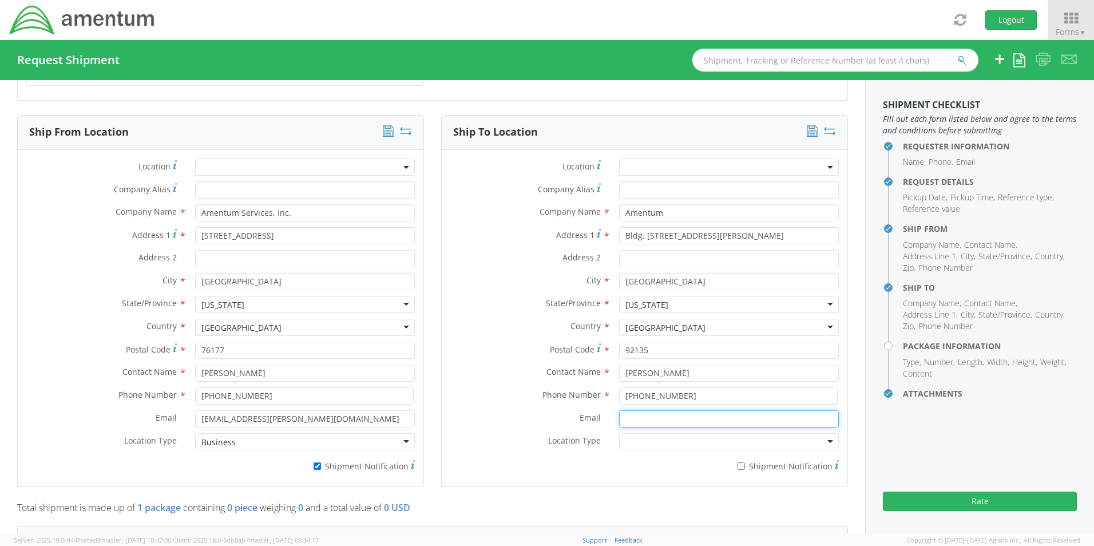
click at [639, 414] on input "Email *" at bounding box center [729, 418] width 220 height 17
paste input "Garry.Julian@amentum.com"
type input "Garry.Julian@amentum.com"
click at [744, 465] on label "* Shipment Notification" at bounding box center [729, 465] width 220 height 14
click at [744, 465] on input "* Shipment Notification" at bounding box center [740, 465] width 7 height 7
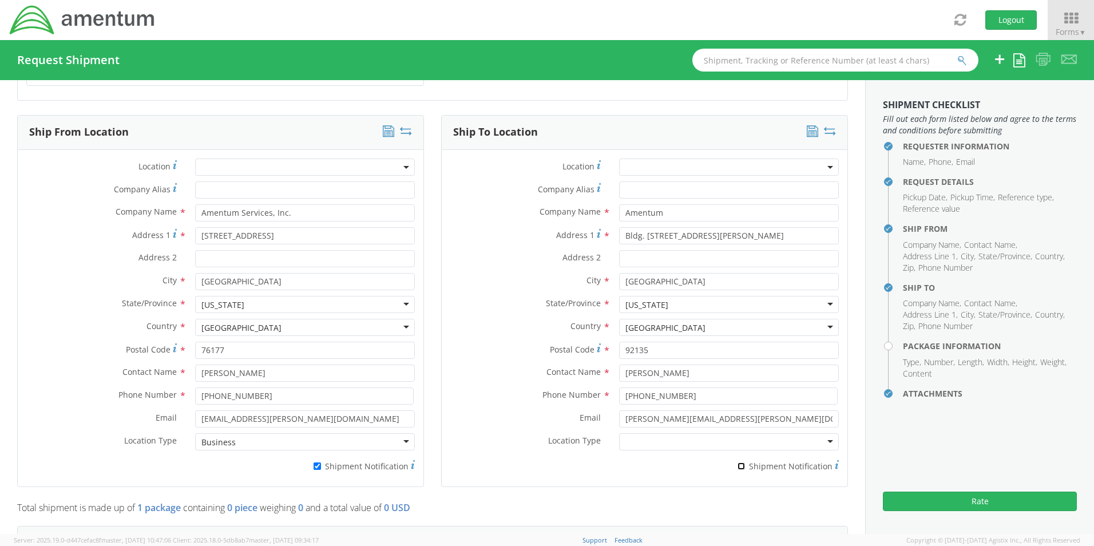
checkbox input "true"
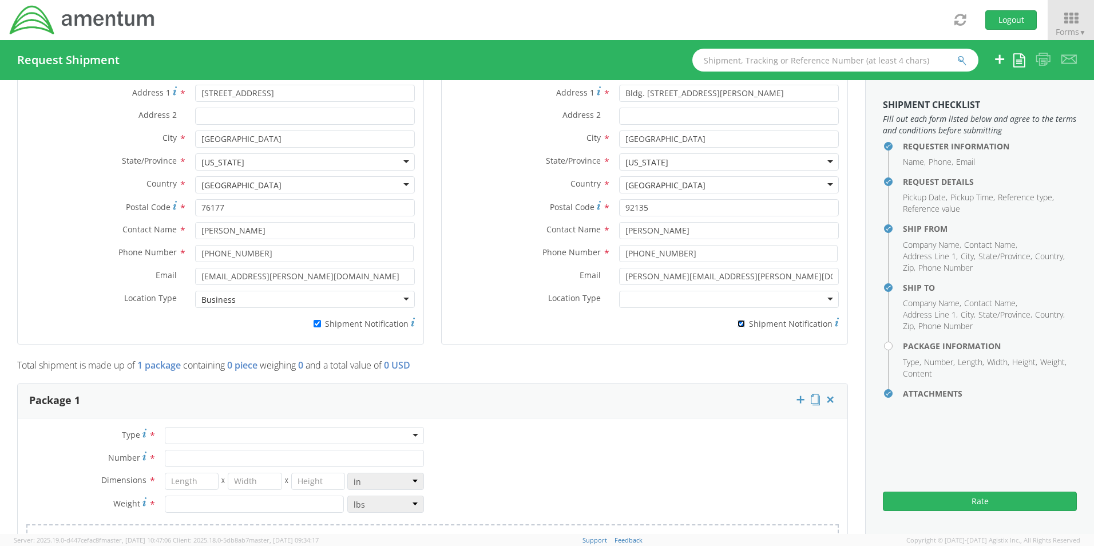
scroll to position [687, 0]
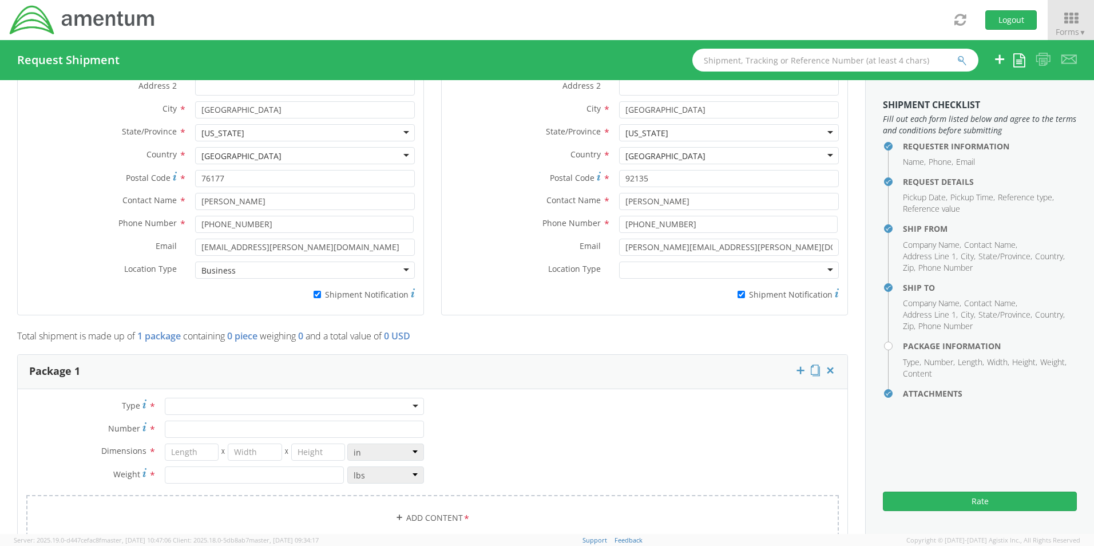
drag, startPoint x: 178, startPoint y: 397, endPoint x: 184, endPoint y: 405, distance: 9.8
click at [180, 399] on div at bounding box center [294, 406] width 259 height 17
click at [195, 423] on input "Number *" at bounding box center [294, 428] width 259 height 17
type input "1"
type input "20"
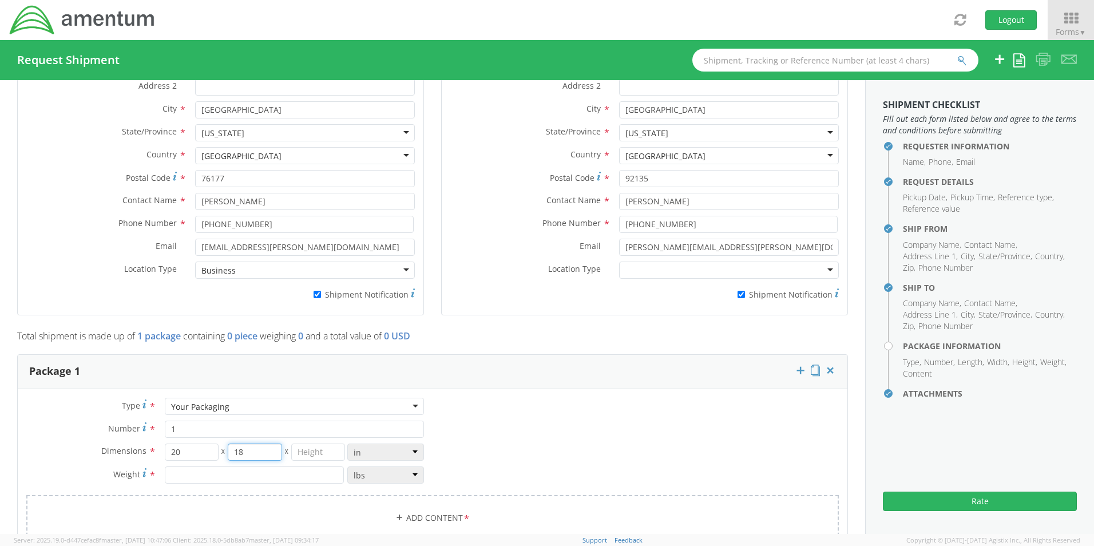
type input "18"
type input "6"
type input "15.5"
click at [429, 508] on link "Add Content *" at bounding box center [432, 518] width 812 height 46
select select
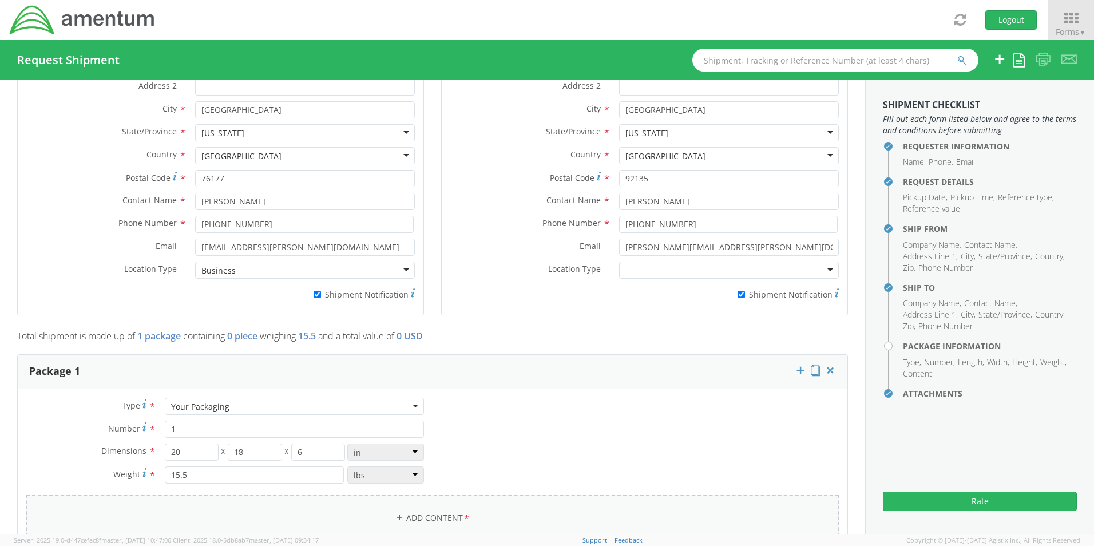
type input "General Commodity"
checkbox input "false"
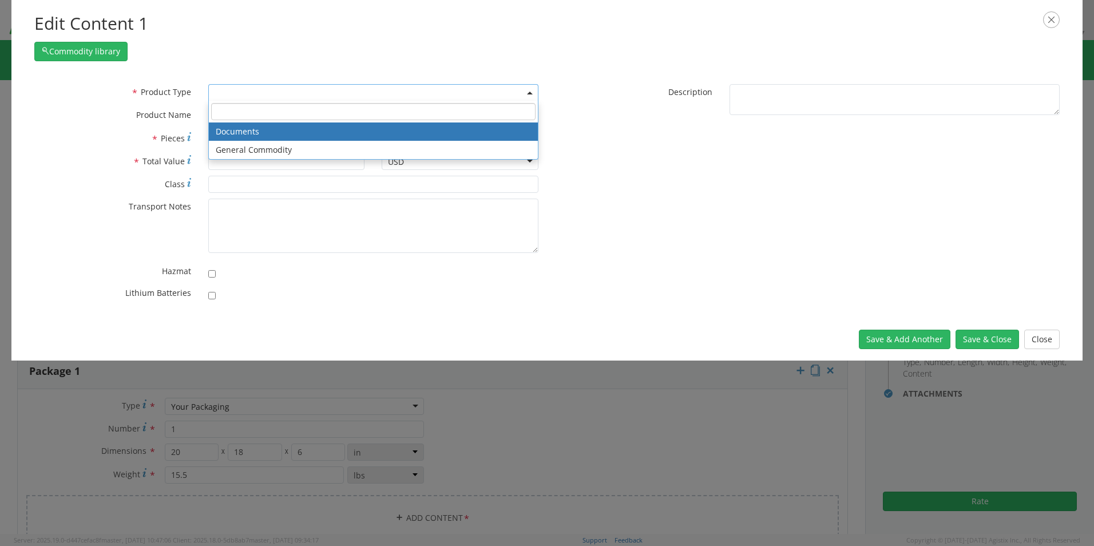
click at [248, 98] on span at bounding box center [373, 92] width 330 height 17
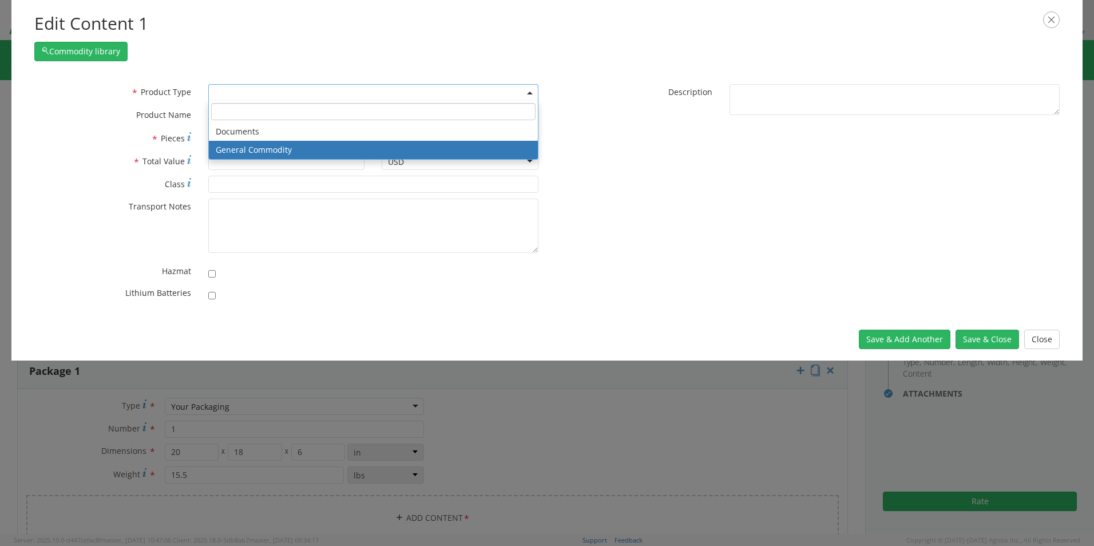
select select "COMMODITY"
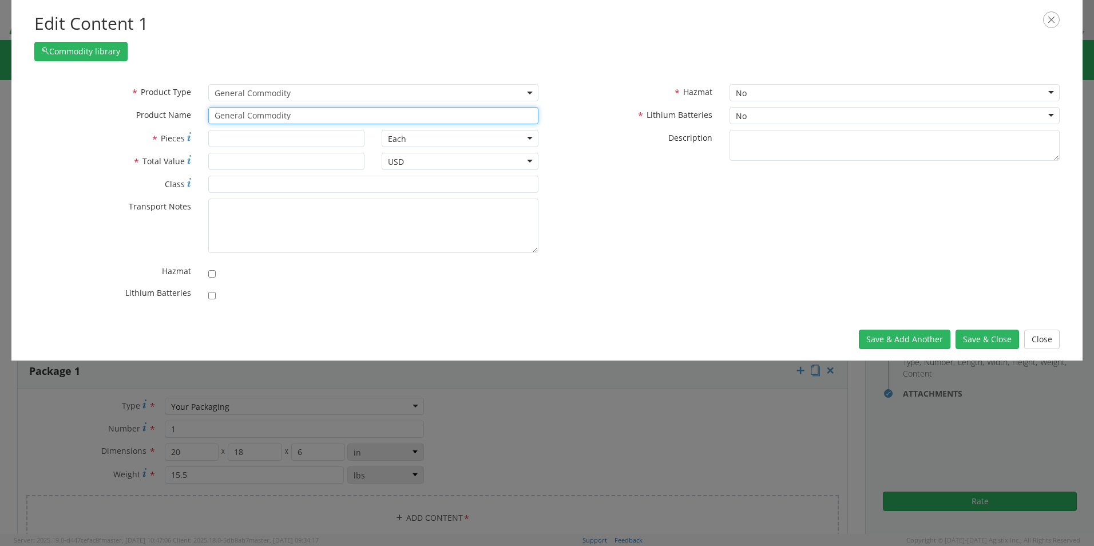
drag, startPoint x: 315, startPoint y: 116, endPoint x: 165, endPoint y: 120, distance: 149.9
click at [166, 120] on div "* Product Name General Commodity unable to find any results that match the curr…" at bounding box center [286, 115] width 521 height 17
paste input "Laptop - SCTASK0251390 Dell – CORP027117 service tag BC9PGB4"
click at [241, 116] on input "Laptop - SCTASK0251390 Dell – CORP027117 service tag BC9PGB4" at bounding box center [373, 115] width 330 height 17
type input "10 key Laptop - SCTASK0251390 Dell – CORP027117 service tag BC9PGB4"
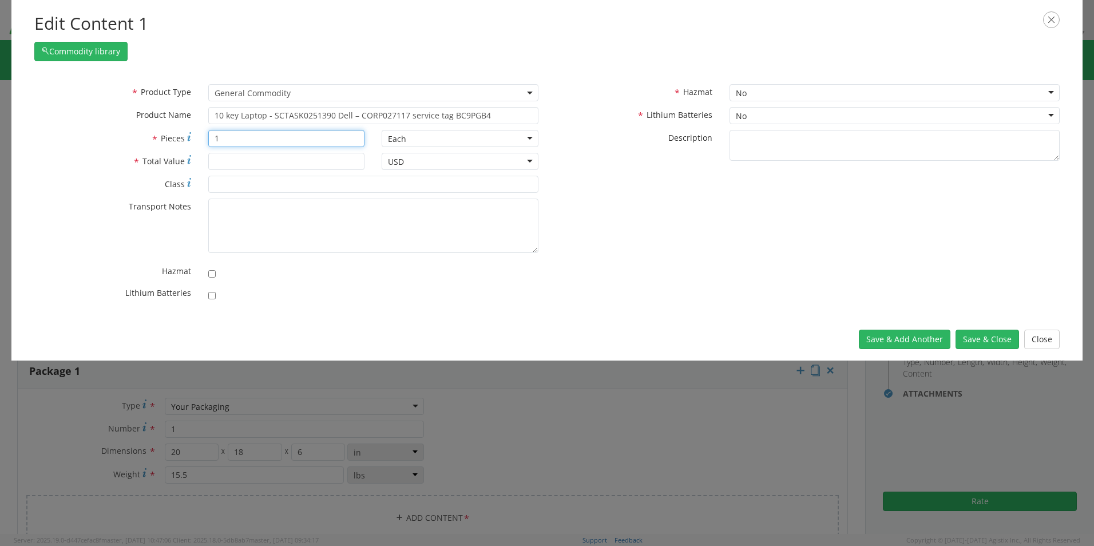
type input "1"
type input "1550.00"
click at [215, 298] on input "checkbox" at bounding box center [211, 295] width 7 height 7
checkbox input "true"
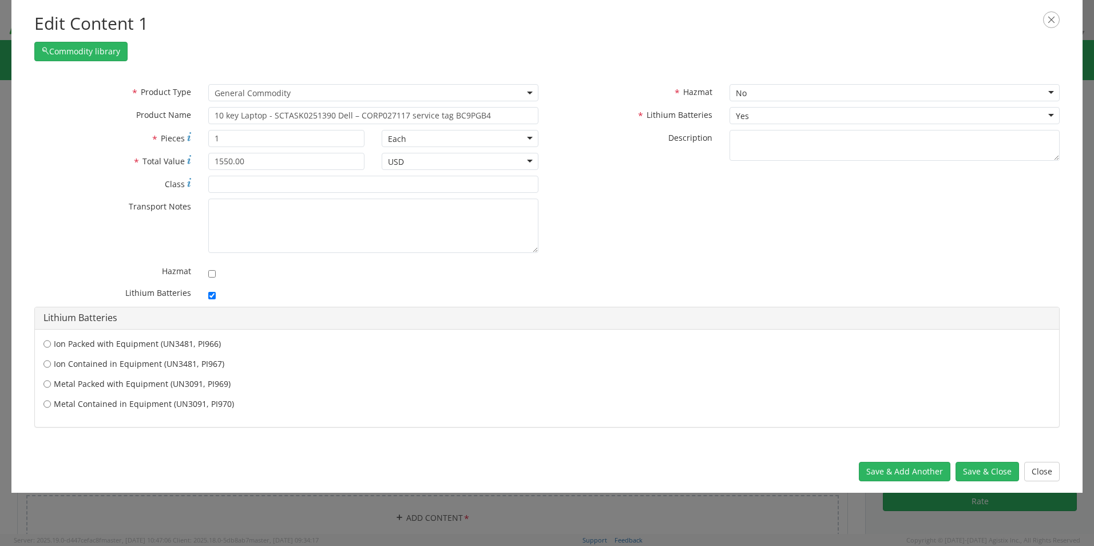
click at [133, 364] on label "Ion Contained in Equipment (UN3481, PI967)" at bounding box center [546, 363] width 1007 height 11
click at [51, 364] on input "Ion Contained in Equipment (UN3481, PI967)" at bounding box center [46, 363] width 7 height 11
radio input "true"
click at [987, 471] on button "Save & Close" at bounding box center [987, 471] width 64 height 19
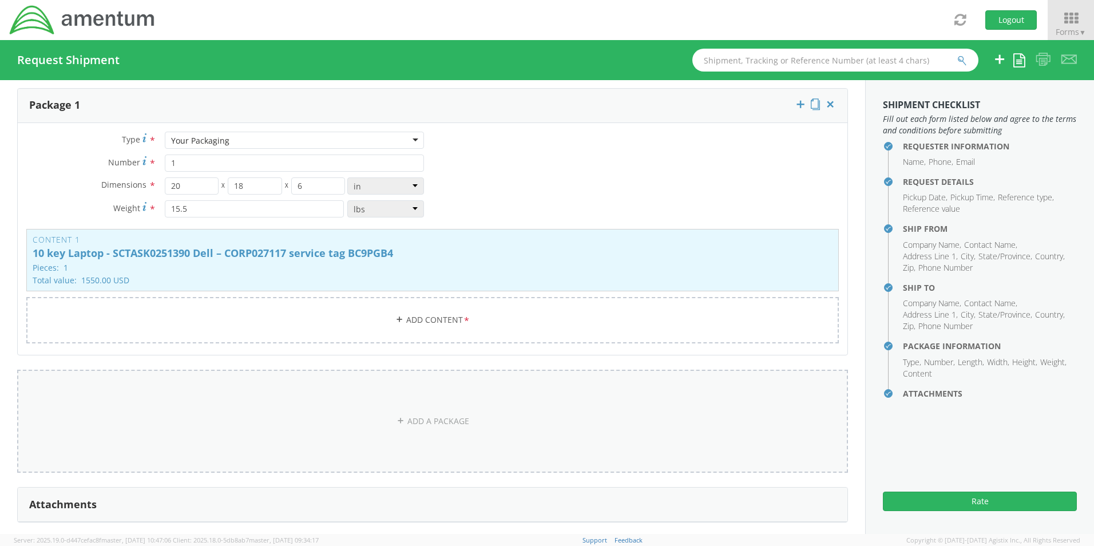
scroll to position [973, 0]
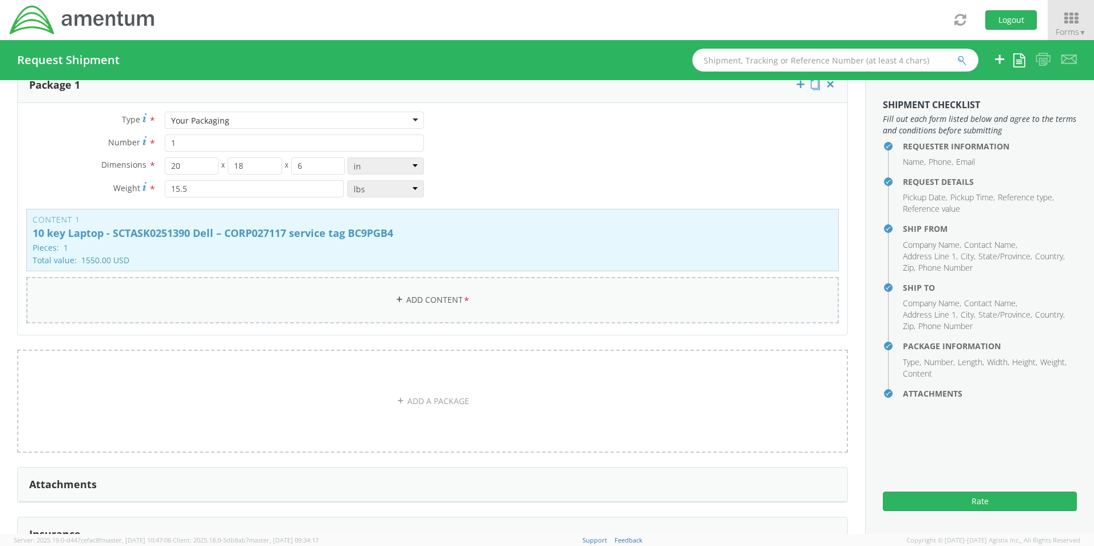
click at [422, 299] on link "Add Content *" at bounding box center [432, 300] width 812 height 46
select select
type input "General Commodity"
checkbox input "false"
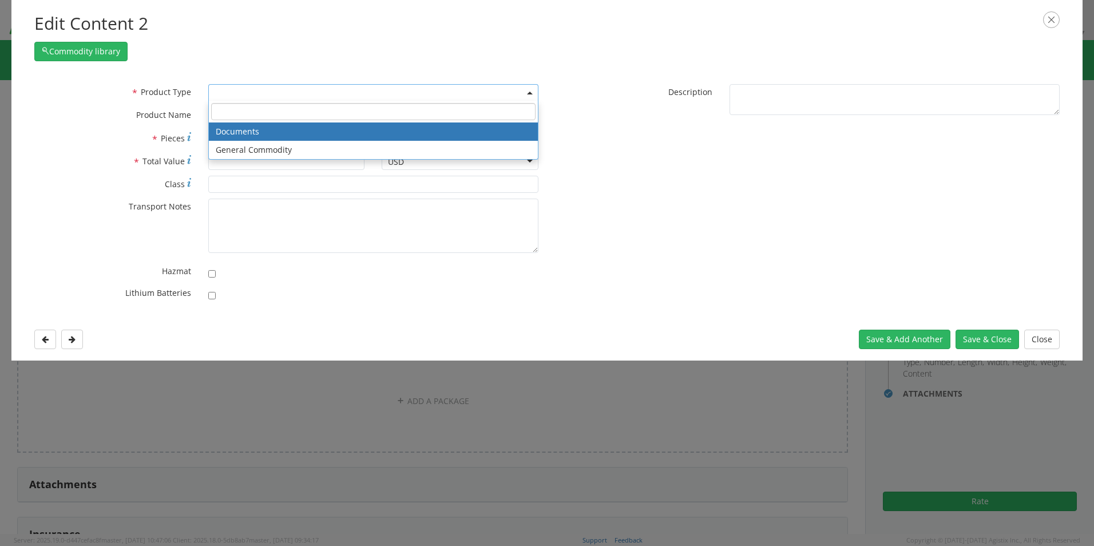
click at [231, 93] on span at bounding box center [373, 92] width 330 height 17
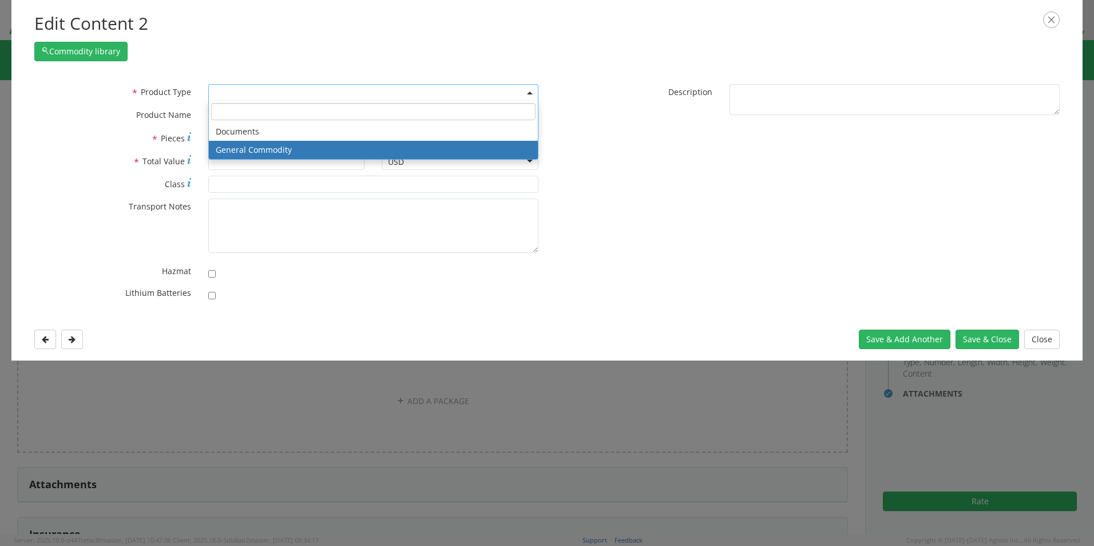
select select "COMMODITY"
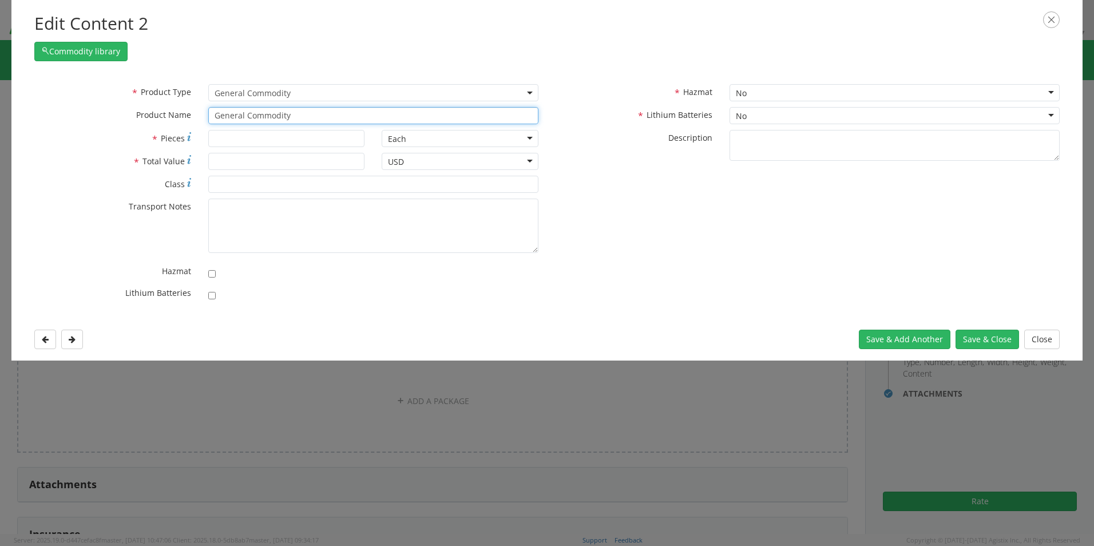
drag, startPoint x: 297, startPoint y: 117, endPoint x: 117, endPoint y: 110, distance: 179.7
click at [145, 110] on div "* Product Name General Commodity unable to find any results that match the curr…" at bounding box center [286, 115] width 521 height 17
paste input "Docking Station - SCTASK0251392 Dell – 77R2364"
click at [413, 114] on input "Docking Station - SCTASK0251392 Dell – 77R2364" at bounding box center [373, 115] width 330 height 17
paste input "Keyboard and Mouse Combo - SCTASK0251391 Dell – Wireless keyboard and mouse com…"
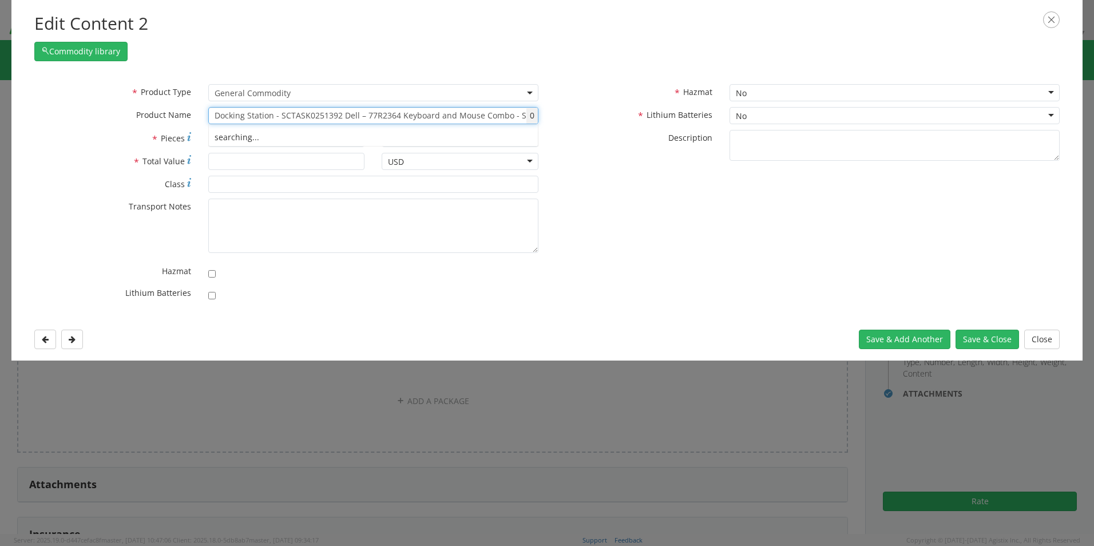
scroll to position [0, 213]
type input "Docking Station - SCTASK0251392 Dell – 77R2364 Keyboard and Mouse Combo - SCTAS…"
type input "2"
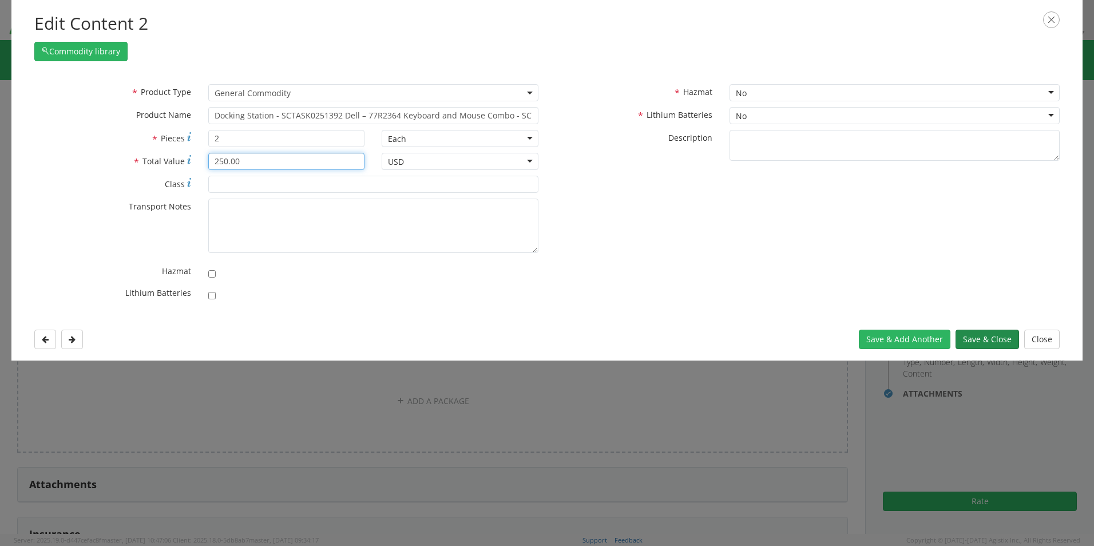
type input "250.00"
click at [979, 334] on button "Save & Close" at bounding box center [987, 339] width 64 height 19
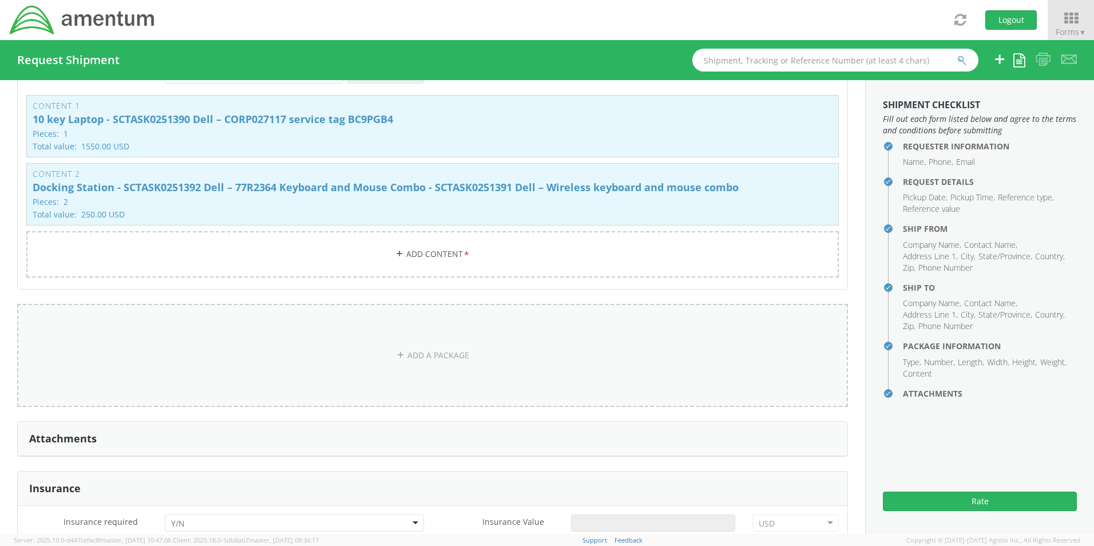
scroll to position [1087, 0]
click at [428, 350] on link "ADD A PACKAGE" at bounding box center [432, 354] width 831 height 103
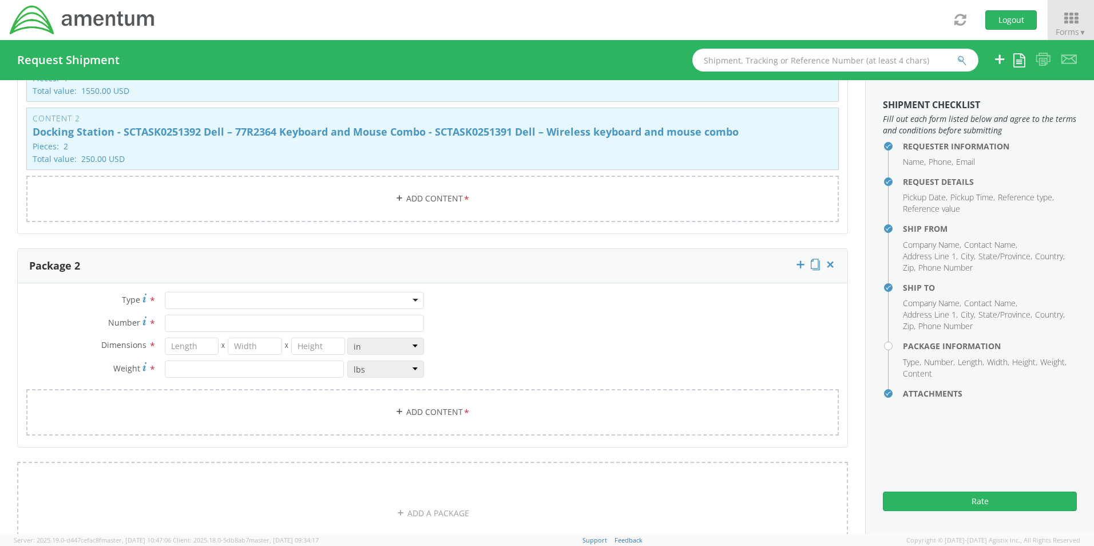
scroll to position [1201, 0]
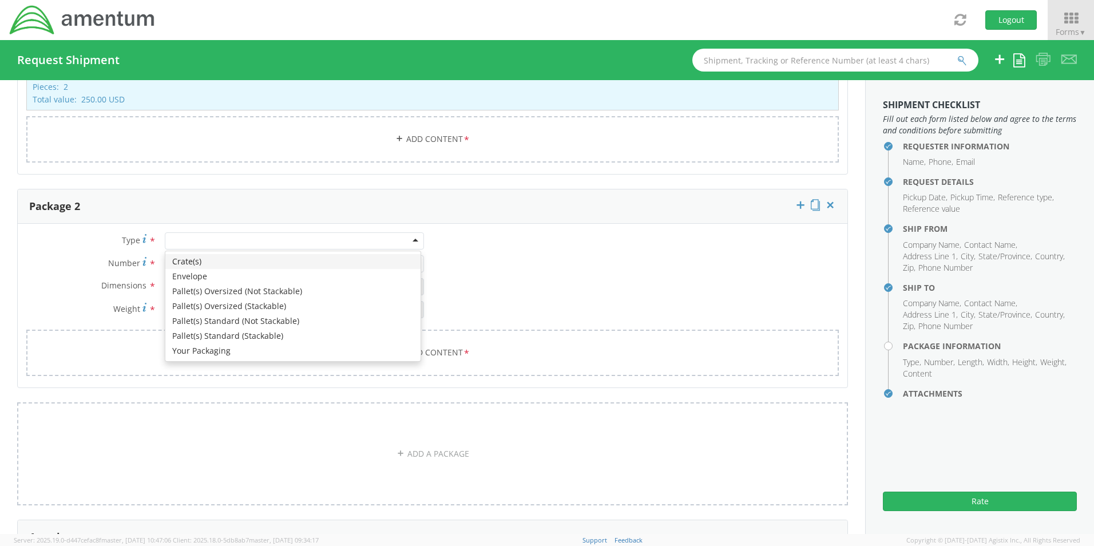
click at [178, 233] on div at bounding box center [294, 240] width 259 height 17
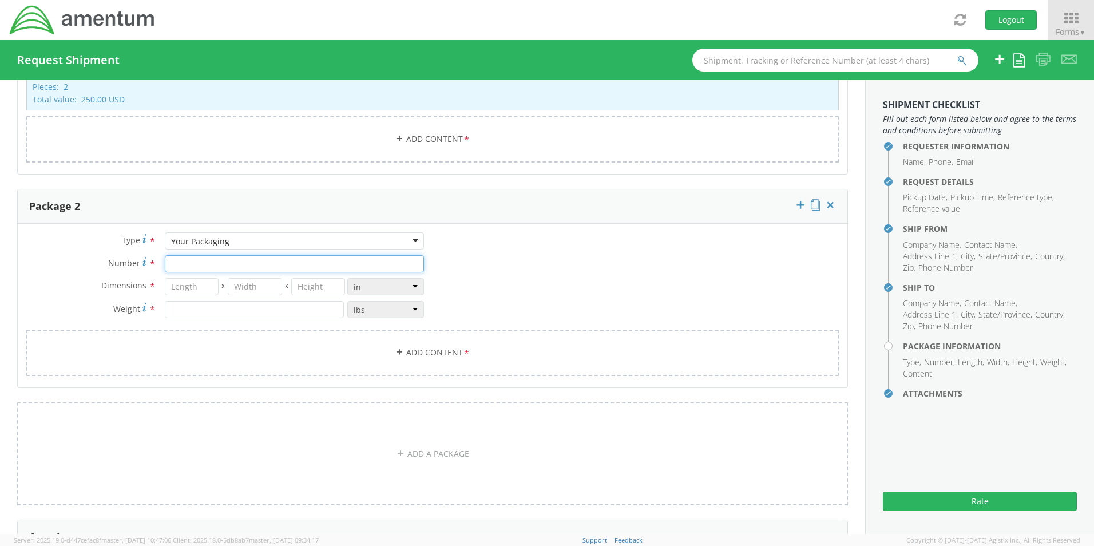
click at [189, 259] on input "Number *" at bounding box center [294, 263] width 259 height 17
type input "1"
type input "29"
type input "16"
type input "5"
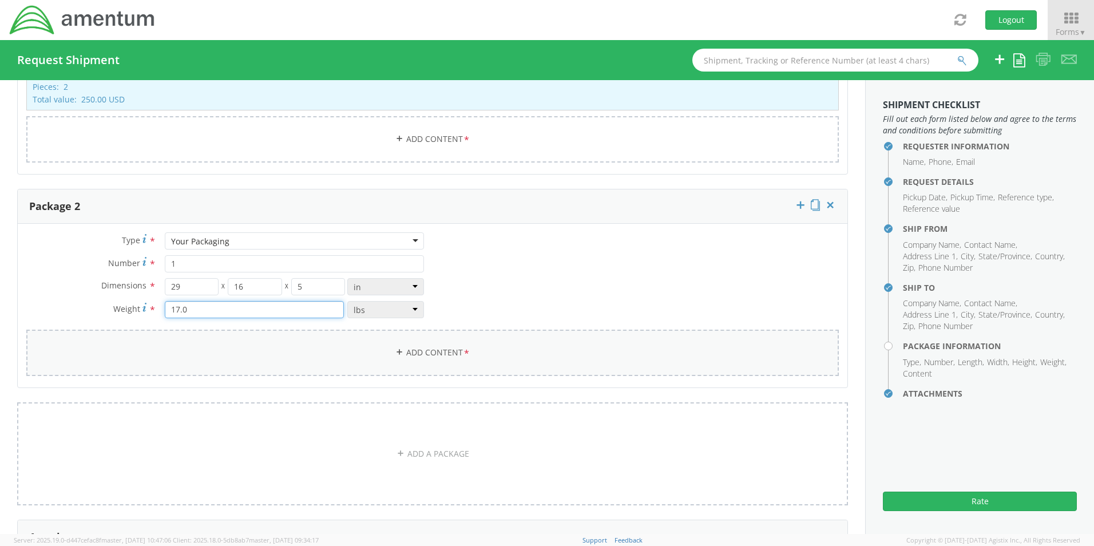
type input "17.0"
click at [406, 340] on link "Add Content *" at bounding box center [432, 353] width 812 height 46
select select
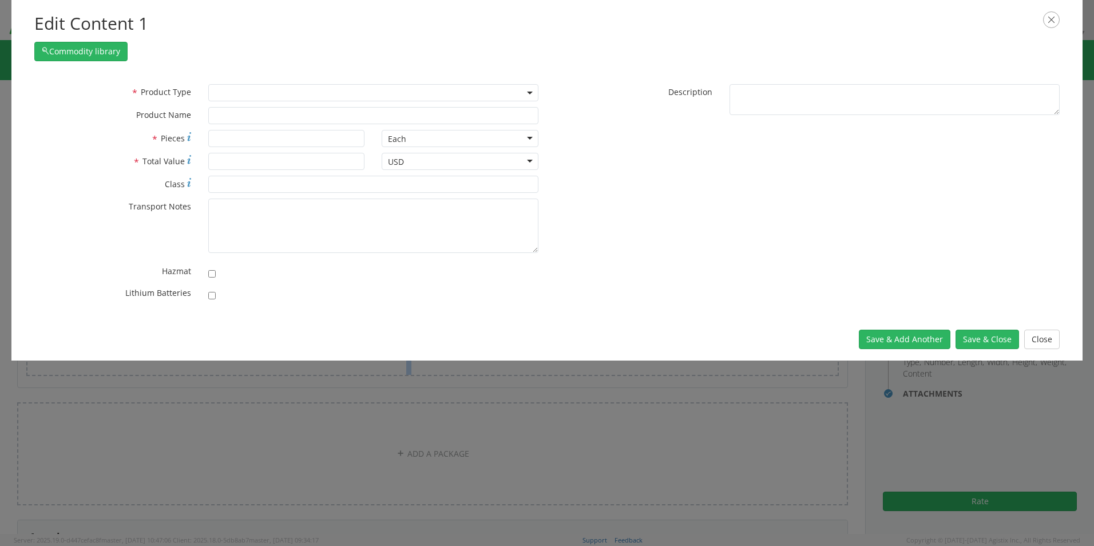
click at [225, 84] on span at bounding box center [373, 92] width 330 height 17
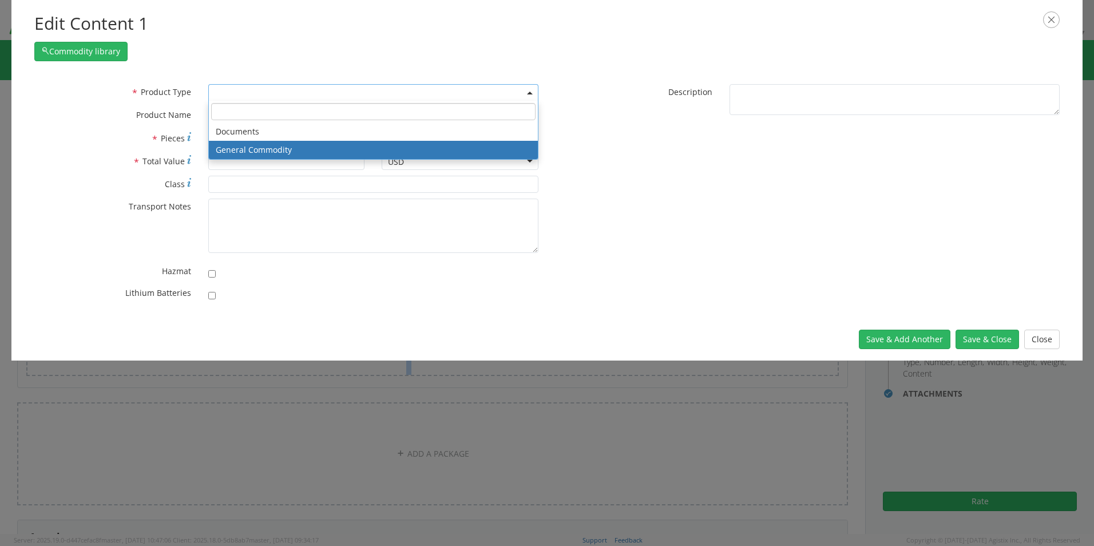
select select "COMMODITY"
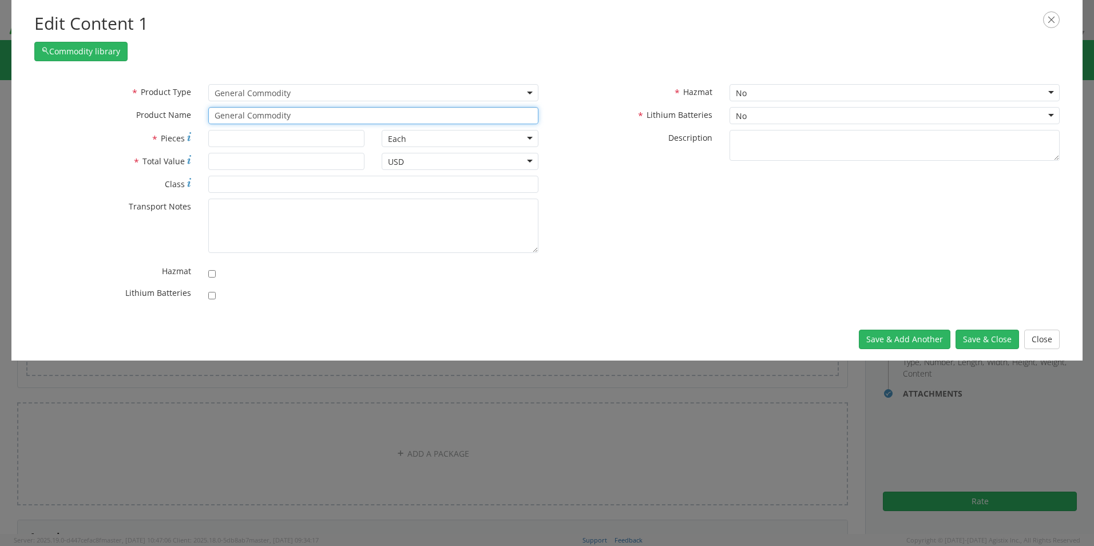
drag, startPoint x: 305, startPoint y: 122, endPoint x: 158, endPoint y: 108, distance: 147.7
click at [158, 107] on div "* Product Name General Commodity unable to find any results that match the curr…" at bounding box center [286, 115] width 521 height 17
paste input "Monitors - SCTASK0251393 Dell – 5YN0W04"
type input "Monitors - SCTASK0251393 Dell – 5YN0W04"
type input "1"
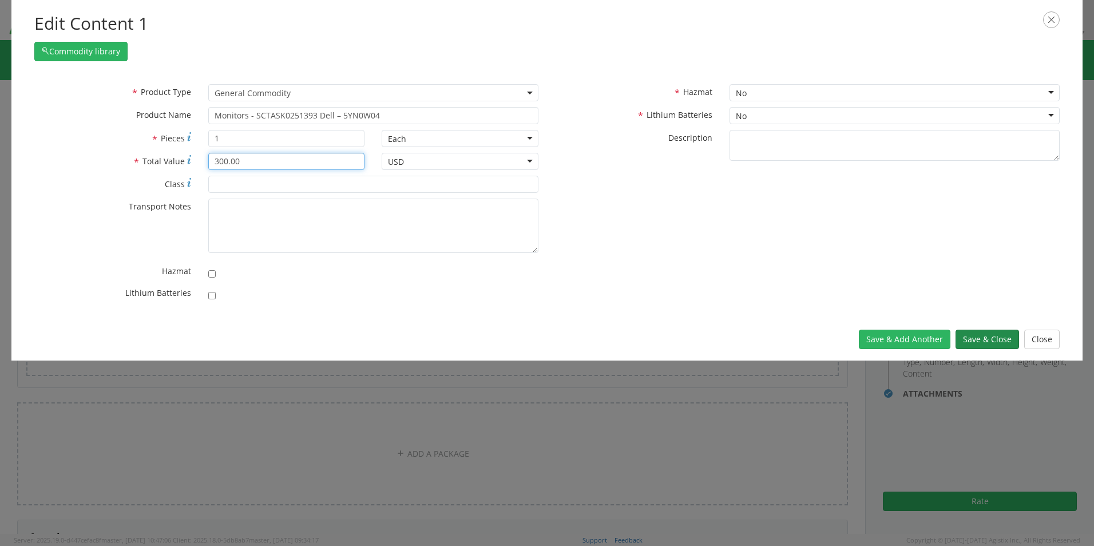
type input "300.00"
click at [982, 342] on button "Save & Close" at bounding box center [987, 339] width 64 height 19
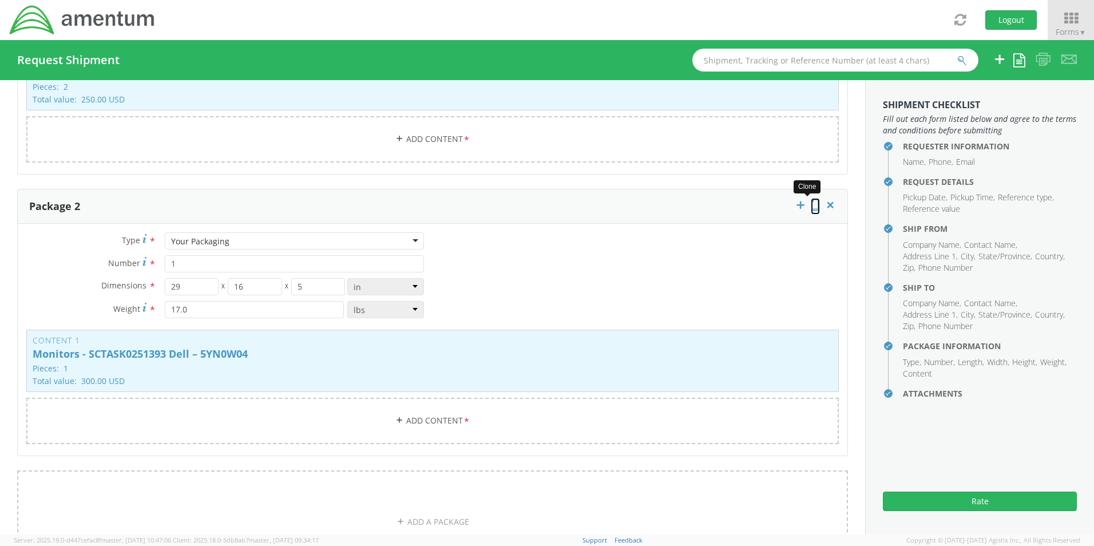
click at [811, 199] on icon at bounding box center [815, 204] width 9 height 11
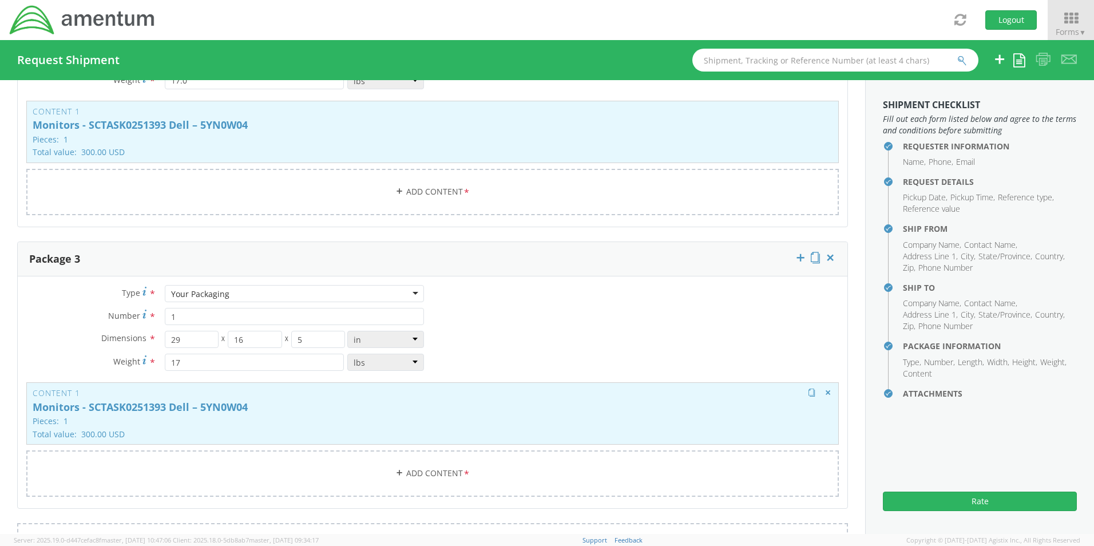
click at [324, 404] on p "Monitors - SCTASK0251393 Dell – 5YN0W04" at bounding box center [433, 407] width 800 height 11
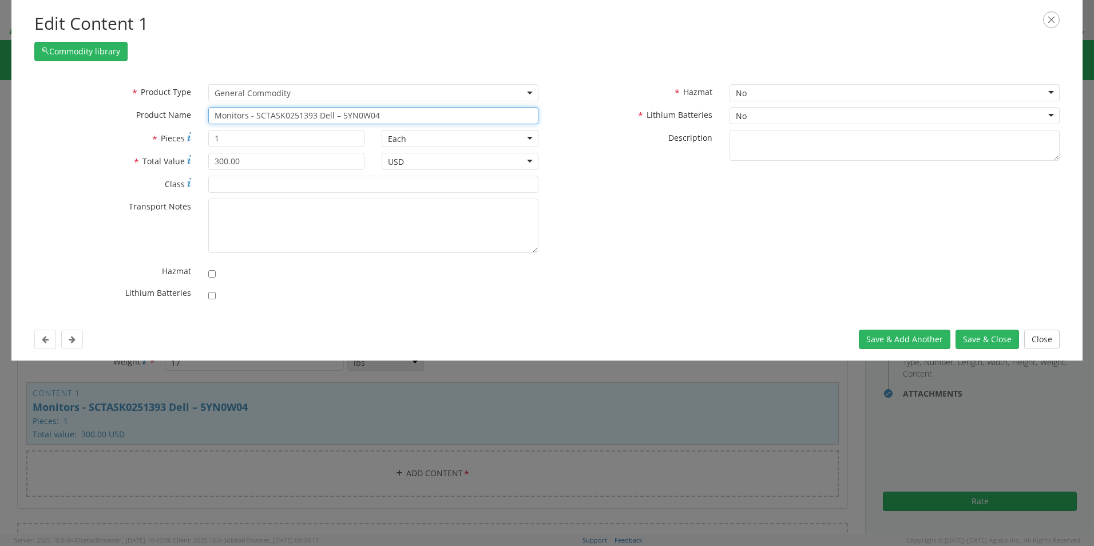
drag, startPoint x: 387, startPoint y: 112, endPoint x: 319, endPoint y: 113, distance: 68.7
click at [319, 113] on input "Monitors - SCTASK0251393 Dell – 5YN0W04" at bounding box center [373, 115] width 330 height 17
paste input "7W04"
type input "Monitors - SCTASK0251393 Dell – 5YN7W04"
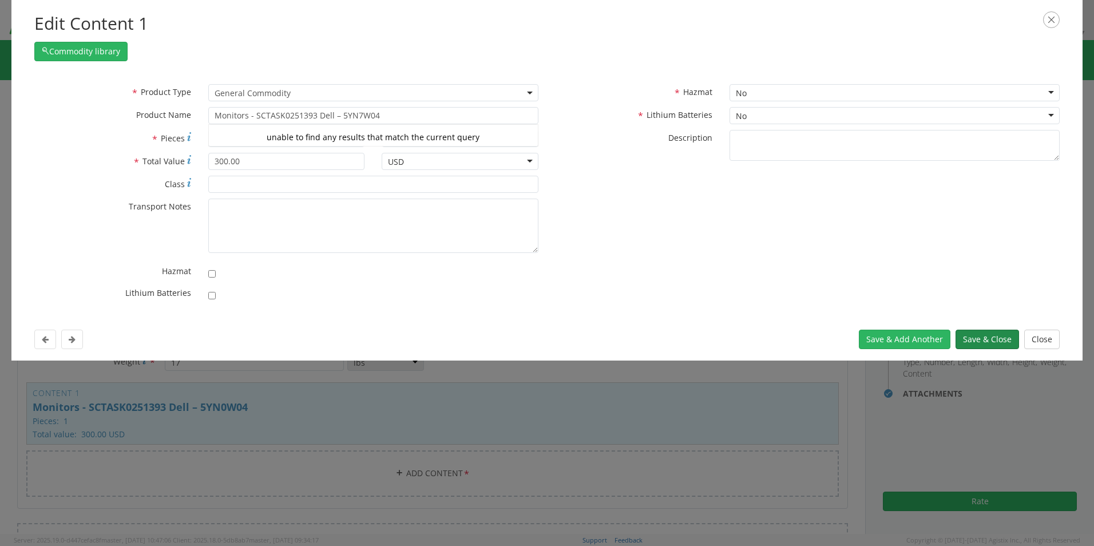
click at [991, 344] on button "Save & Close" at bounding box center [987, 339] width 64 height 19
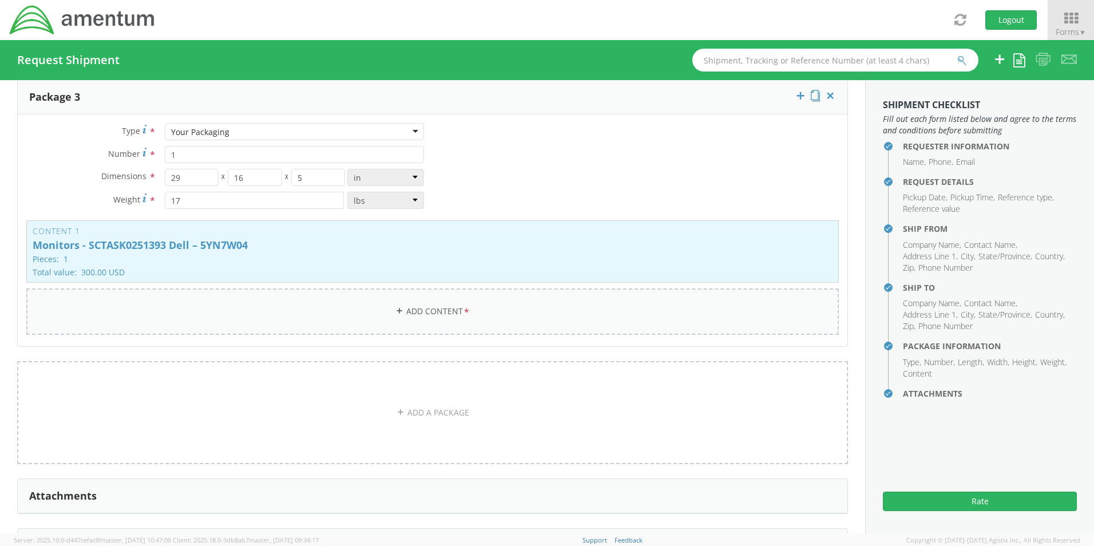
scroll to position [1773, 0]
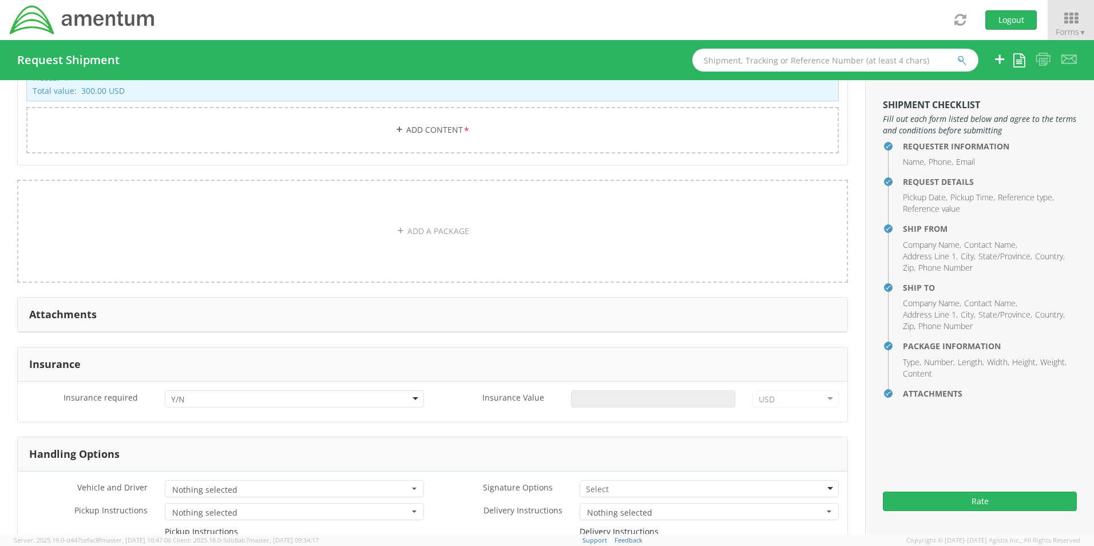
drag, startPoint x: 188, startPoint y: 394, endPoint x: 190, endPoint y: 401, distance: 7.6
click at [188, 394] on div at bounding box center [294, 398] width 259 height 17
click at [588, 390] on input "Insurance Value *" at bounding box center [653, 398] width 164 height 17
type input "2400.00"
click at [605, 485] on div at bounding box center [709, 488] width 259 height 17
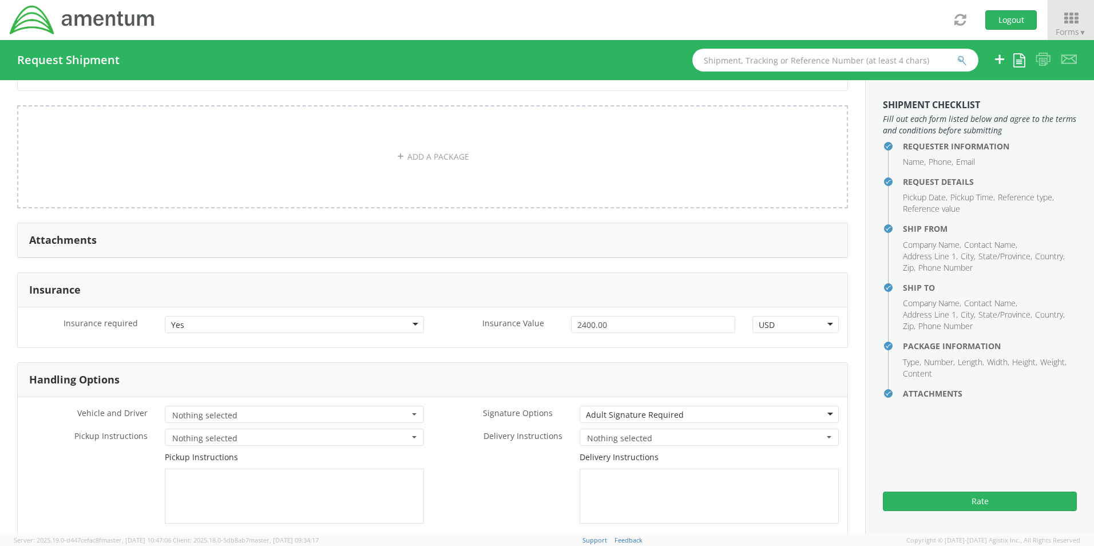
scroll to position [2002, 0]
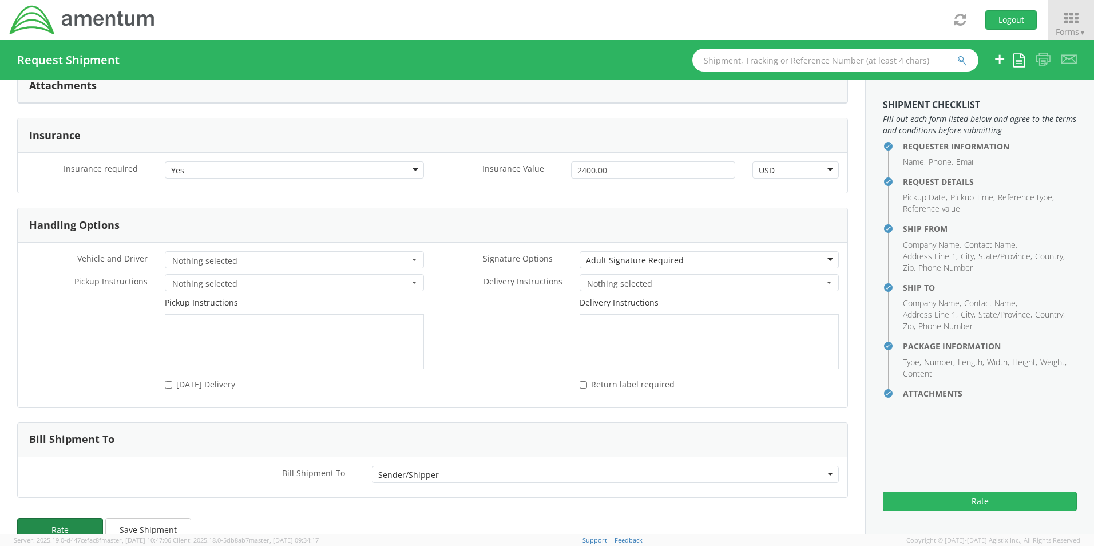
click at [48, 528] on button "Rate" at bounding box center [60, 529] width 86 height 23
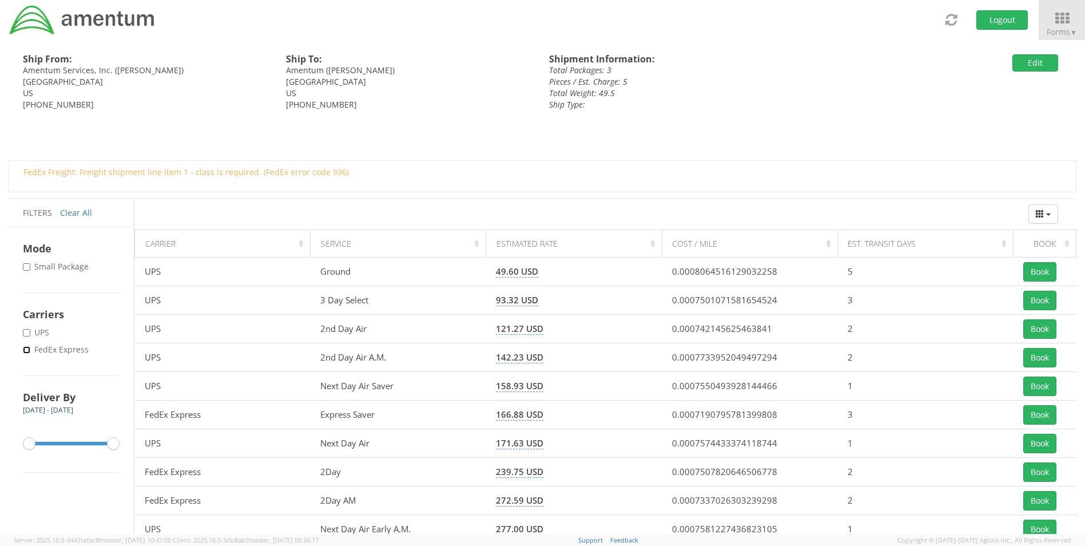
click at [29, 349] on input "* FedEx Express" at bounding box center [26, 349] width 7 height 7
checkbox input "true"
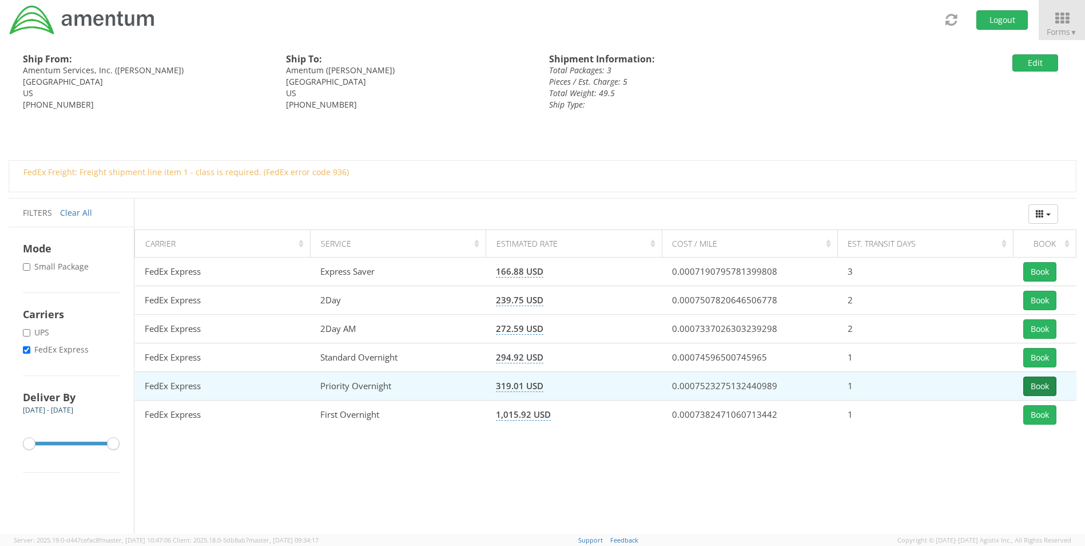
click at [1040, 383] on button "Book" at bounding box center [1039, 385] width 33 height 19
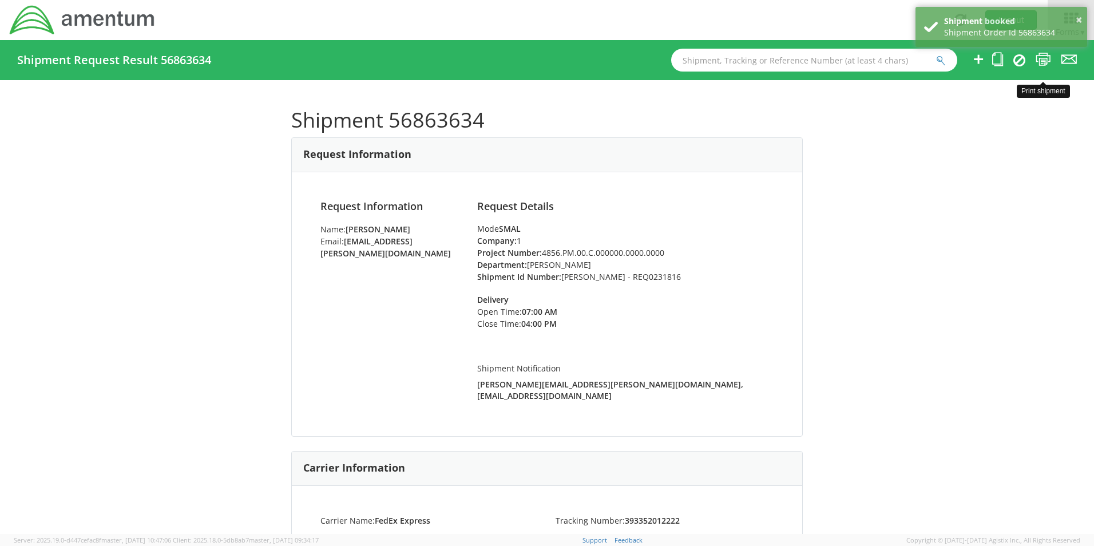
click at [1042, 61] on icon at bounding box center [1042, 59] width 15 height 14
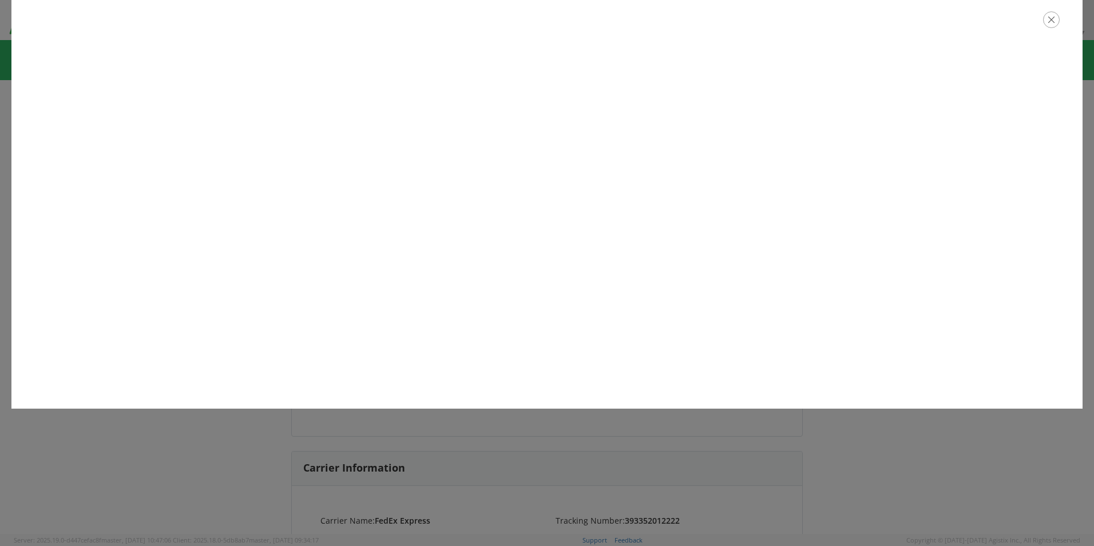
click at [1045, 23] on icon "button" at bounding box center [1051, 19] width 17 height 17
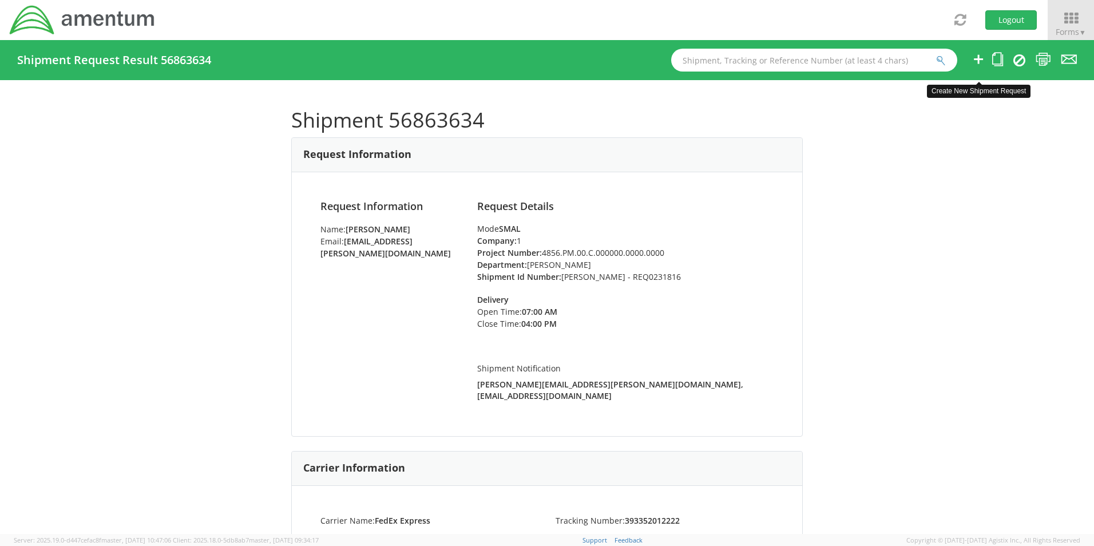
click at [978, 62] on icon at bounding box center [978, 59] width 14 height 14
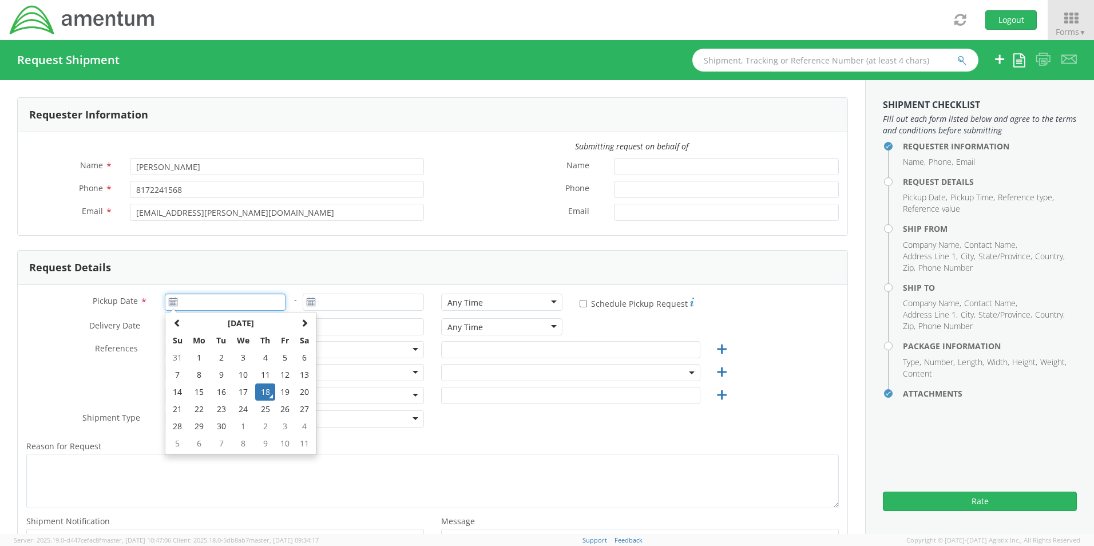
type input "09/18/2025"
click at [219, 299] on input "09/18/2025" at bounding box center [225, 301] width 121 height 17
click at [267, 395] on td "18" at bounding box center [265, 391] width 20 height 17
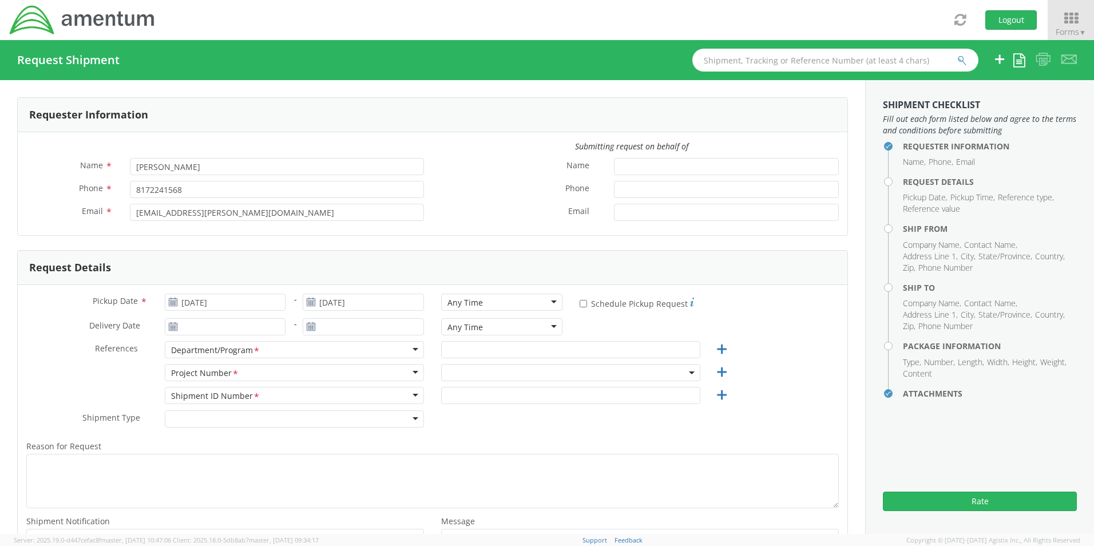
select select "OCCP.600391.00000"
click at [474, 303] on div "Any Time" at bounding box center [464, 302] width 35 height 11
click at [488, 348] on input "text" at bounding box center [570, 349] width 259 height 17
paste input "Jose A. Tijerina"
type input "Jose A. Tijerina"
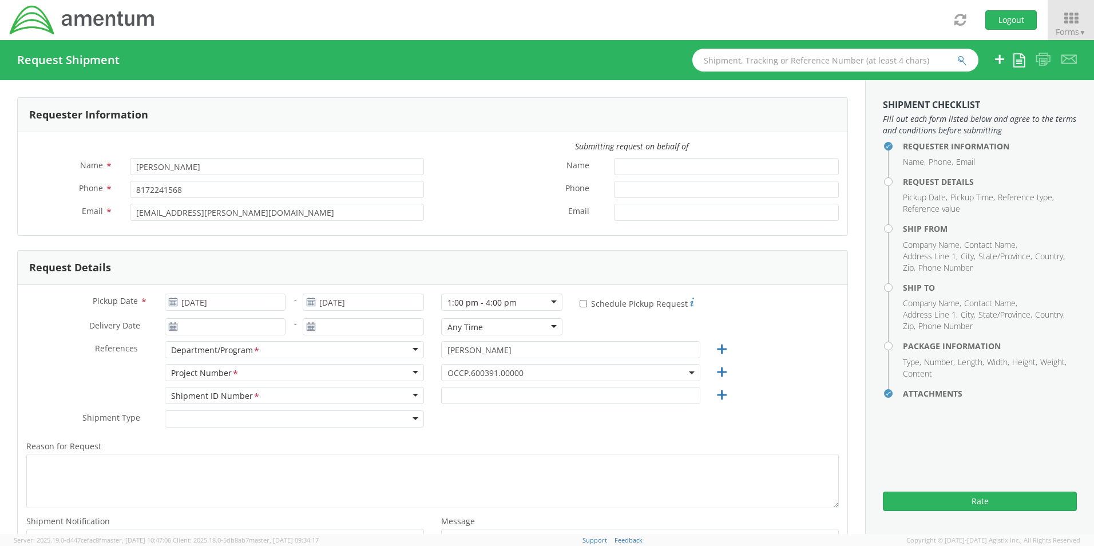
click at [459, 372] on span "OCCP.600391.00000" at bounding box center [570, 372] width 247 height 11
click at [452, 397] on input "search" at bounding box center [569, 391] width 251 height 17
paste input "EJIE.100043.HDTKN"
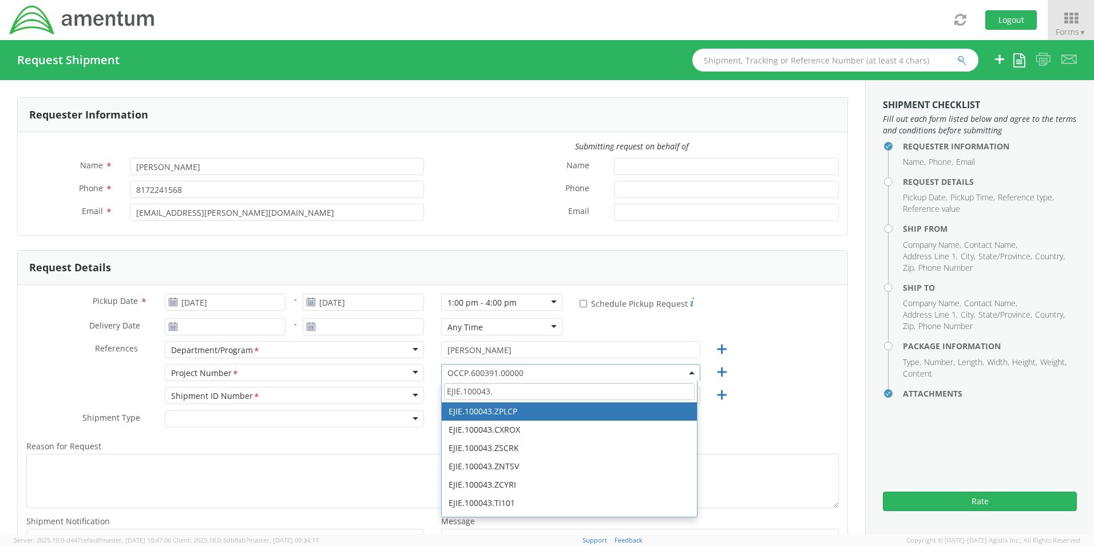
drag, startPoint x: 497, startPoint y: 392, endPoint x: 339, endPoint y: 391, distance: 158.5
click at [338, 389] on div "Pickup Date * 09/18/2025 - 09/18/2025 1:00 pm - 4:00 pm 1:00 pm - 4:00 pm Any T…" at bounding box center [433, 435] width 830 height 301
paste input "HDTKN"
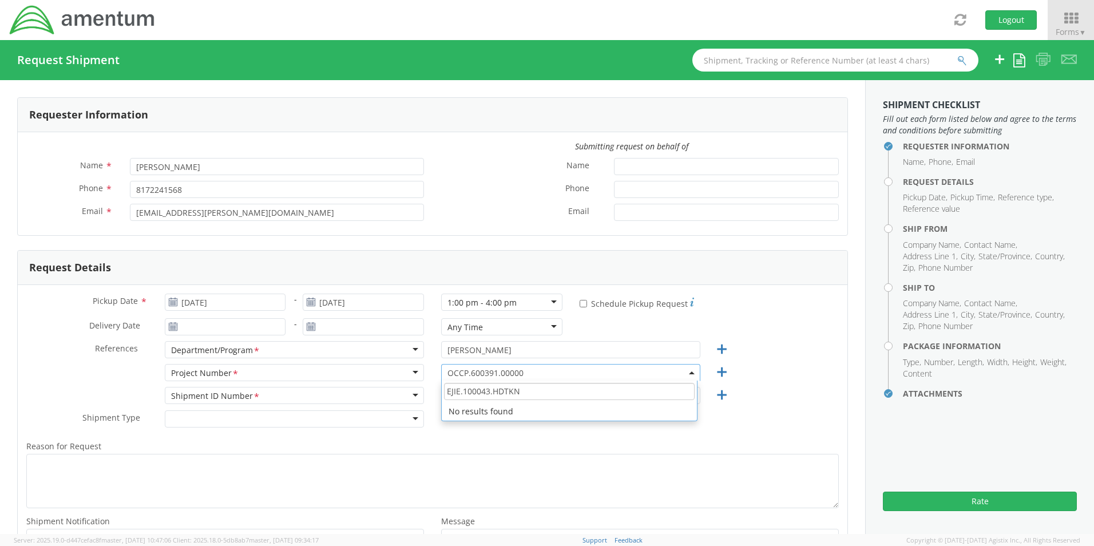
type input "EJIE.100043.HDTKN"
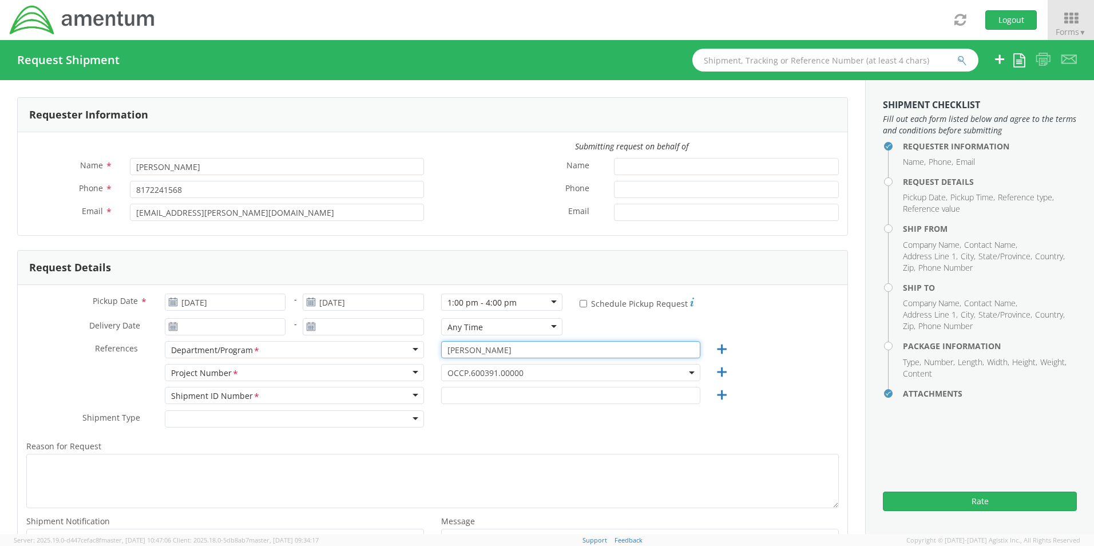
drag, startPoint x: 517, startPoint y: 353, endPoint x: 359, endPoint y: 344, distance: 158.1
click at [360, 344] on div "References * Department/Program <span class="required">*</span> Department/Prog…" at bounding box center [433, 352] width 830 height 23
paste input "Rilwan Folami"
type input "Rilwan Folami"
click at [478, 372] on span "OCCP.600391.00000" at bounding box center [570, 372] width 247 height 11
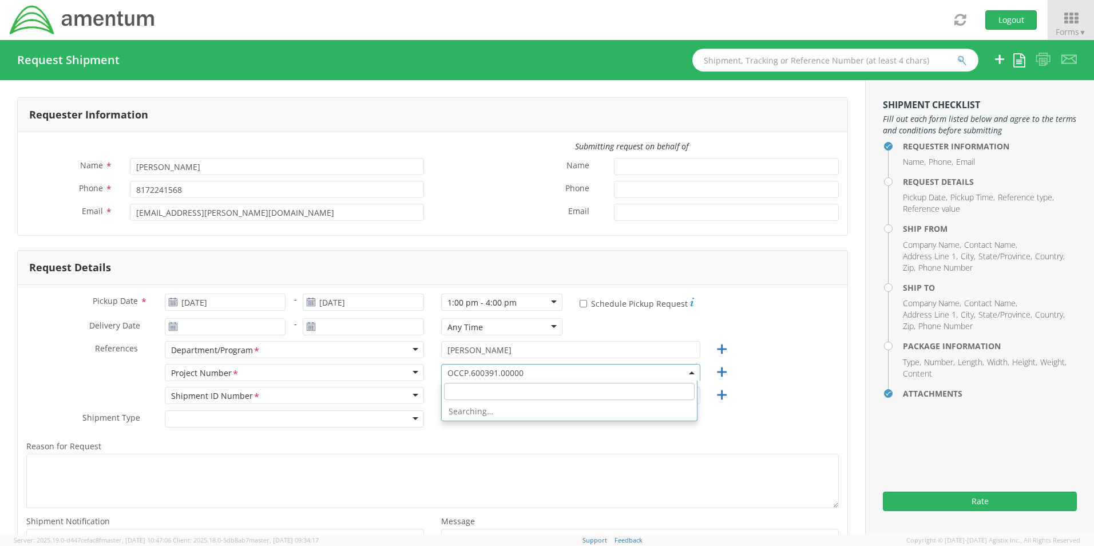
click at [467, 397] on input "search" at bounding box center [569, 391] width 251 height 17
paste input "6097.5.000.00.F.00.0.00W.000"
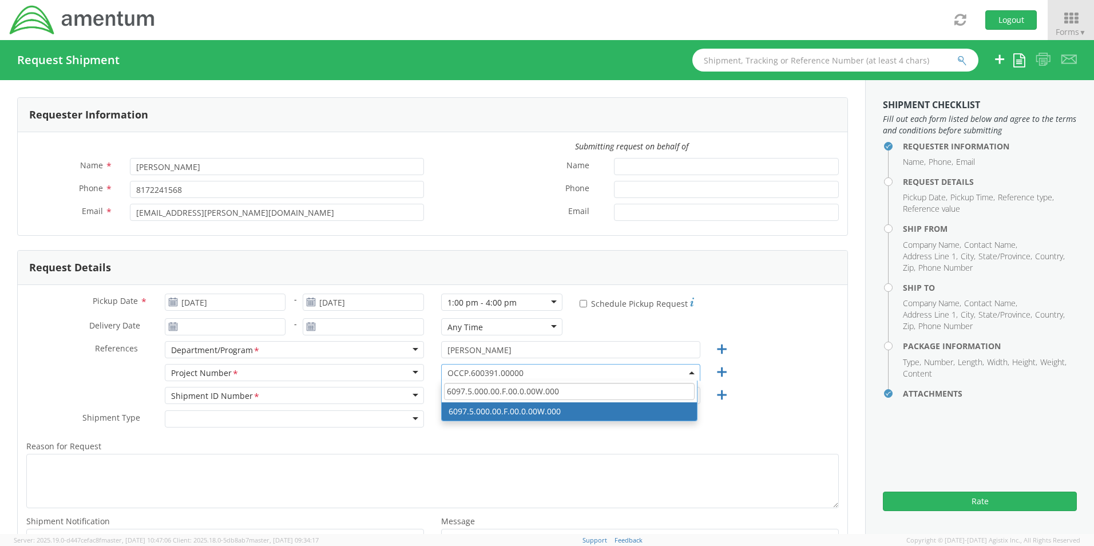
type input "6097.5.000.00.F.00.0.00W.000"
select select "6097.5.000.00.F.00.0.00W.000"
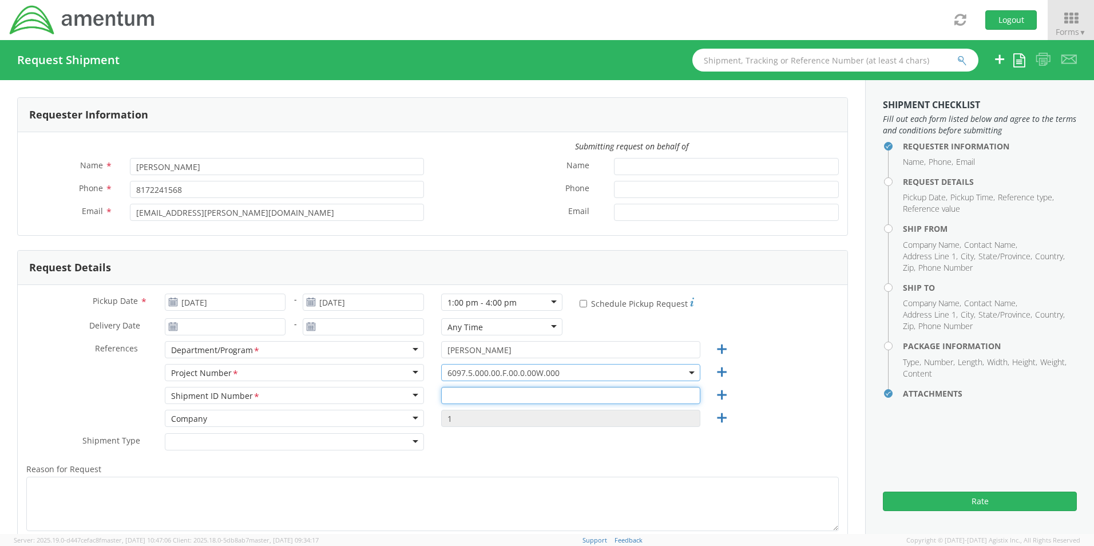
click at [509, 394] on input "text" at bounding box center [570, 395] width 259 height 17
paste input "SCTASK0244214"
type input "SCTASK0244214"
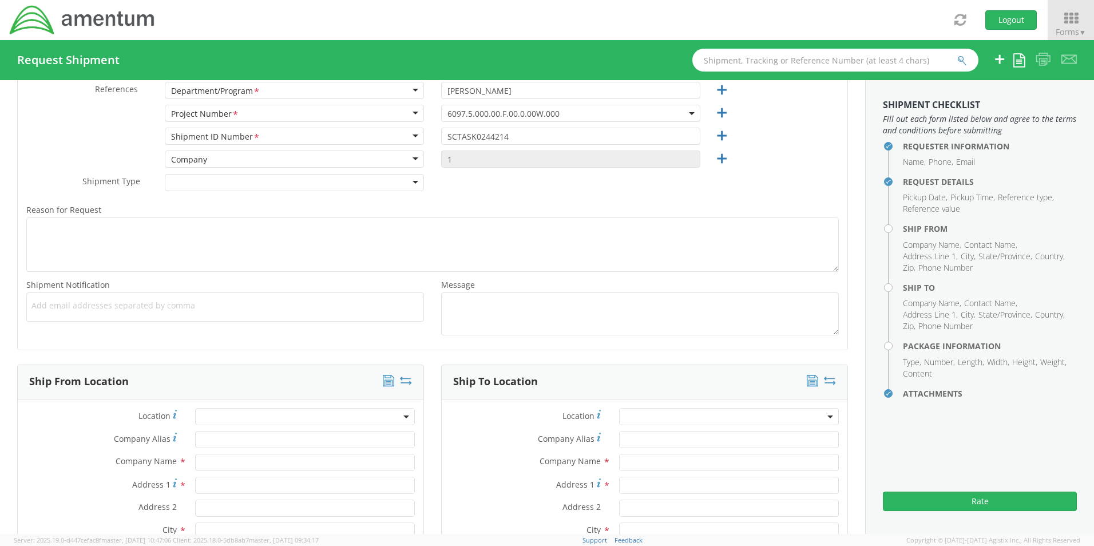
click at [55, 311] on div "Add email addresses separated by comma" at bounding box center [225, 306] width 398 height 29
paste input "rilwan.folami@amentum.com"
type input "rilwan.folami@amentum.com"
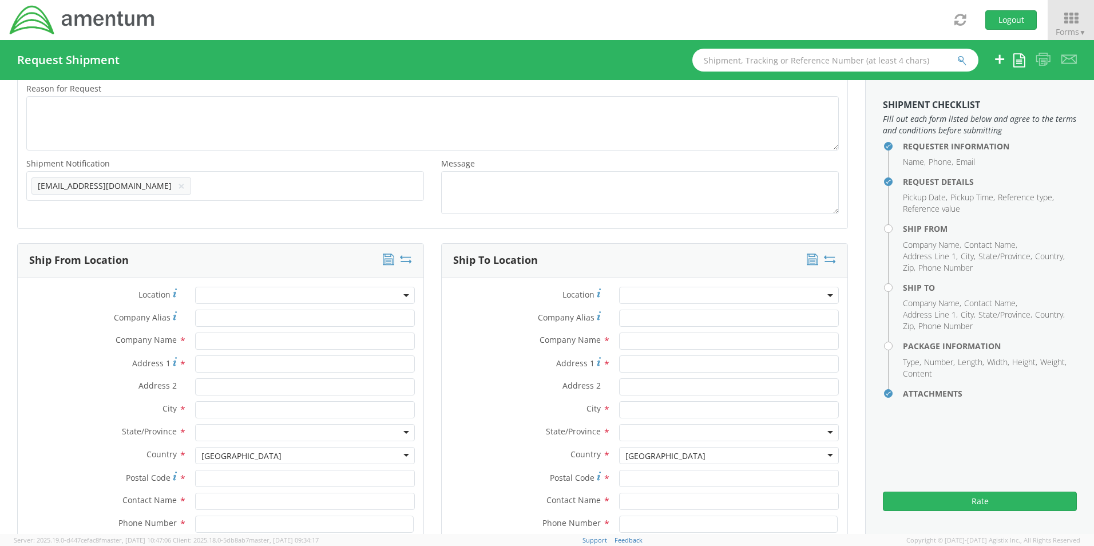
scroll to position [431, 0]
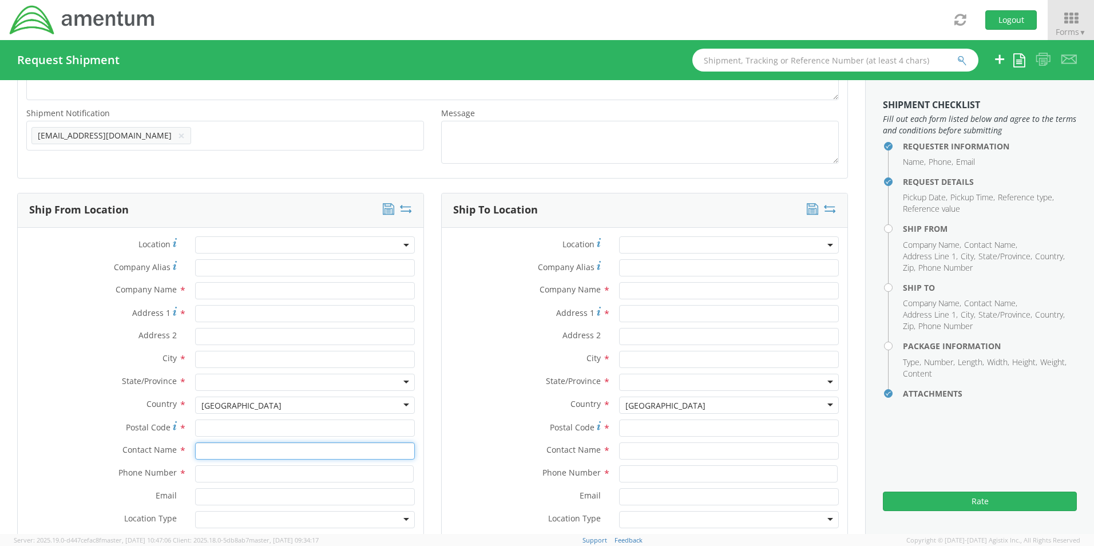
click at [211, 446] on input "text" at bounding box center [305, 450] width 220 height 17
type input "sene"
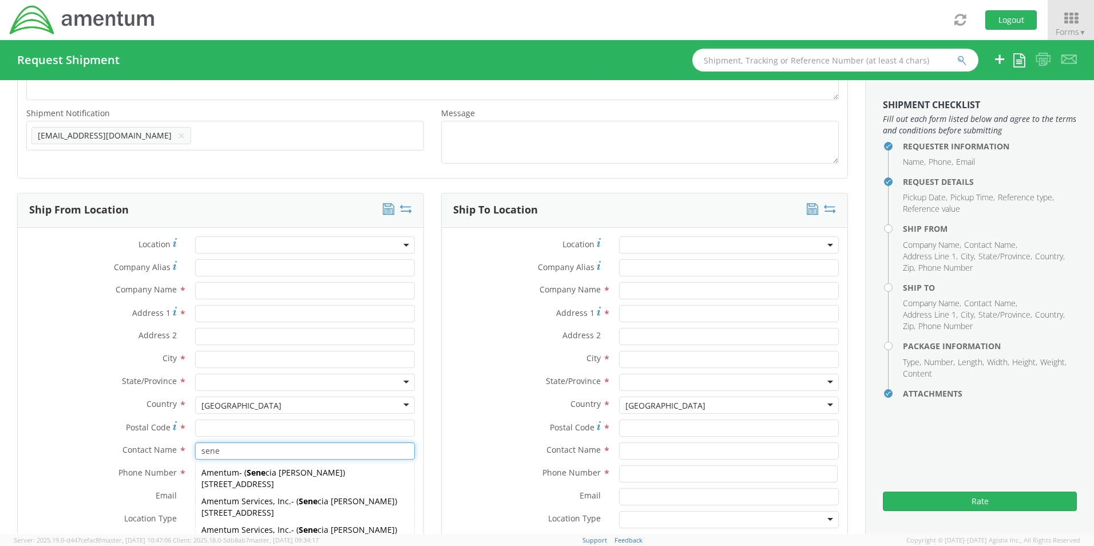
click at [235, 477] on span "Amentum" at bounding box center [220, 472] width 38 height 11
type input "Amentum"
type input "13500 HERITAGE PKWY"
type input "Fort Worth"
type input "76177"
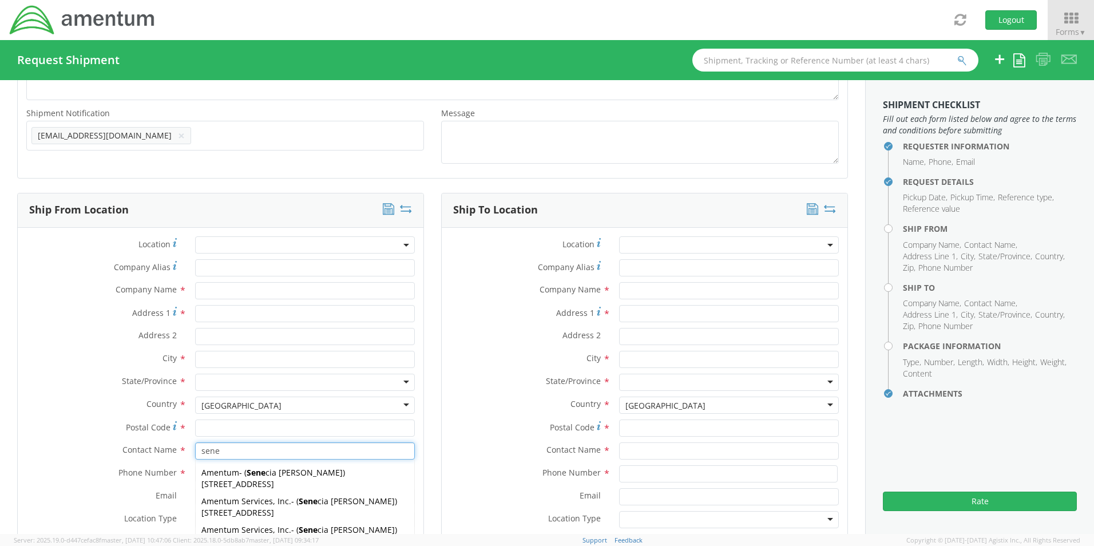
type input "[PERSON_NAME]"
type input "+1-817-944-3468"
type input "[EMAIL_ADDRESS][PERSON_NAME][DOMAIN_NAME]"
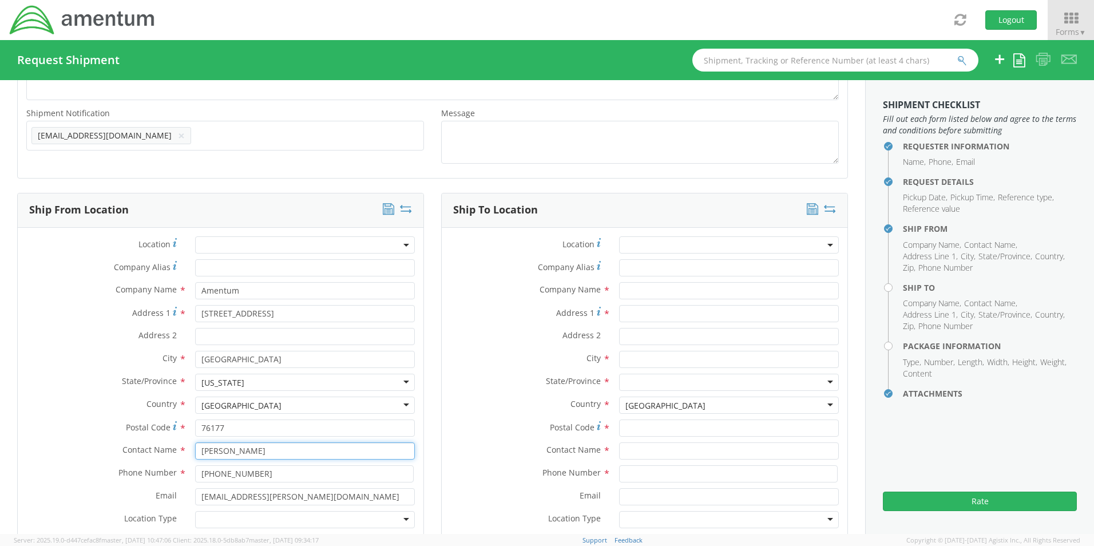
type input "[PERSON_NAME]"
click at [228, 514] on div at bounding box center [305, 519] width 220 height 17
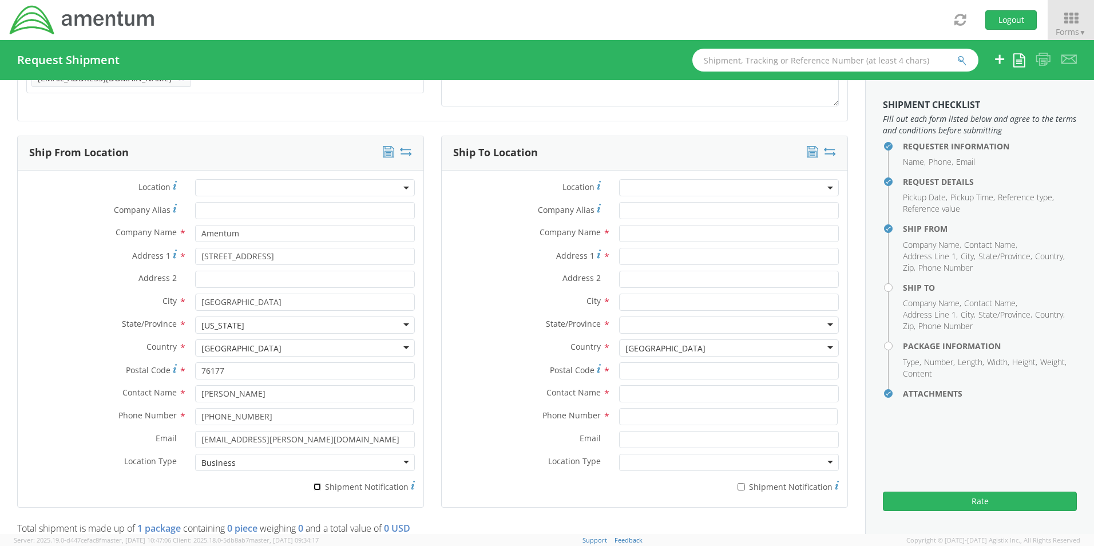
click at [319, 489] on input "* Shipment Notification" at bounding box center [317, 486] width 7 height 7
checkbox input "true"
click at [660, 236] on input "text" at bounding box center [729, 233] width 220 height 17
paste input "Amentum"
click at [634, 396] on input "text" at bounding box center [729, 393] width 220 height 17
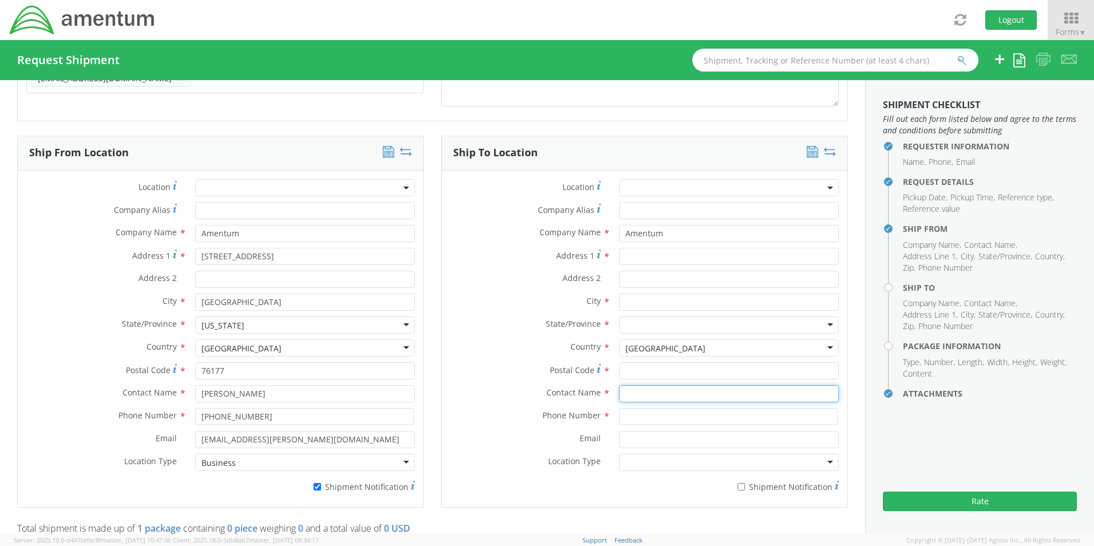
paste input "Attn: Nathan Diesel"
drag, startPoint x: 621, startPoint y: 265, endPoint x: 646, endPoint y: 256, distance: 27.1
click at [621, 265] on div "Address 1 *" at bounding box center [645, 259] width 406 height 23
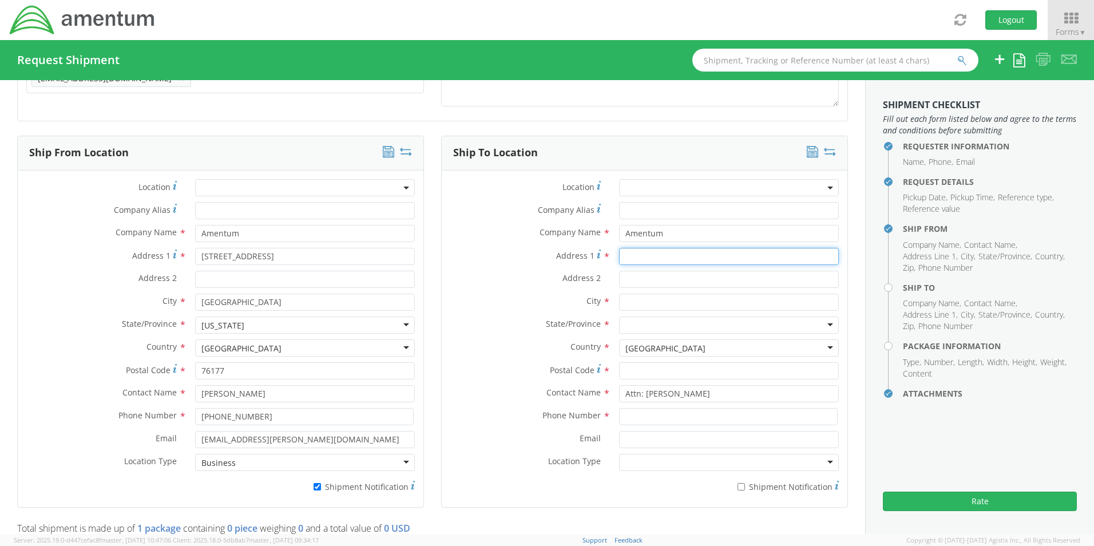
click at [648, 255] on input "Address 1 *" at bounding box center [729, 256] width 220 height 17
paste input "7701 USS Enterprise"
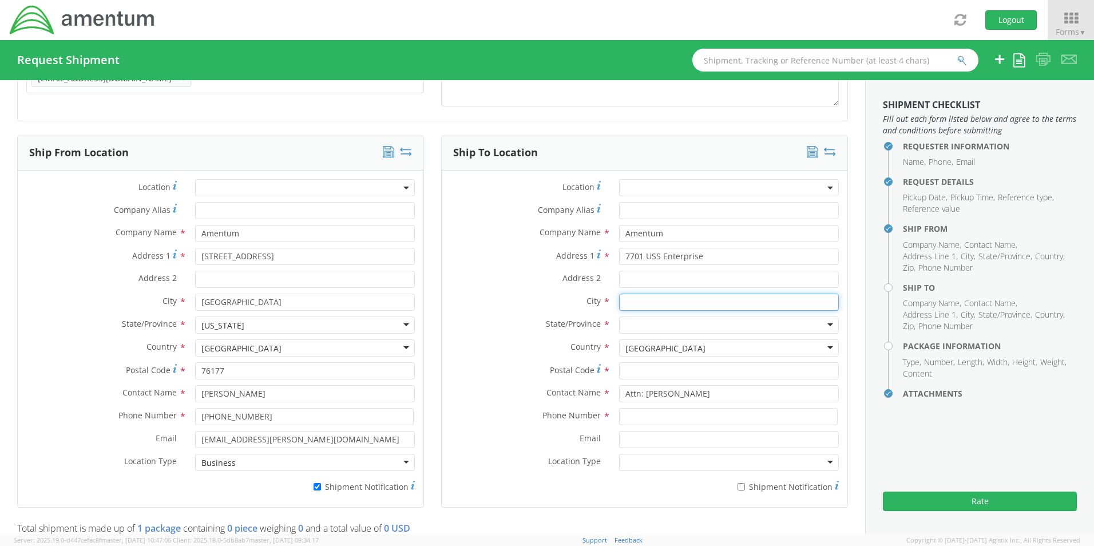
click at [658, 305] on input "text" at bounding box center [729, 301] width 220 height 17
paste input "Milton,"
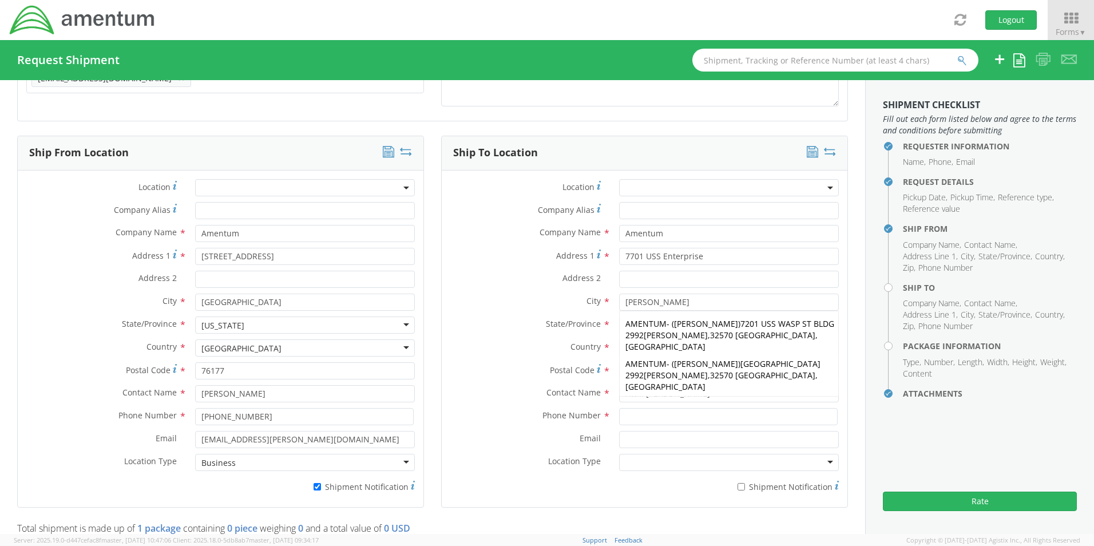
drag, startPoint x: 479, startPoint y: 287, endPoint x: 521, endPoint y: 289, distance: 42.4
click at [484, 287] on div "Address 2 *" at bounding box center [645, 279] width 406 height 17
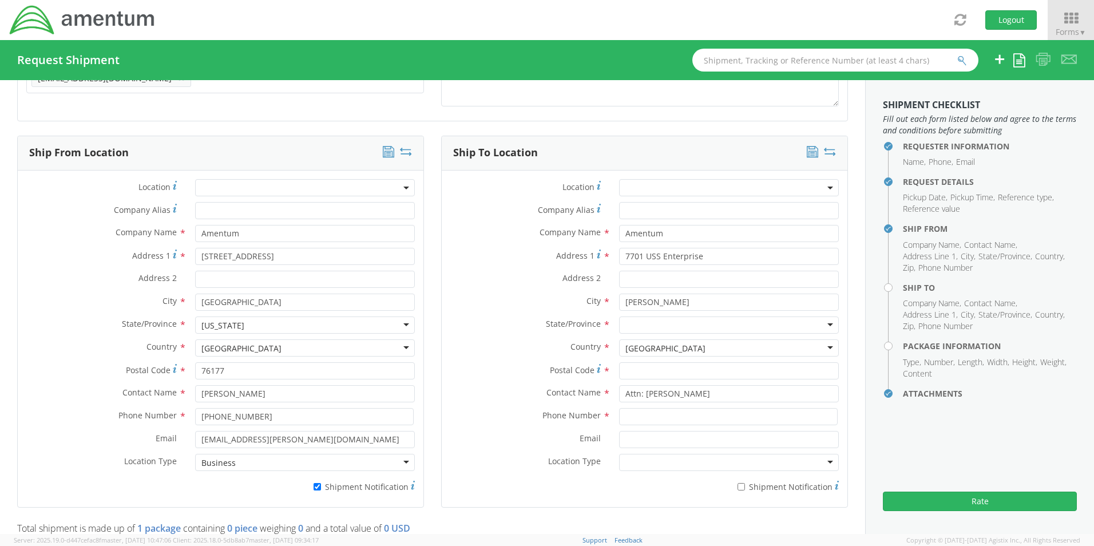
click at [636, 327] on div at bounding box center [729, 324] width 220 height 17
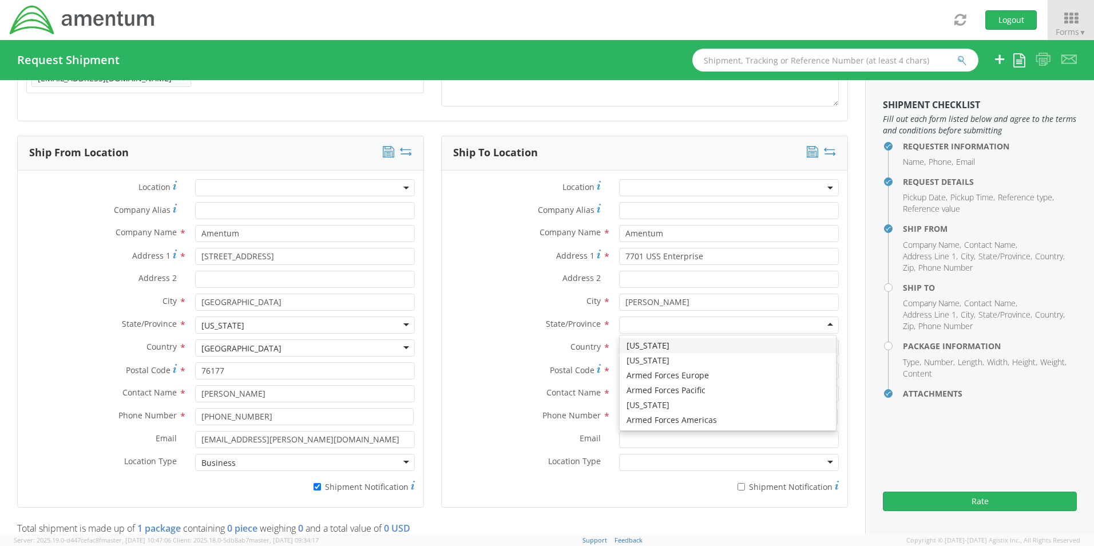
scroll to position [0, 0]
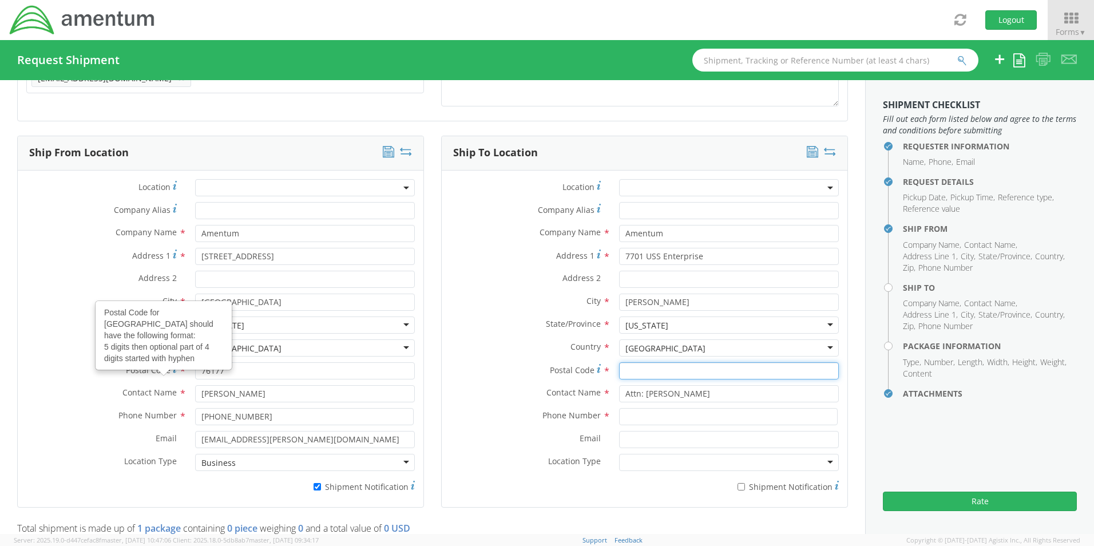
click at [660, 370] on input "Postal Code *" at bounding box center [729, 370] width 220 height 17
paste input "32570"
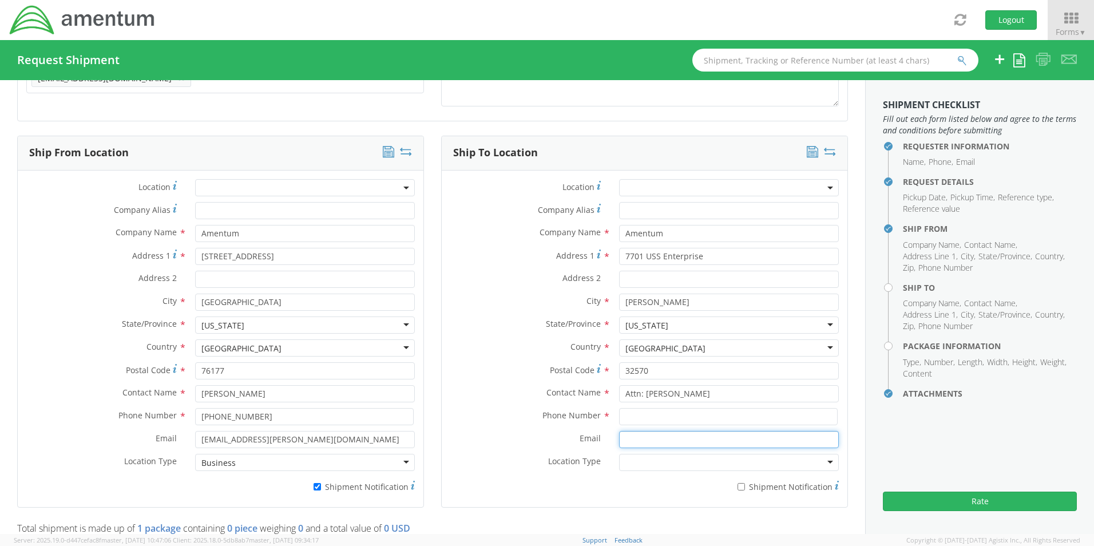
click at [646, 438] on input "Email *" at bounding box center [729, 439] width 220 height 17
paste input "nathan.diesel@amentum.com"
click at [637, 416] on input at bounding box center [728, 416] width 219 height 17
click at [737, 489] on input "* Shipment Notification" at bounding box center [740, 486] width 7 height 7
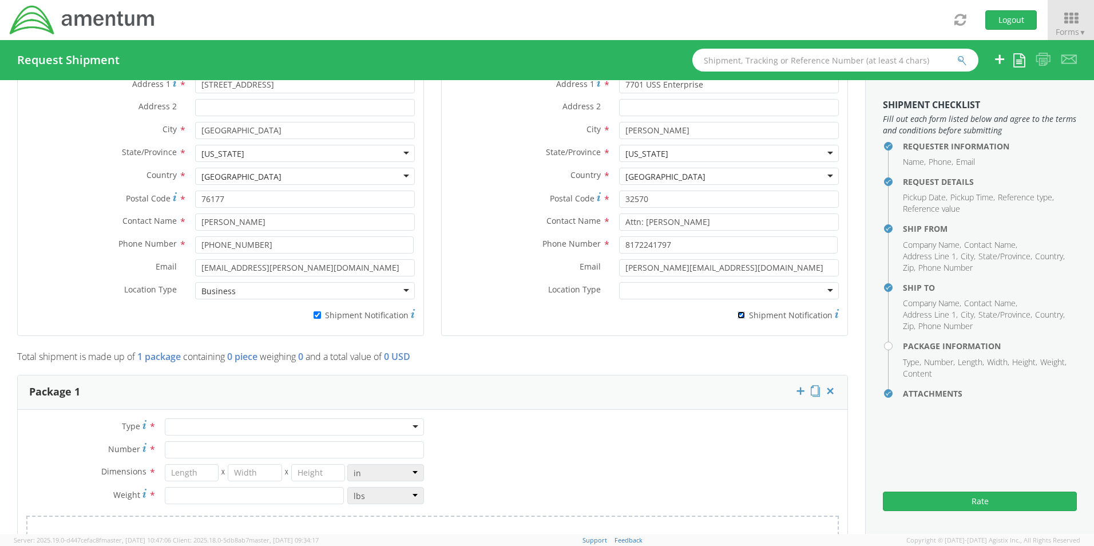
scroll to position [717, 0]
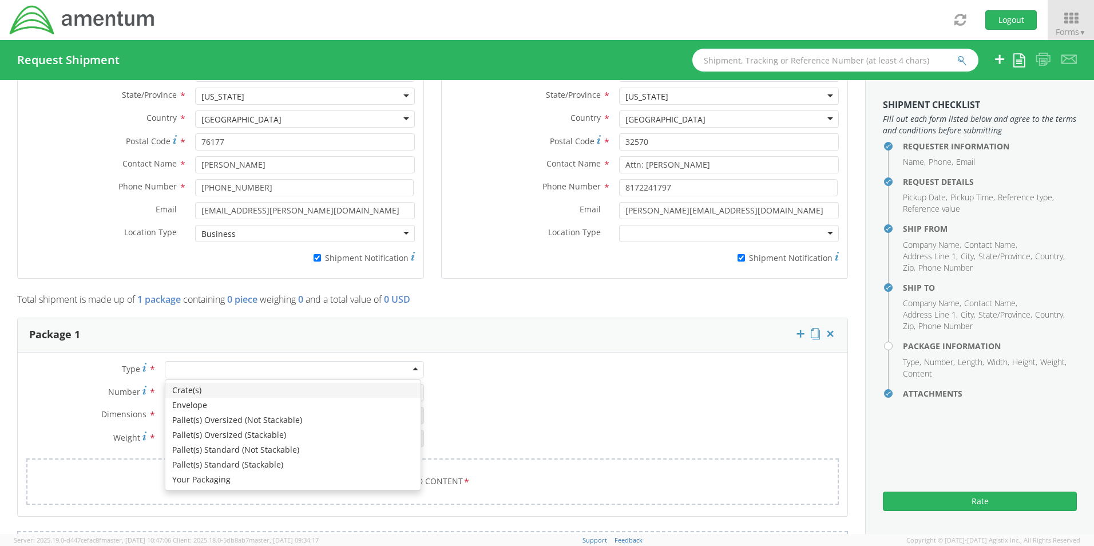
click at [215, 368] on div at bounding box center [294, 369] width 259 height 17
drag, startPoint x: 204, startPoint y: 475, endPoint x: 204, endPoint y: 466, distance: 8.6
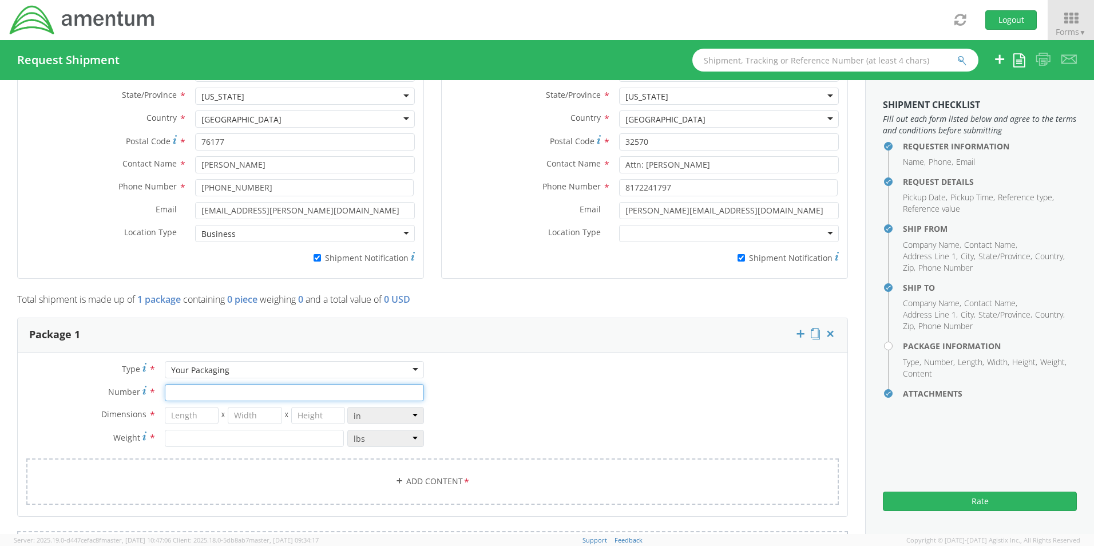
click at [203, 392] on input "Number *" at bounding box center [294, 392] width 259 height 17
click at [409, 482] on link "Add Content *" at bounding box center [432, 481] width 812 height 46
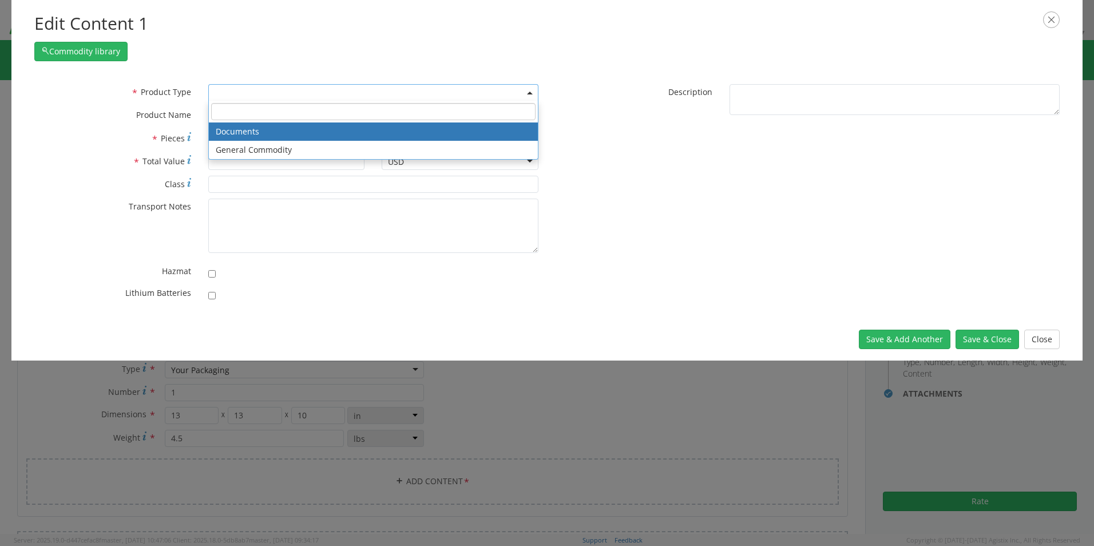
click at [249, 97] on span at bounding box center [373, 92] width 330 height 17
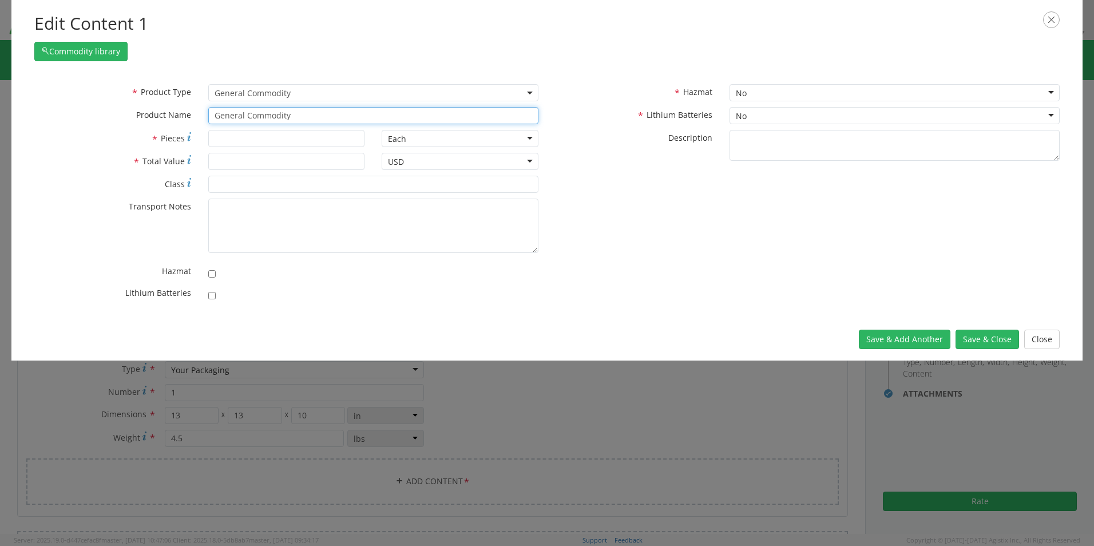
drag, startPoint x: 314, startPoint y: 118, endPoint x: 161, endPoint y: 114, distance: 152.8
click at [172, 114] on div "* Product Name General Commodity unable to find any results that match the curr…" at bounding box center [286, 115] width 521 height 17
paste input "Cisco 7960 Phone Device"
click at [1002, 342] on button "Save & Close" at bounding box center [987, 339] width 64 height 19
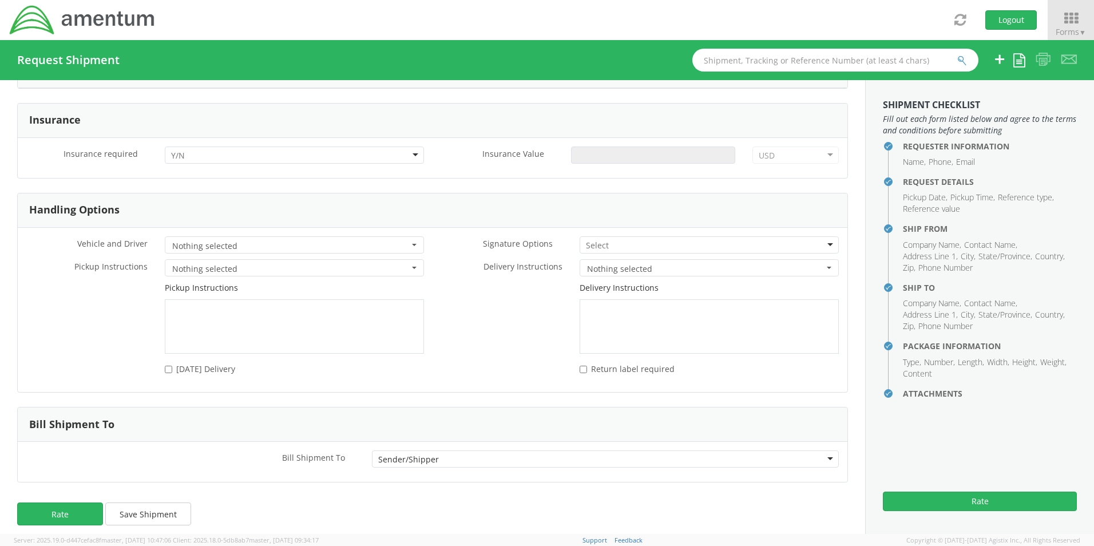
scroll to position [1388, 0]
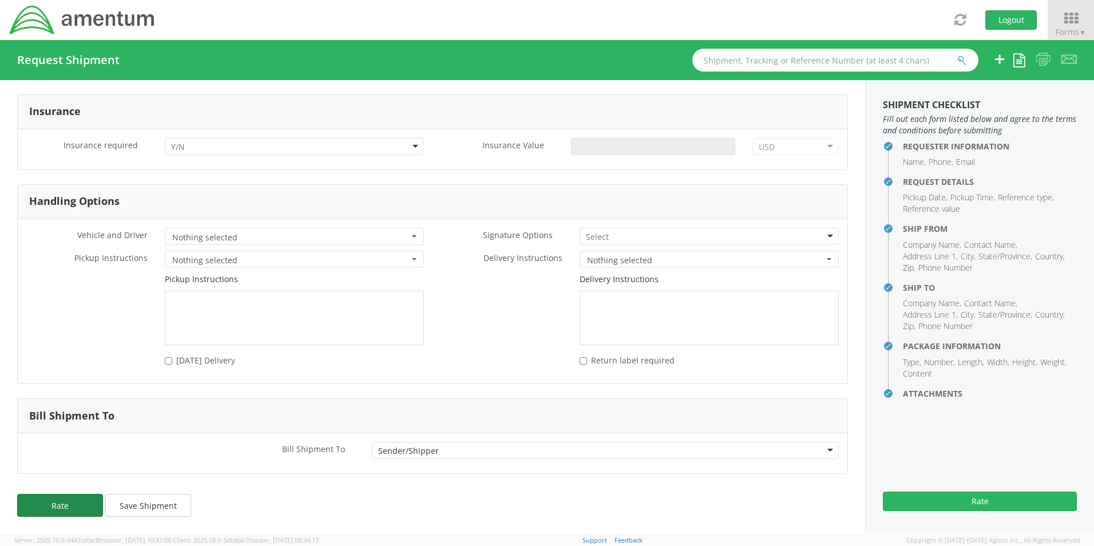
click at [59, 506] on button "Rate" at bounding box center [60, 505] width 86 height 23
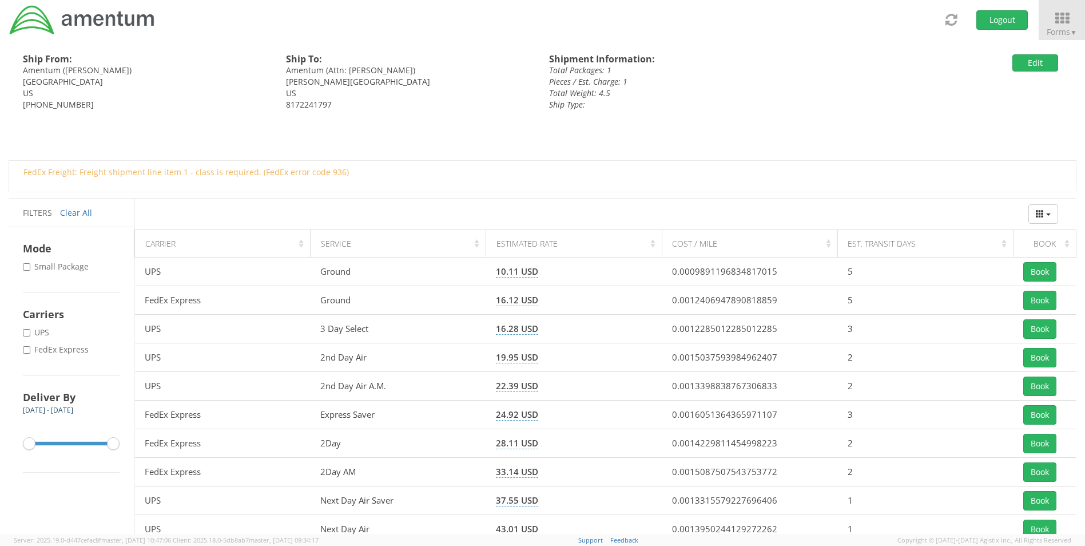
click at [54, 347] on label "* FedEx Express" at bounding box center [57, 349] width 68 height 11
click at [30, 347] on input "* FedEx Express" at bounding box center [26, 349] width 7 height 7
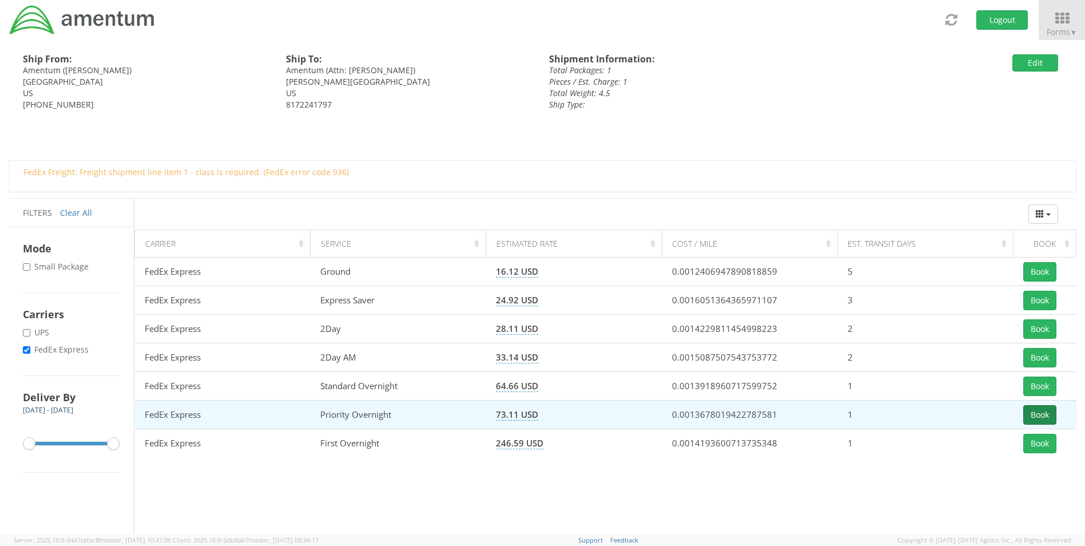
click at [1035, 414] on button "Book" at bounding box center [1039, 414] width 33 height 19
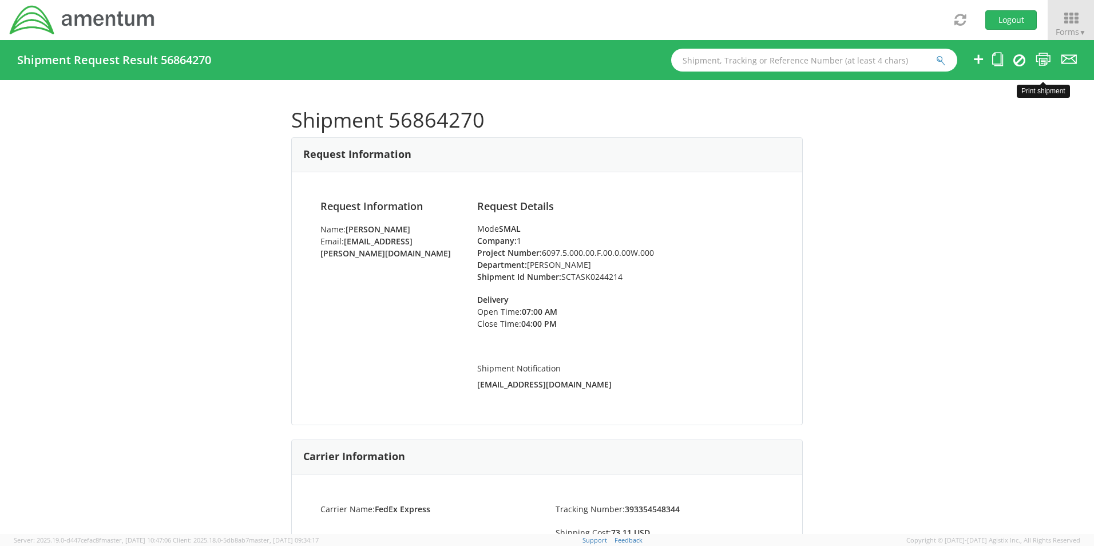
click at [1043, 59] on icon at bounding box center [1042, 59] width 15 height 14
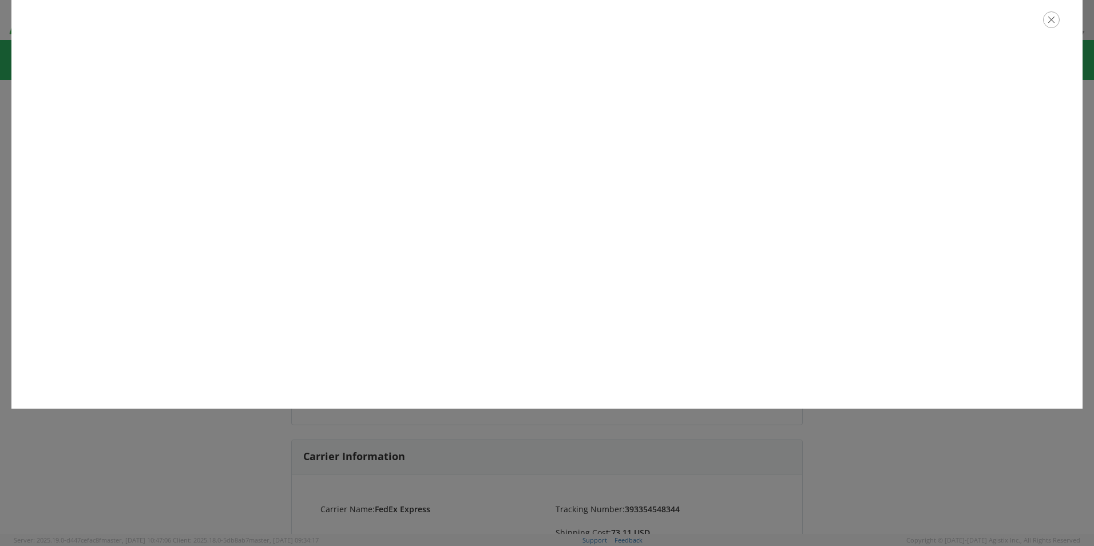
click at [1051, 19] on icon "button" at bounding box center [1051, 19] width 17 height 17
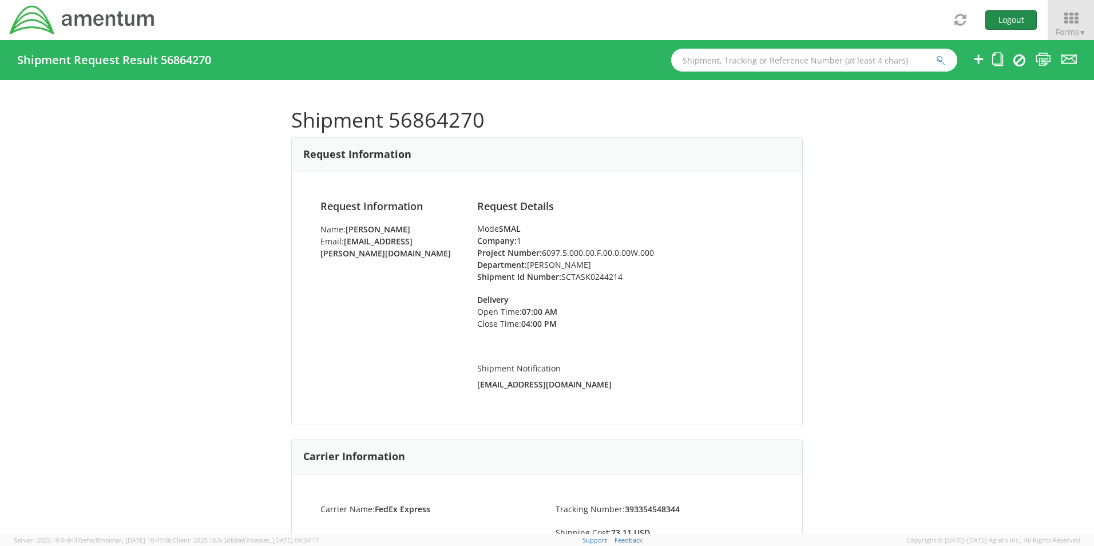
click at [989, 23] on button "Logout" at bounding box center [1010, 19] width 51 height 19
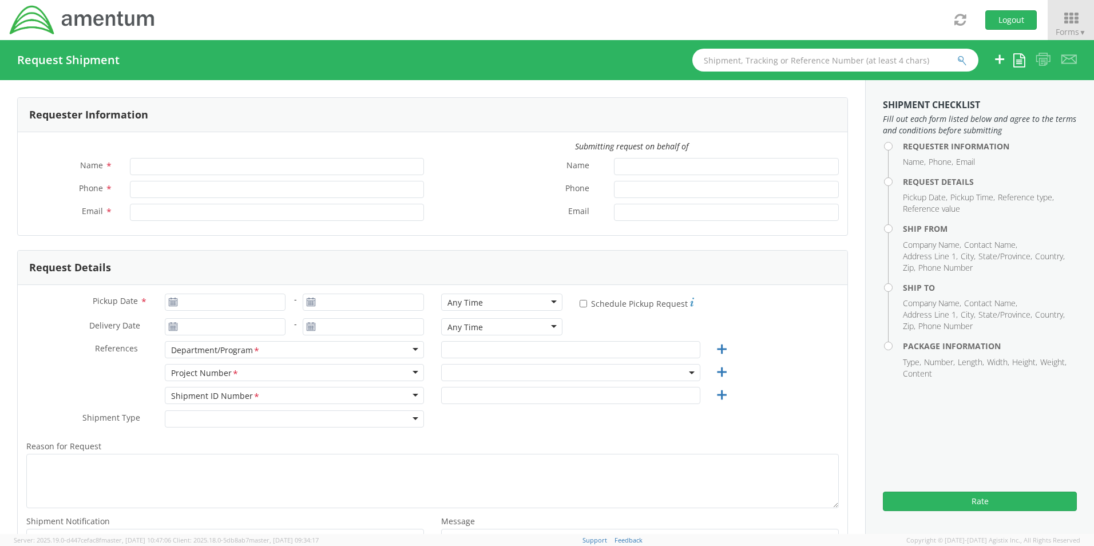
type input "[PERSON_NAME]"
type input "8172241568"
type input "[EMAIL_ADDRESS][PERSON_NAME][DOMAIN_NAME]"
select select "OCCP.600391.00000"
click at [473, 372] on span "OCCP.600391.00000" at bounding box center [570, 372] width 247 height 11
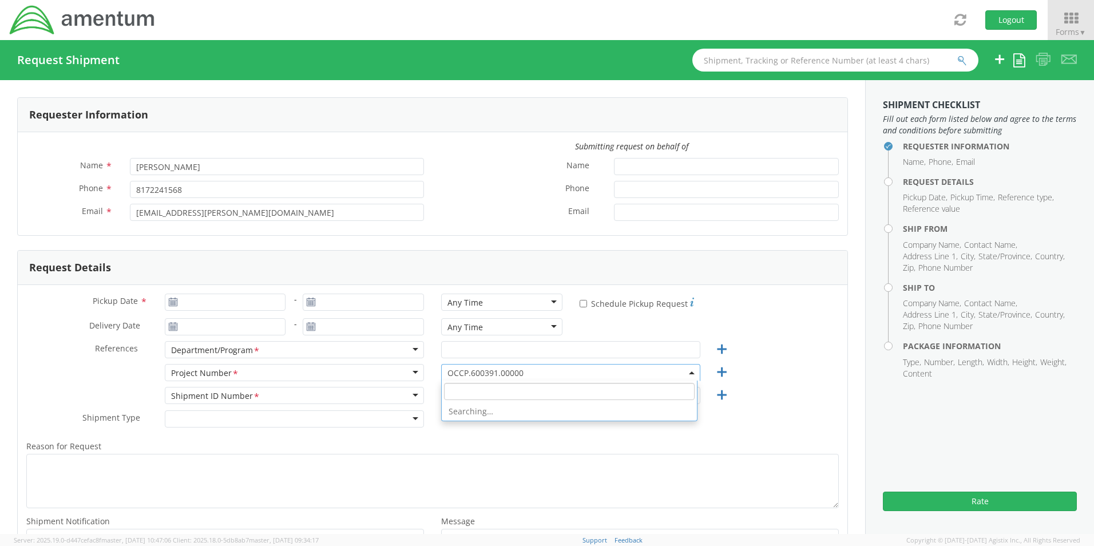
click at [474, 390] on input "search" at bounding box center [569, 391] width 251 height 17
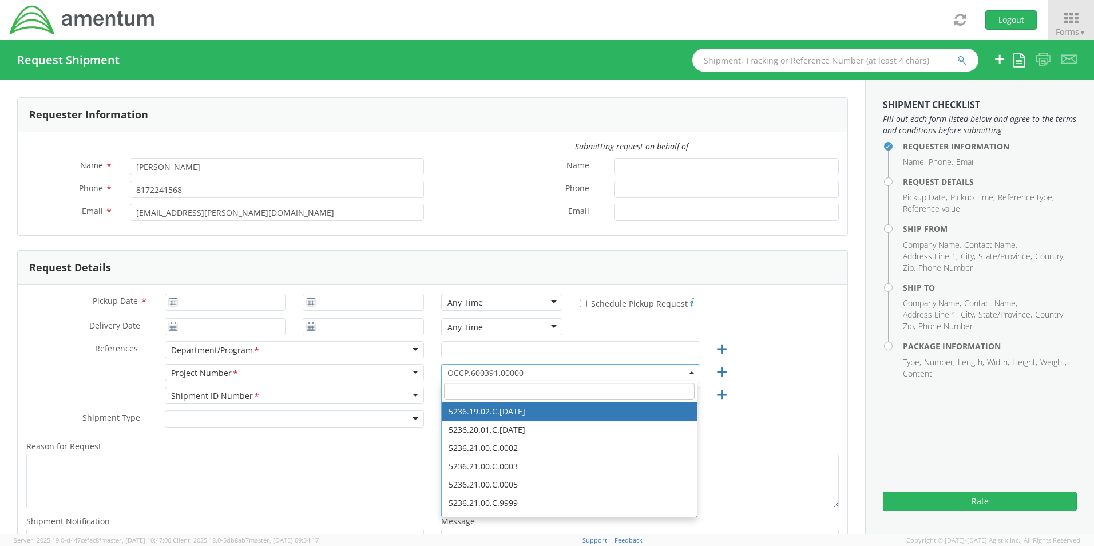
paste input "EJIE.100043"
type input "EJIE.100043"
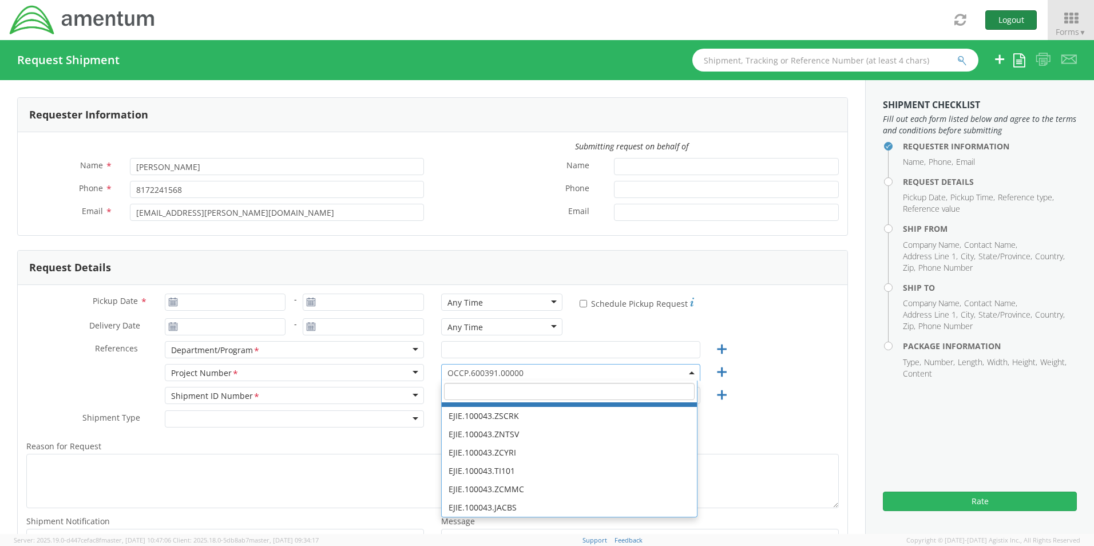
click at [999, 22] on button "Logout" at bounding box center [1010, 19] width 51 height 19
